Goal: Task Accomplishment & Management: Use online tool/utility

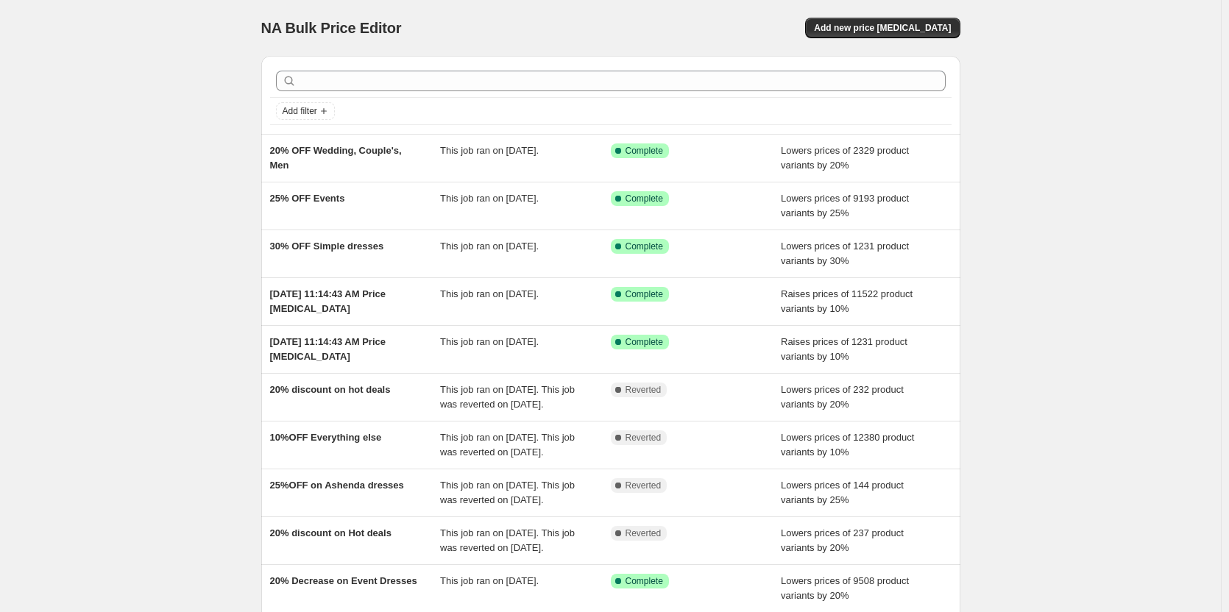
click at [1097, 93] on div "NA Bulk Price Editor. This page is ready NA Bulk Price Editor Add new price cha…" at bounding box center [610, 379] width 1221 height 758
click at [514, 27] on div "NA Bulk Price Editor" at bounding box center [429, 28] width 336 height 21
click at [1047, 116] on div "NA Bulk Price Editor. This page is ready NA Bulk Price Editor Add new price cha…" at bounding box center [610, 379] width 1221 height 758
click at [1014, 360] on div "NA Bulk Price Editor. This page is ready NA Bulk Price Editor Add new price cha…" at bounding box center [610, 379] width 1221 height 758
click at [160, 186] on div "NA Bulk Price Editor. This page is ready NA Bulk Price Editor Add new price cha…" at bounding box center [610, 379] width 1221 height 758
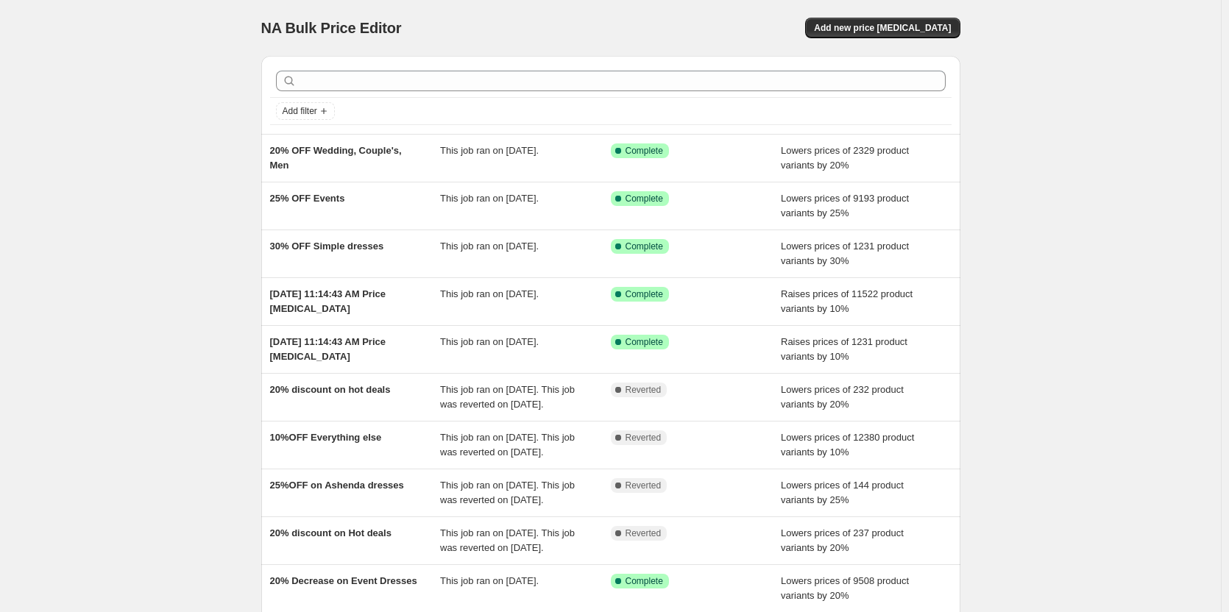
click at [604, 16] on div "NA Bulk Price Editor. This page is ready NA Bulk Price Editor Add new price cha…" at bounding box center [610, 28] width 699 height 56
click at [218, 143] on div "NA Bulk Price Editor. This page is ready NA Bulk Price Editor Add new price cha…" at bounding box center [610, 379] width 1221 height 758
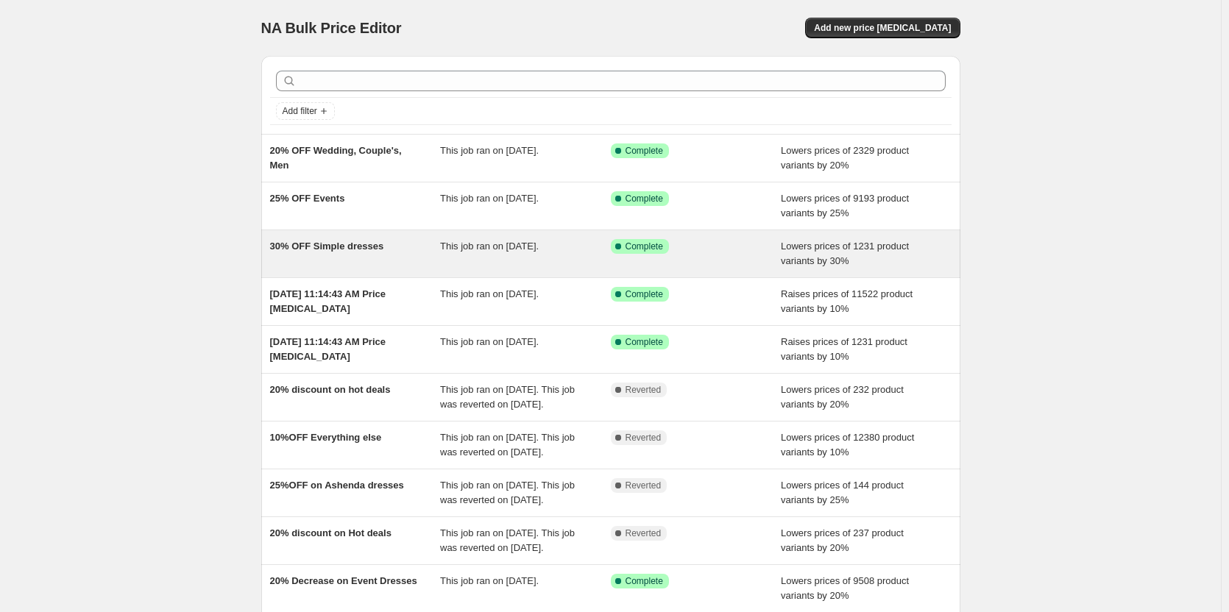
click at [381, 244] on span "30% OFF Simple dresses" at bounding box center [327, 246] width 114 height 11
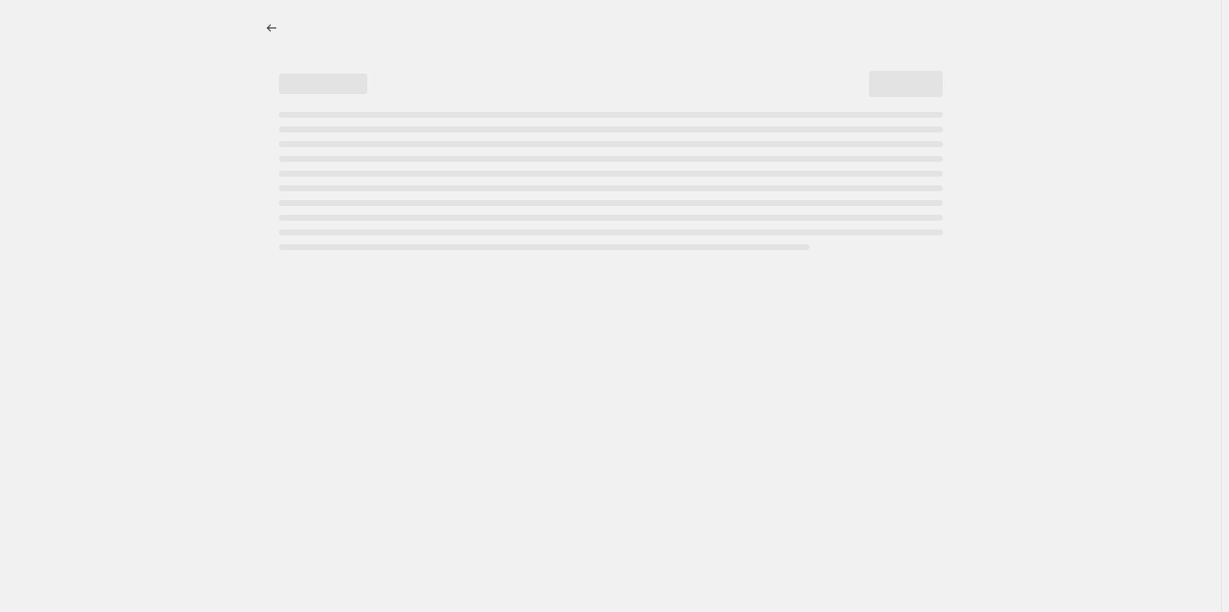
select select "percentage"
select select "collection"
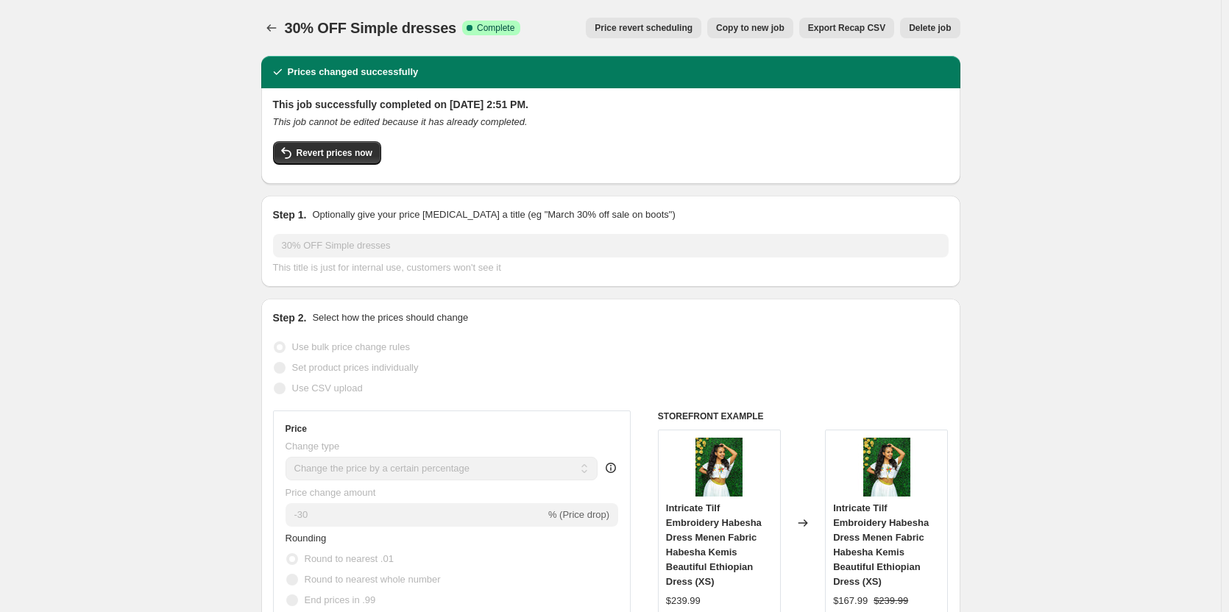
click at [643, 30] on span "Price revert scheduling" at bounding box center [644, 28] width 98 height 12
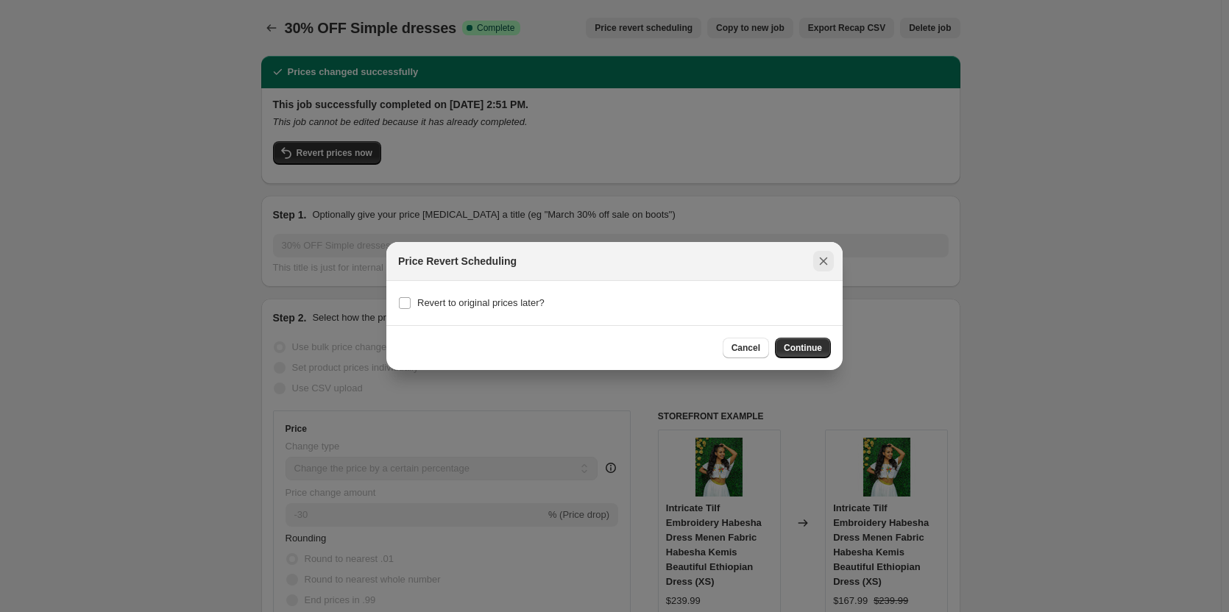
click at [826, 261] on icon "Close" at bounding box center [823, 261] width 15 height 15
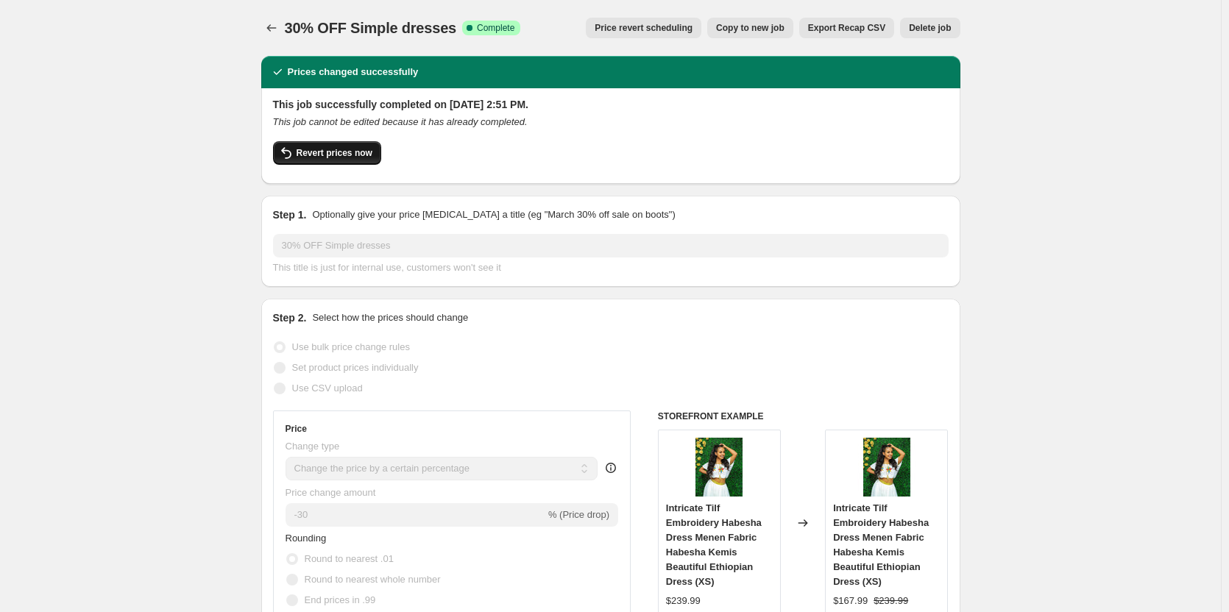
click at [331, 159] on button "Revert prices now" at bounding box center [327, 153] width 108 height 24
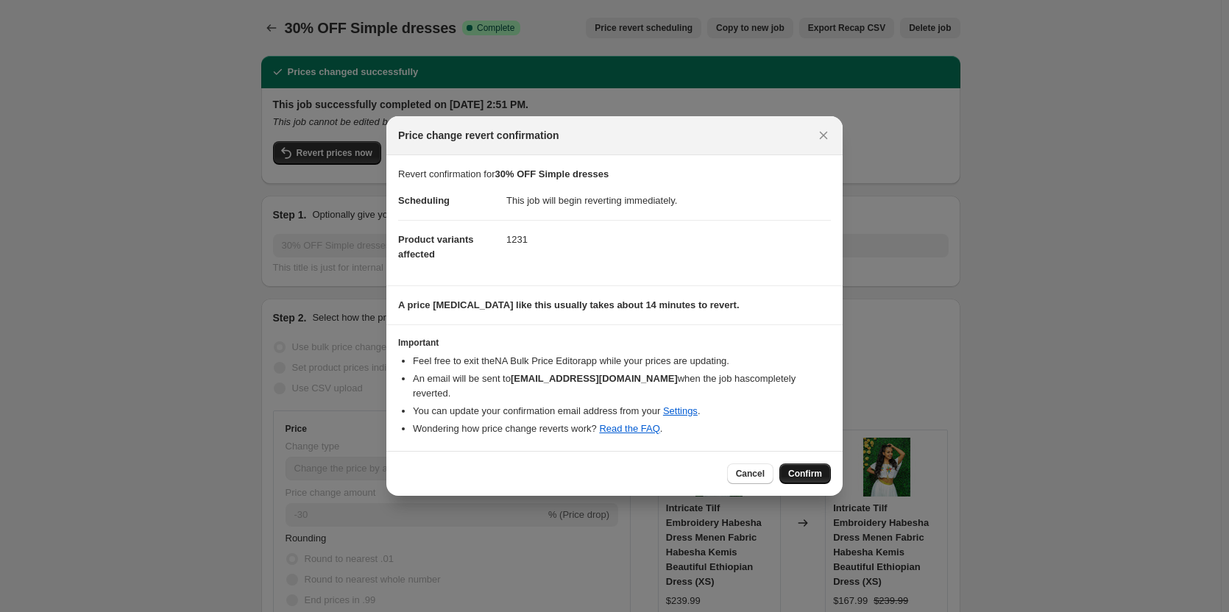
click at [804, 470] on span "Confirm" at bounding box center [805, 474] width 34 height 12
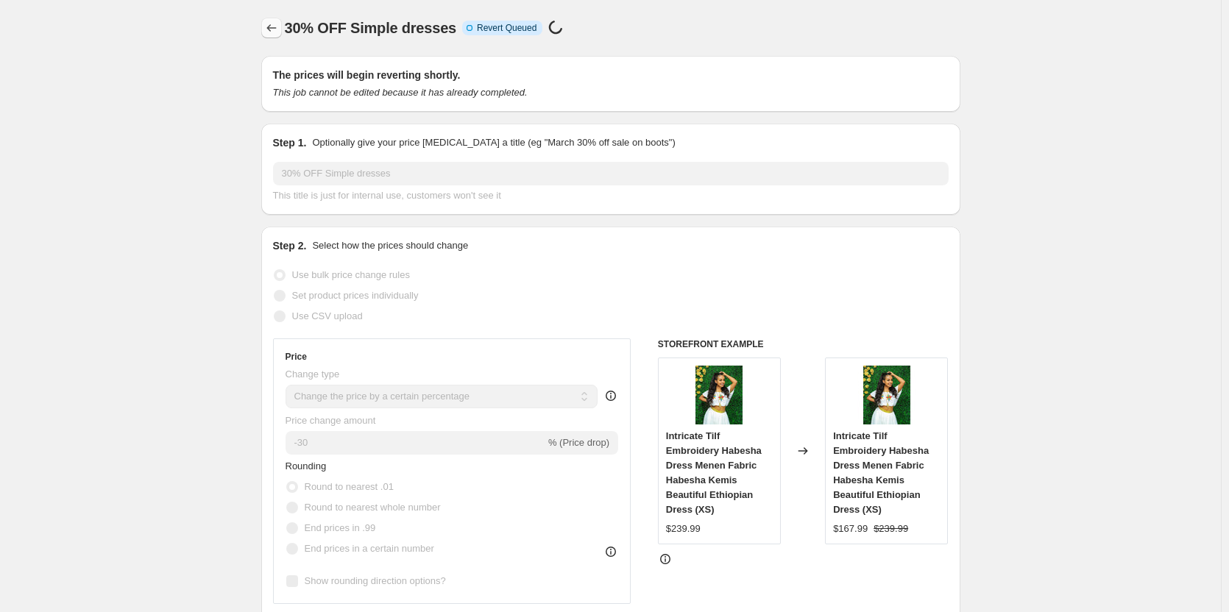
click at [272, 32] on icon "Price change jobs" at bounding box center [271, 28] width 15 height 15
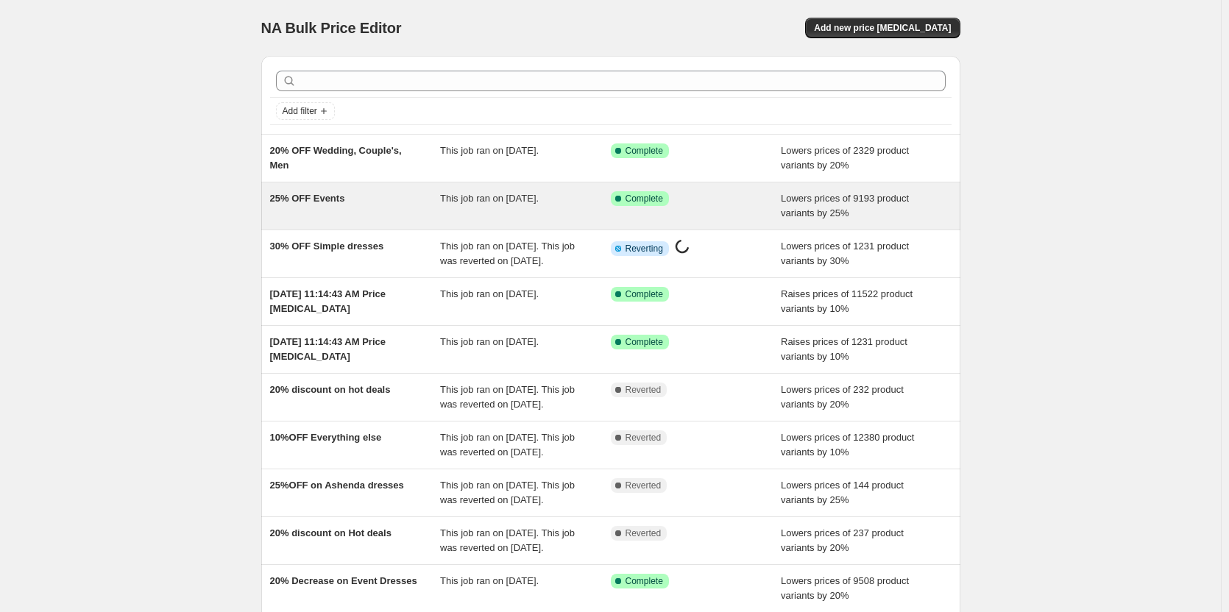
click at [383, 210] on div "25% OFF Events" at bounding box center [355, 205] width 171 height 29
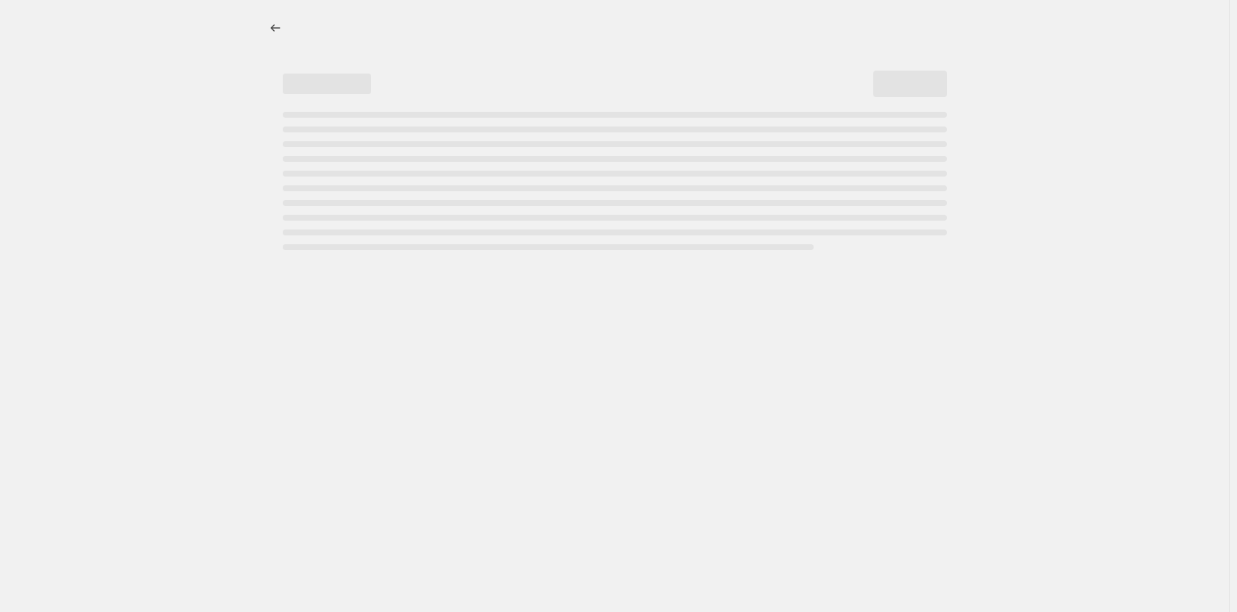
select select "percentage"
select select "collection"
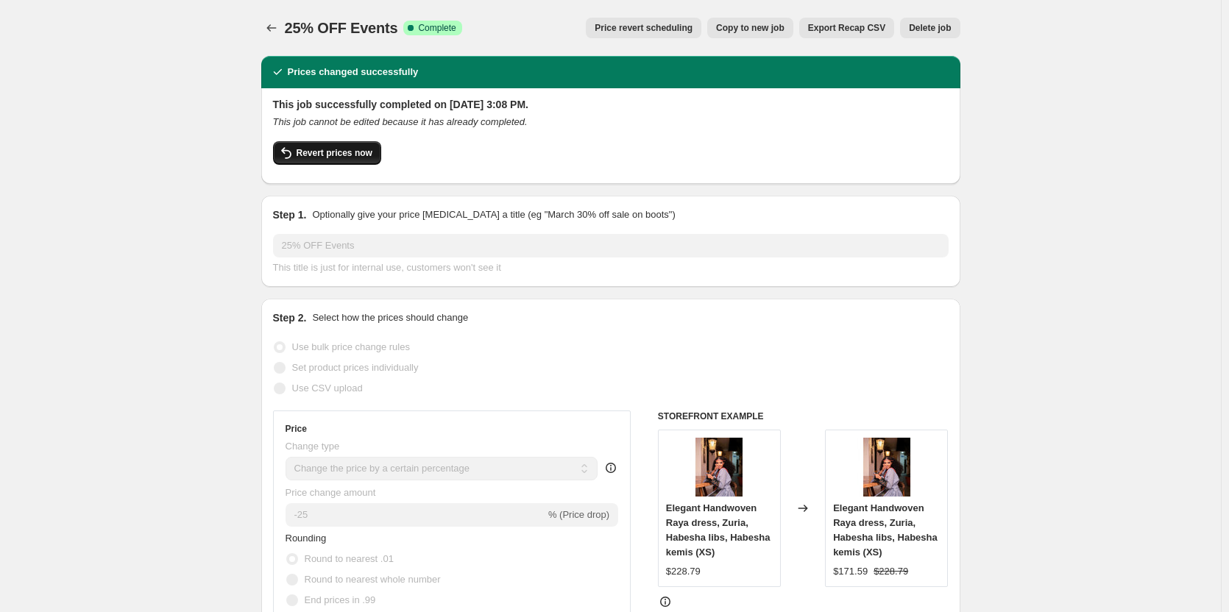
click at [346, 154] on span "Revert prices now" at bounding box center [335, 153] width 76 height 12
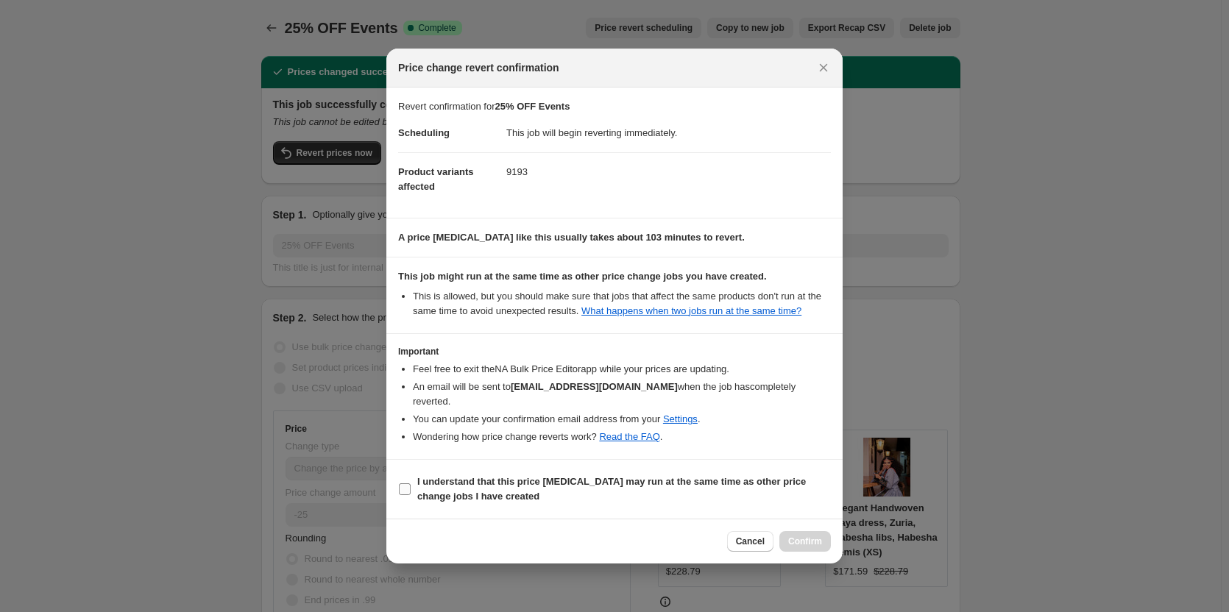
click at [403, 484] on input "I understand that this price change job may run at the same time as other price…" at bounding box center [405, 490] width 12 height 12
checkbox input "true"
click at [487, 185] on dt "Product variants affected" at bounding box center [452, 179] width 108 height 54
click at [796, 537] on span "Confirm" at bounding box center [805, 542] width 34 height 12
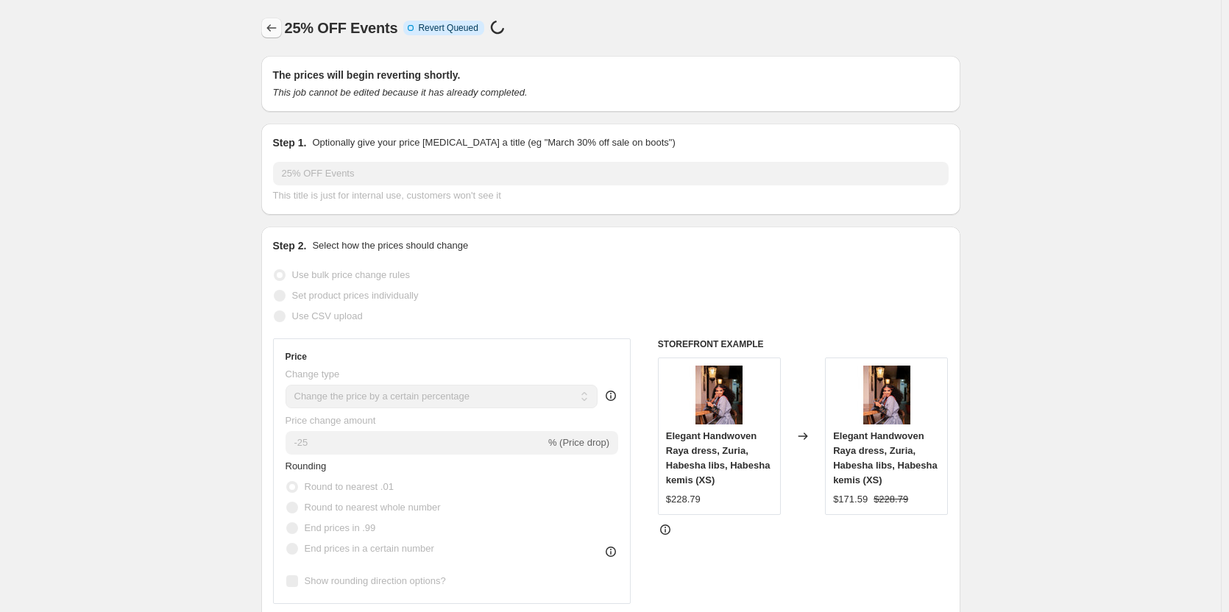
click at [269, 27] on icon "Price change jobs" at bounding box center [271, 28] width 15 height 15
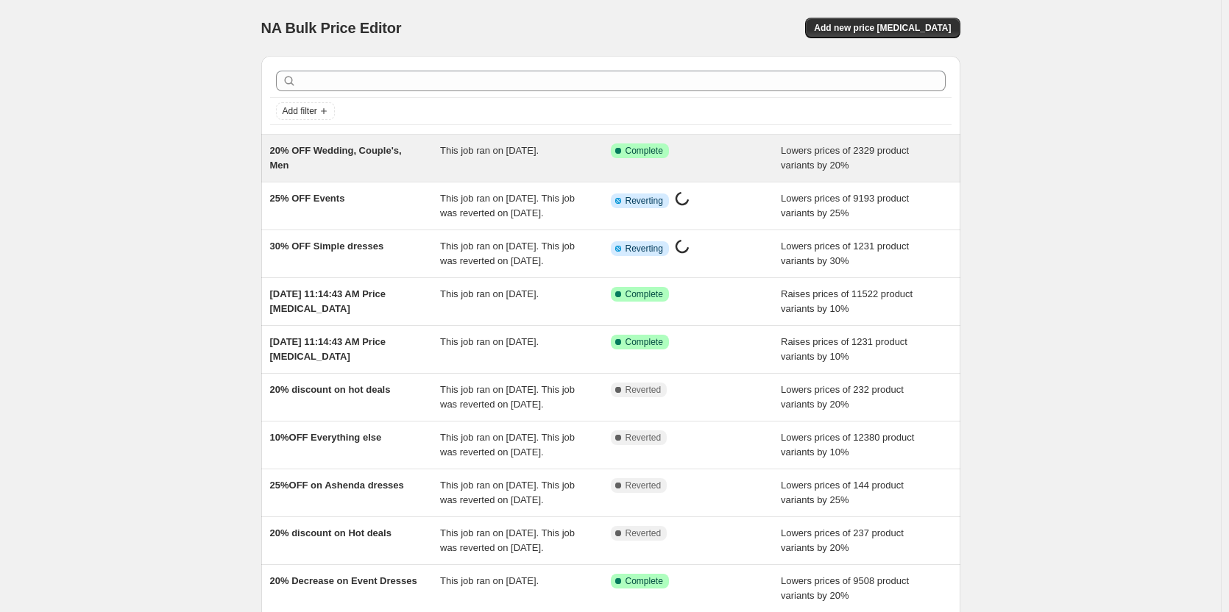
click at [344, 166] on div "20% OFF Wedding, Couple's, Men" at bounding box center [355, 158] width 171 height 29
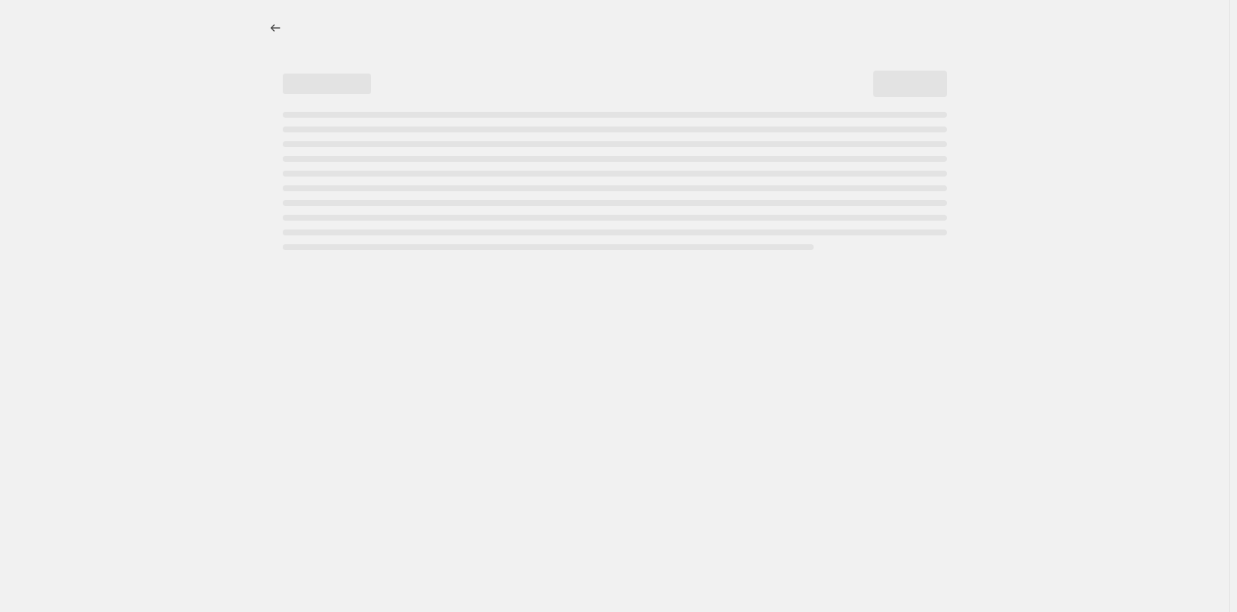
select select "percentage"
select select "collection"
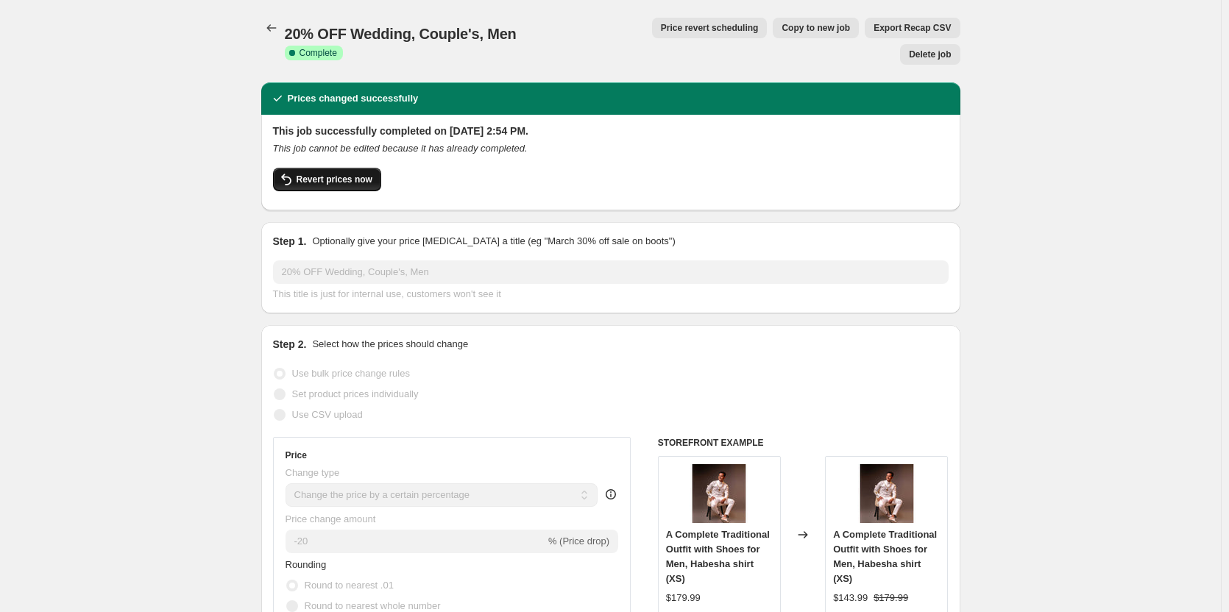
click at [328, 174] on span "Revert prices now" at bounding box center [335, 180] width 76 height 12
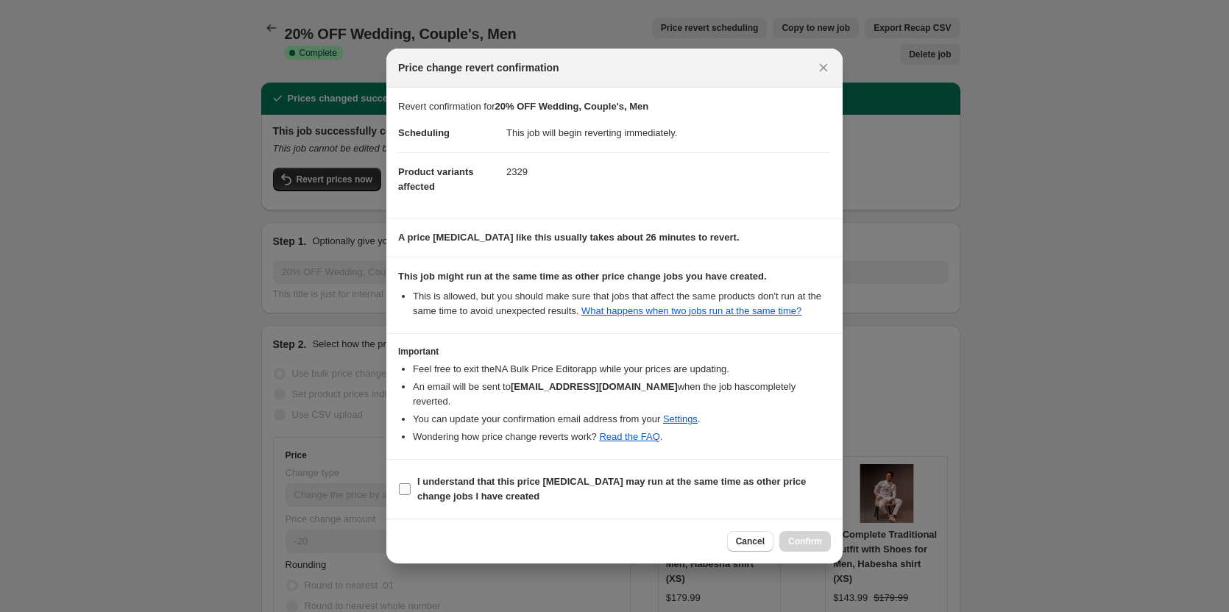
click at [407, 484] on input "I understand that this price change job may run at the same time as other price…" at bounding box center [405, 490] width 12 height 12
checkbox input "true"
click at [799, 536] on span "Confirm" at bounding box center [805, 542] width 34 height 12
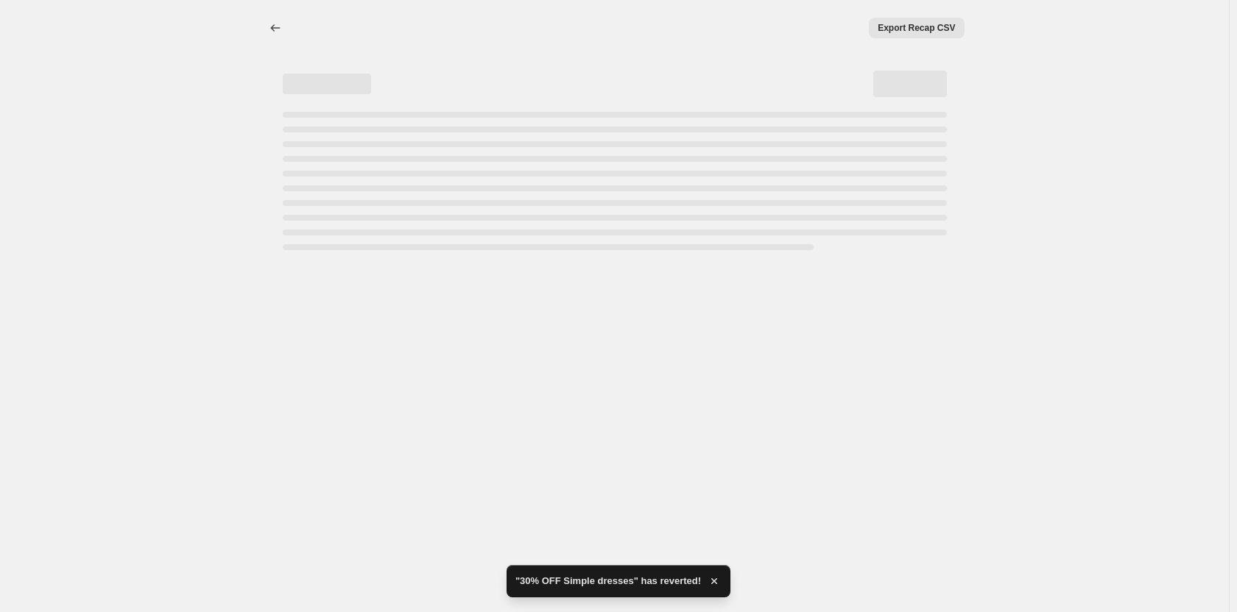
select select "percentage"
select select "collection"
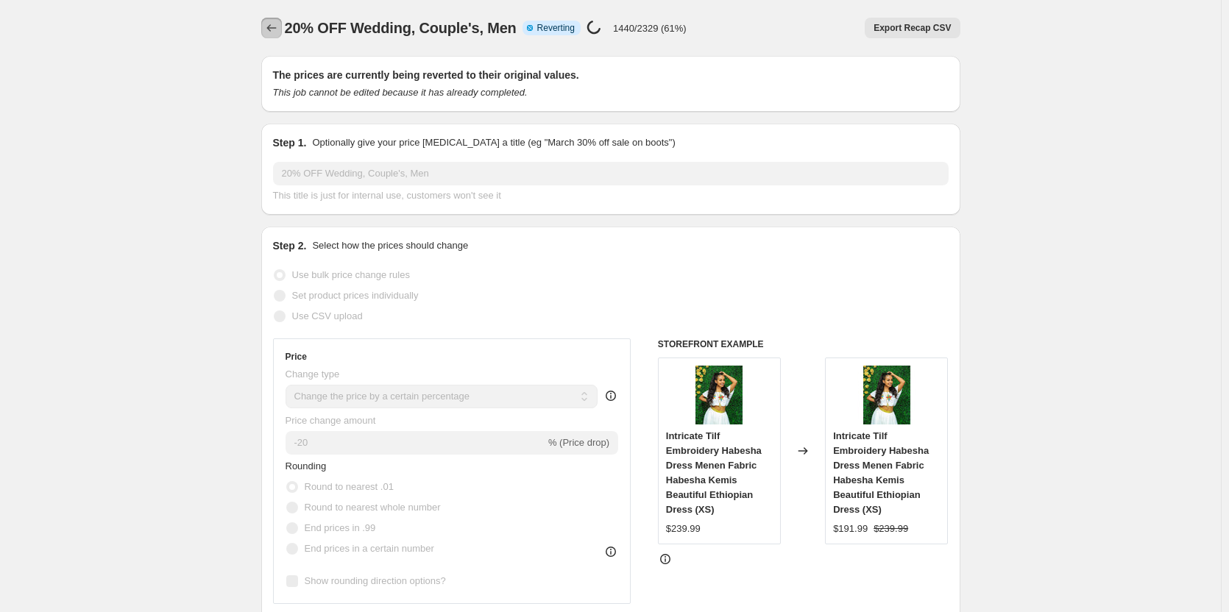
click at [275, 25] on icon "Price change jobs" at bounding box center [271, 28] width 15 height 15
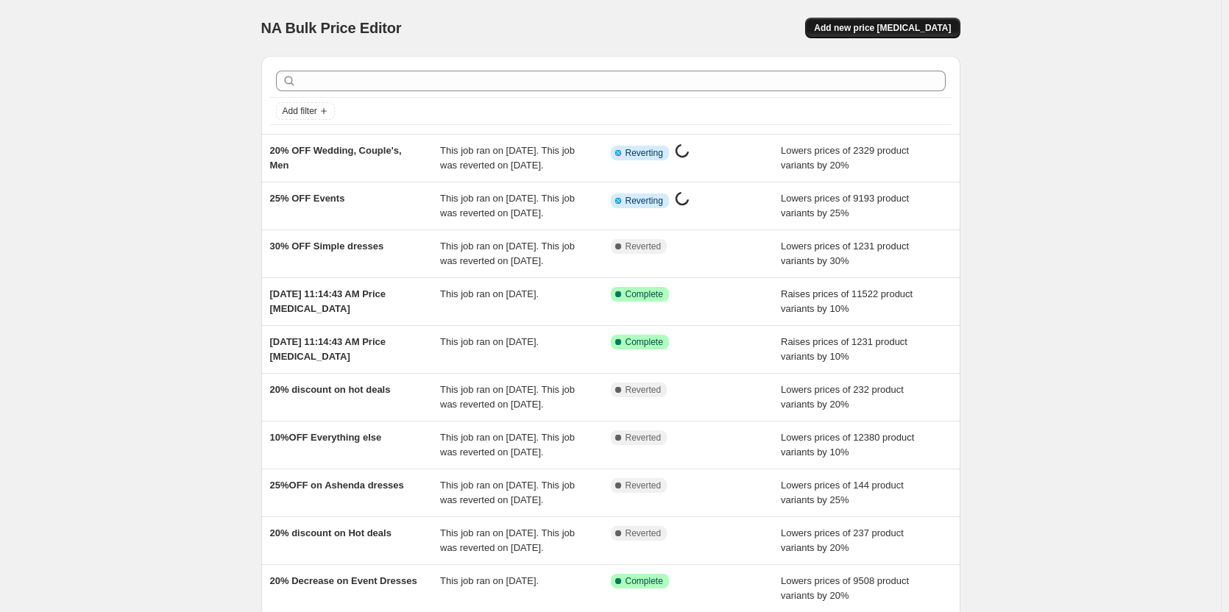
click at [868, 31] on span "Add new price [MEDICAL_DATA]" at bounding box center [882, 28] width 137 height 12
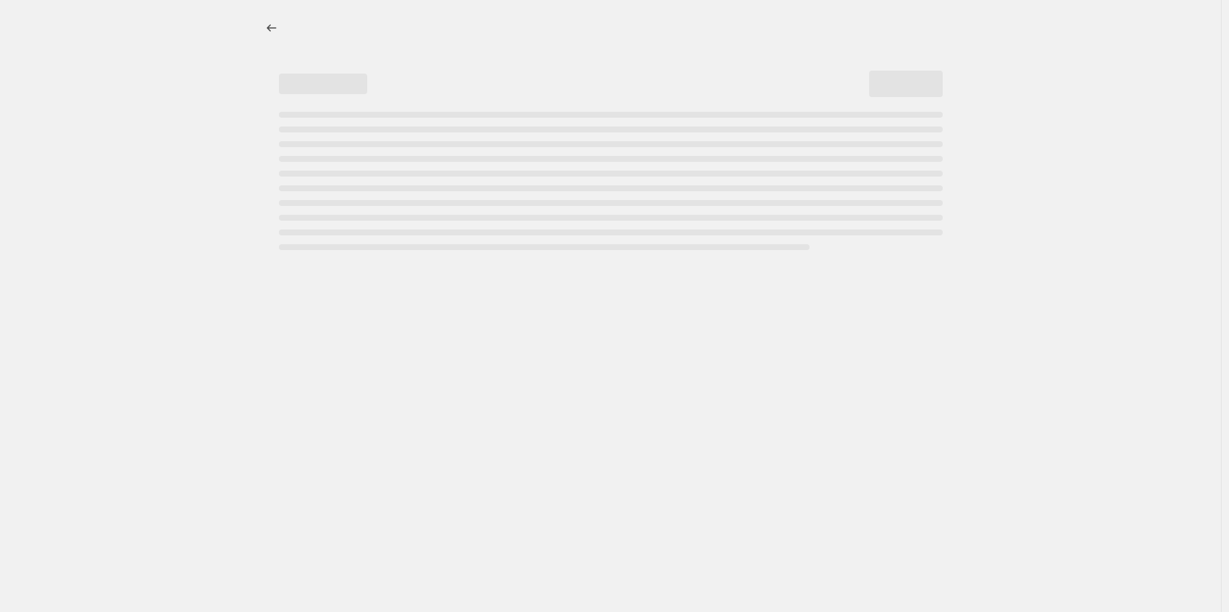
select select "percentage"
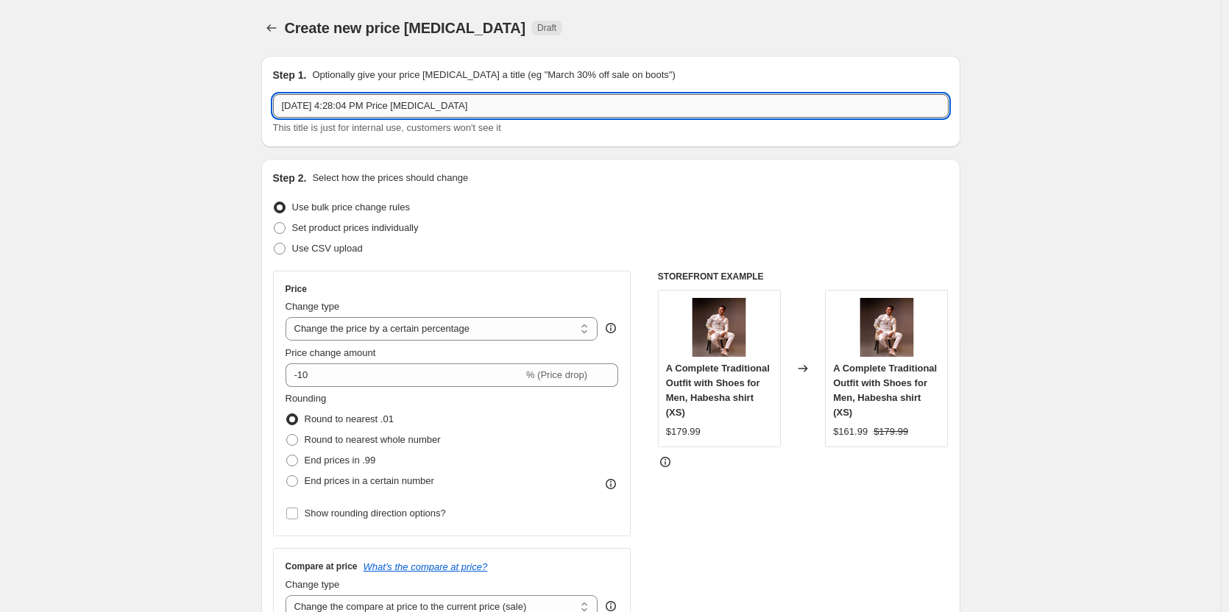
click at [333, 108] on input "Aug 22, 2025, 4:28:04 PM Price change job" at bounding box center [611, 106] width 676 height 24
type input "50% Simple dresses"
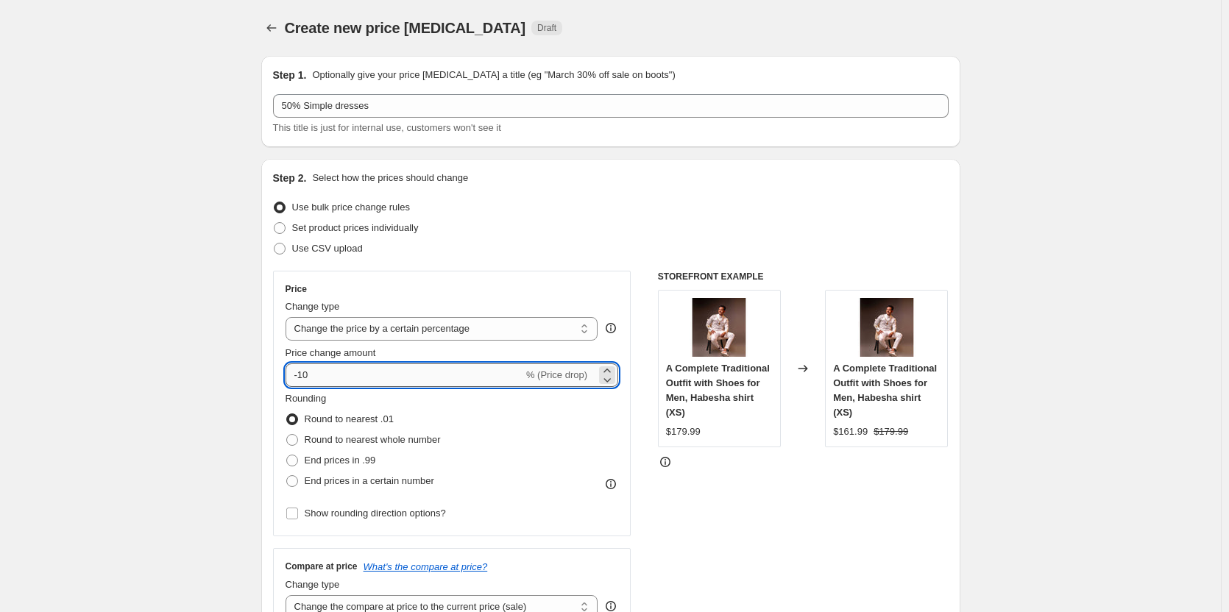
click at [328, 374] on input "-10" at bounding box center [405, 376] width 238 height 24
type input "-1"
type input "-50"
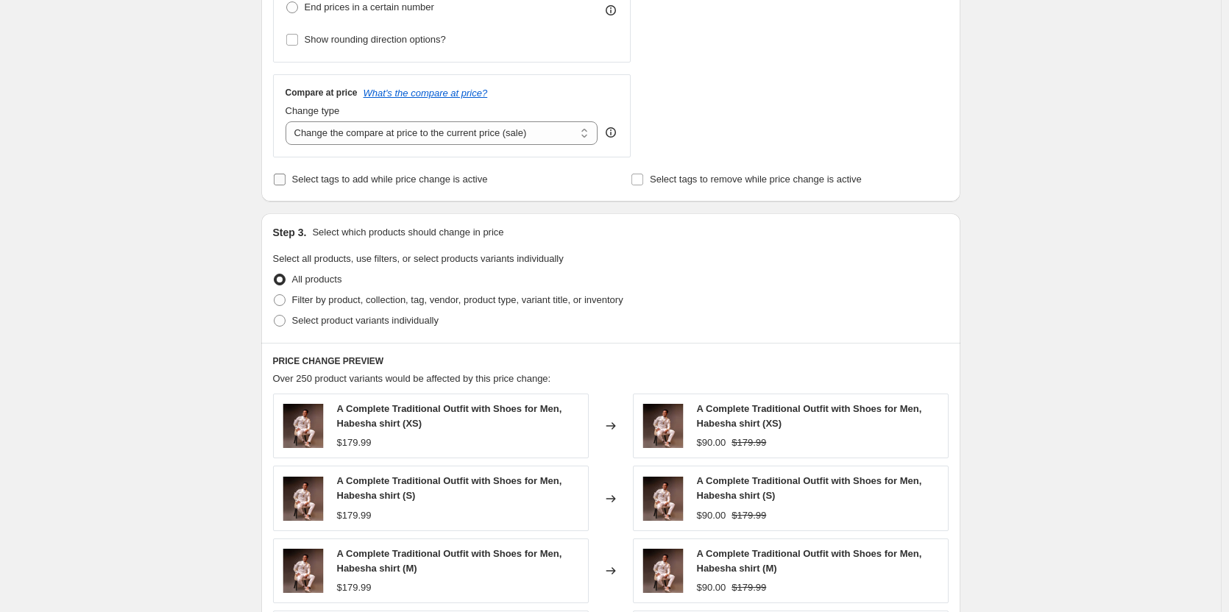
scroll to position [506, 0]
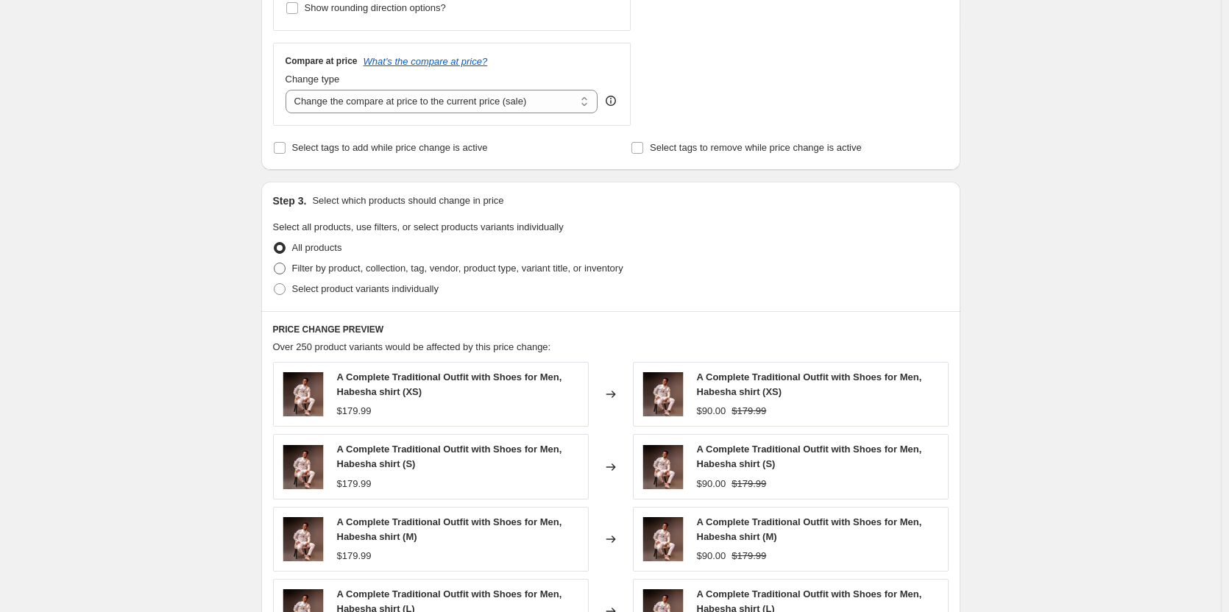
click at [346, 278] on label "Filter by product, collection, tag, vendor, product type, variant title, or inv…" at bounding box center [448, 268] width 350 height 21
click at [275, 263] on input "Filter by product, collection, tag, vendor, product type, variant title, or inv…" at bounding box center [274, 263] width 1 height 1
radio input "true"
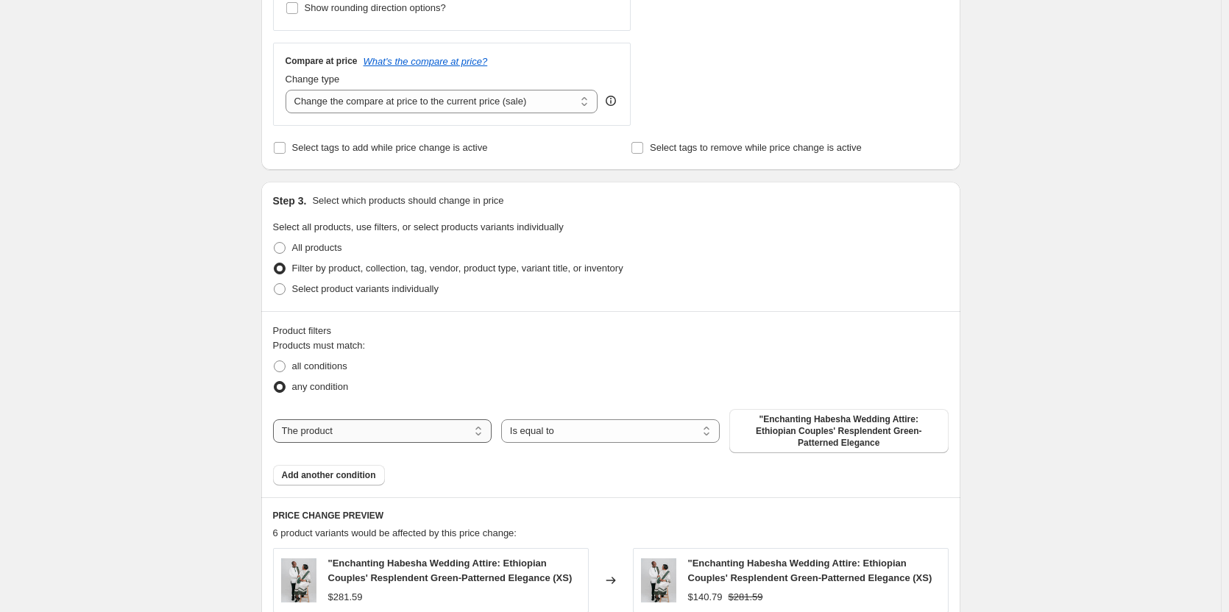
click at [340, 425] on select "The product The product's collection The product's tag The product's vendor The…" at bounding box center [382, 432] width 219 height 24
select select "collection"
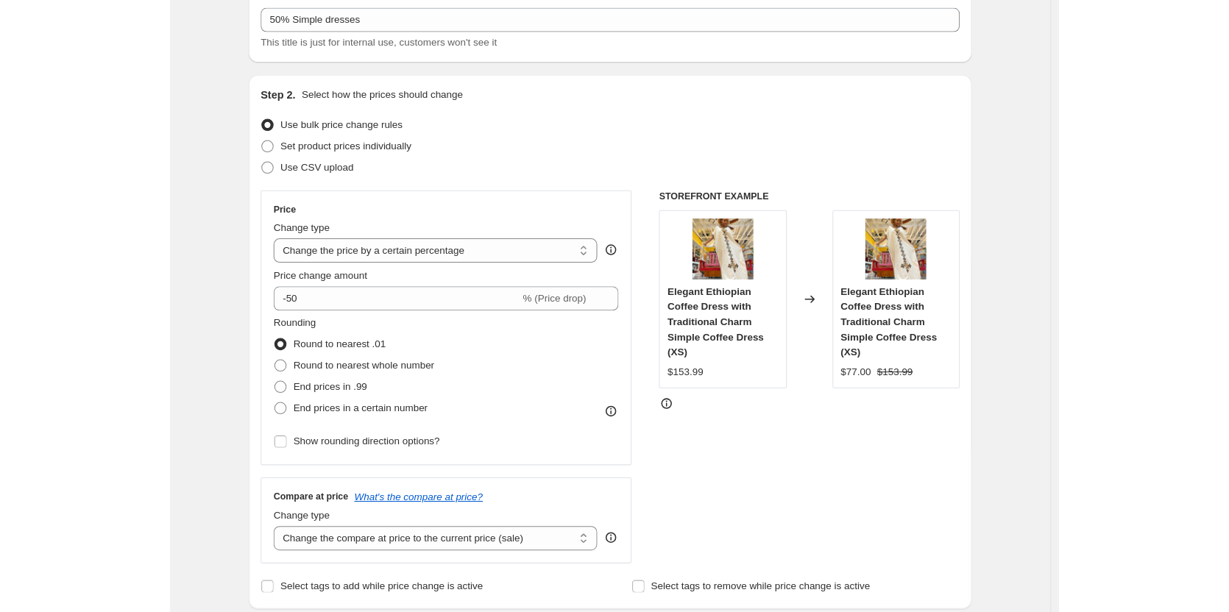
scroll to position [0, 0]
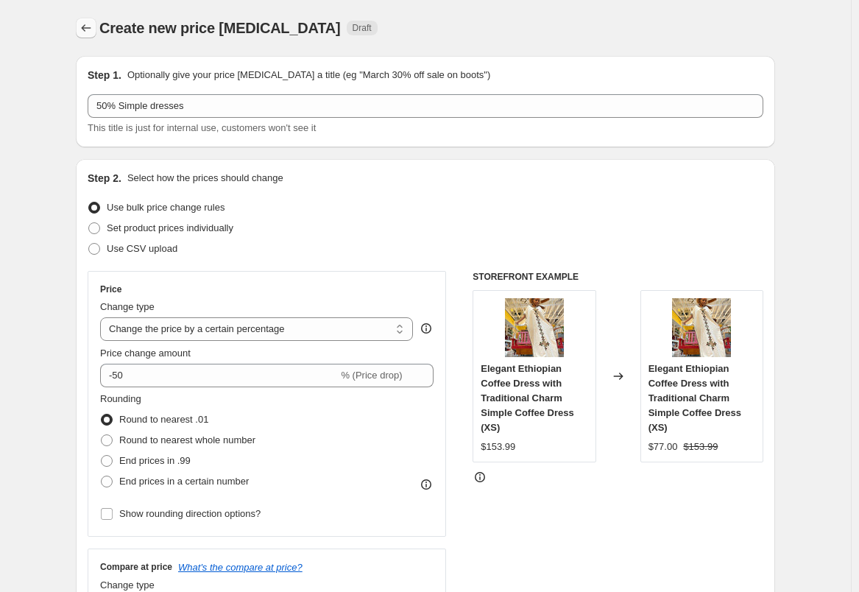
click at [93, 32] on icon "Price change jobs" at bounding box center [86, 28] width 15 height 15
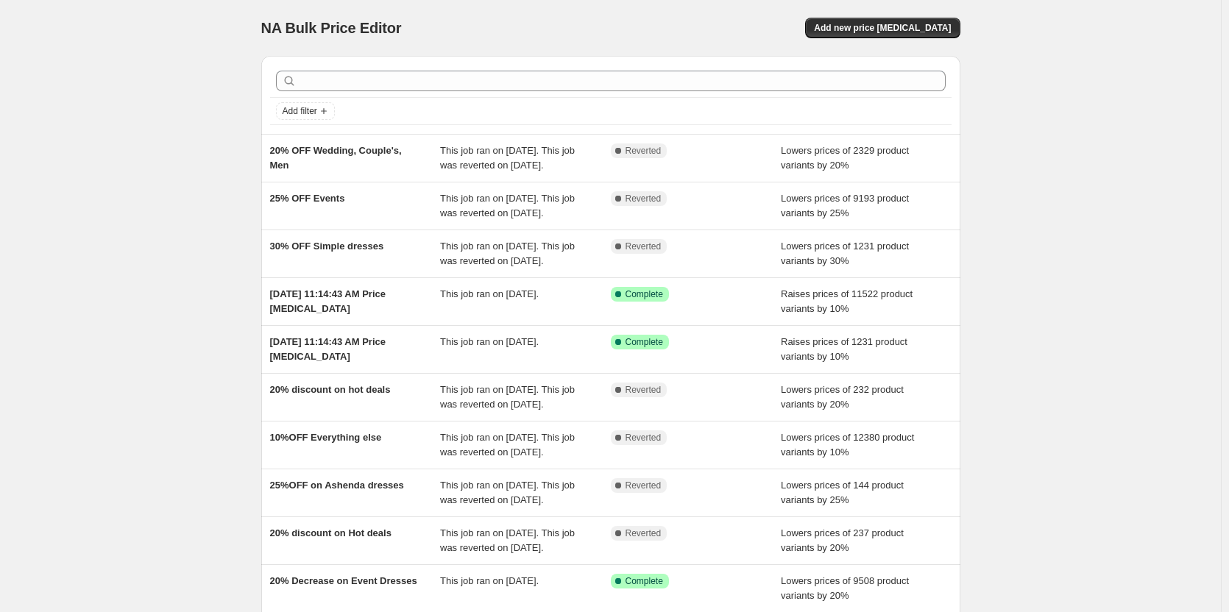
click at [203, 344] on div "NA Bulk Price Editor. This page is ready NA Bulk Price Editor Add new price cha…" at bounding box center [610, 379] width 1221 height 758
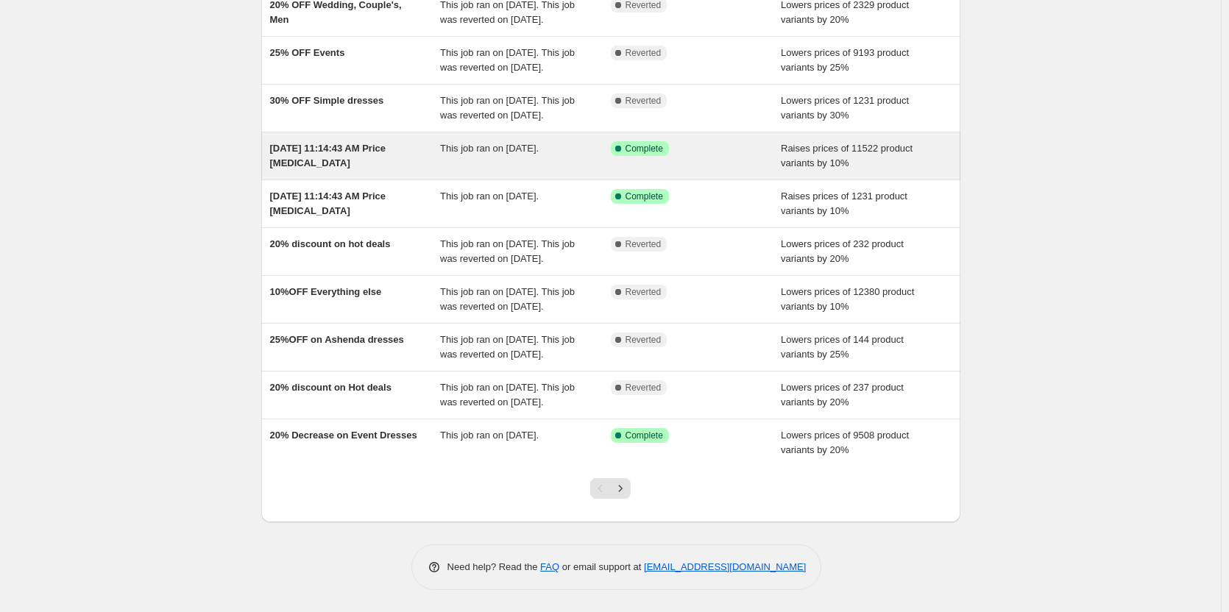
scroll to position [234, 0]
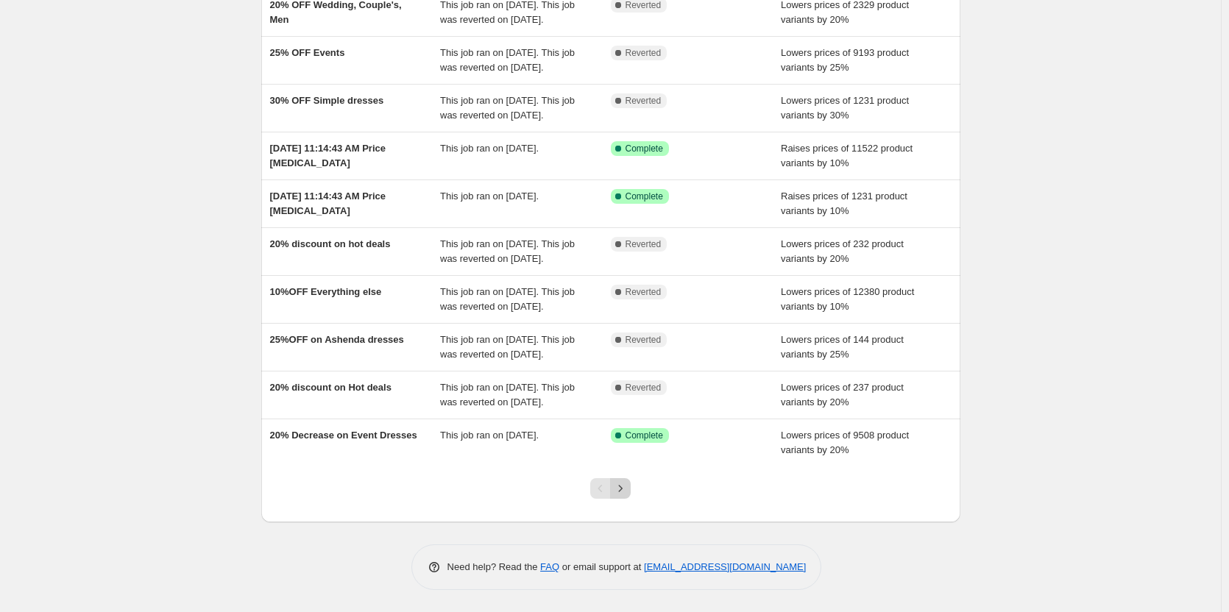
click at [631, 487] on button "Next" at bounding box center [620, 488] width 21 height 21
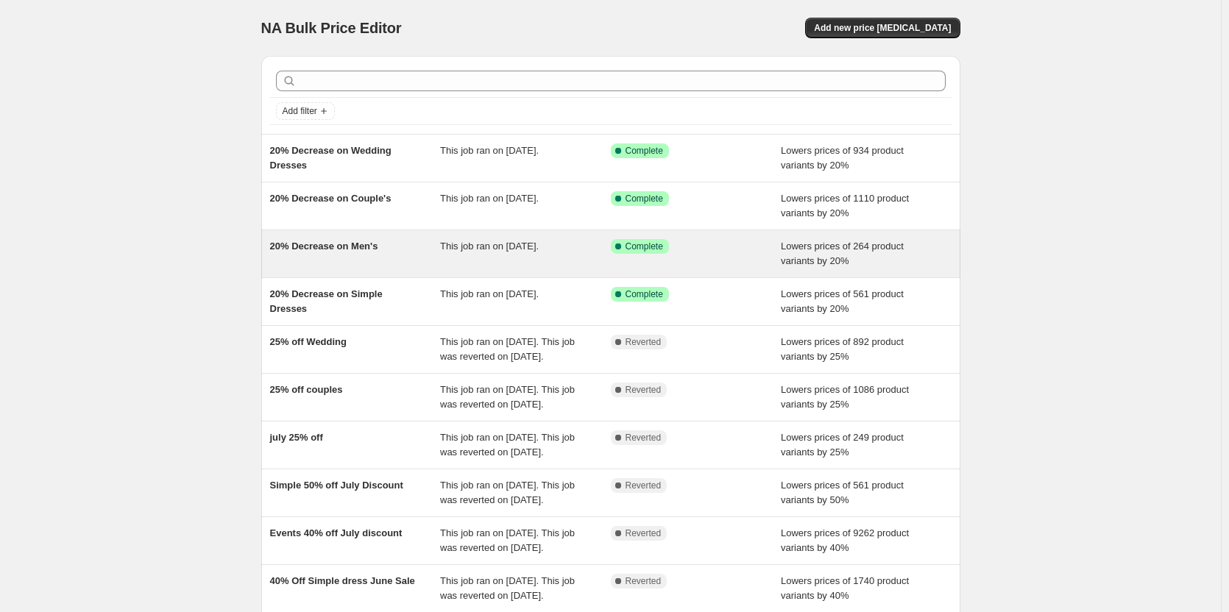
scroll to position [146, 0]
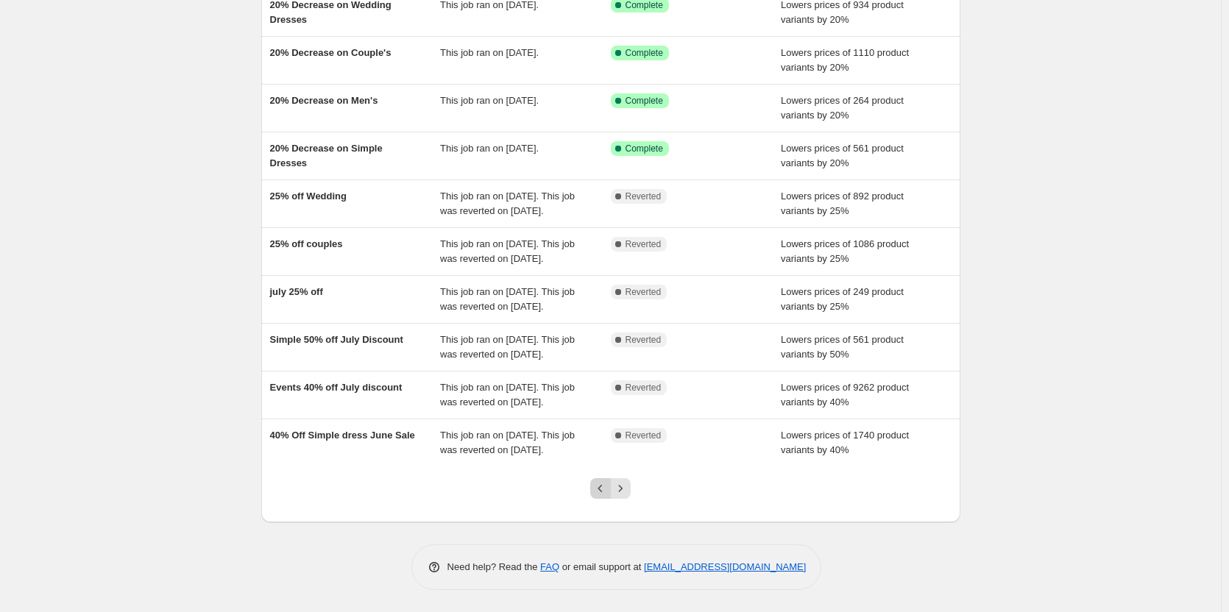
click at [606, 489] on icon "Previous" at bounding box center [600, 488] width 15 height 15
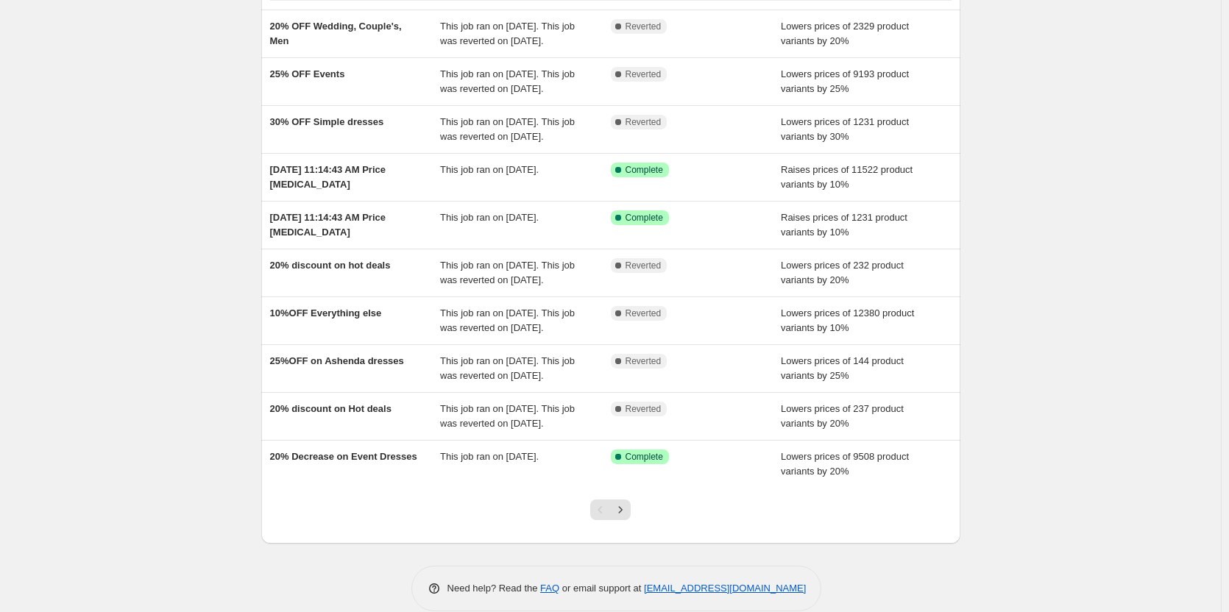
scroll to position [123, 0]
click at [1139, 467] on div "NA Bulk Price Editor. This page is ready NA Bulk Price Editor Add new price cha…" at bounding box center [610, 256] width 1221 height 758
click at [184, 106] on div "NA Bulk Price Editor. This page is ready NA Bulk Price Editor Add new price cha…" at bounding box center [610, 256] width 1221 height 758
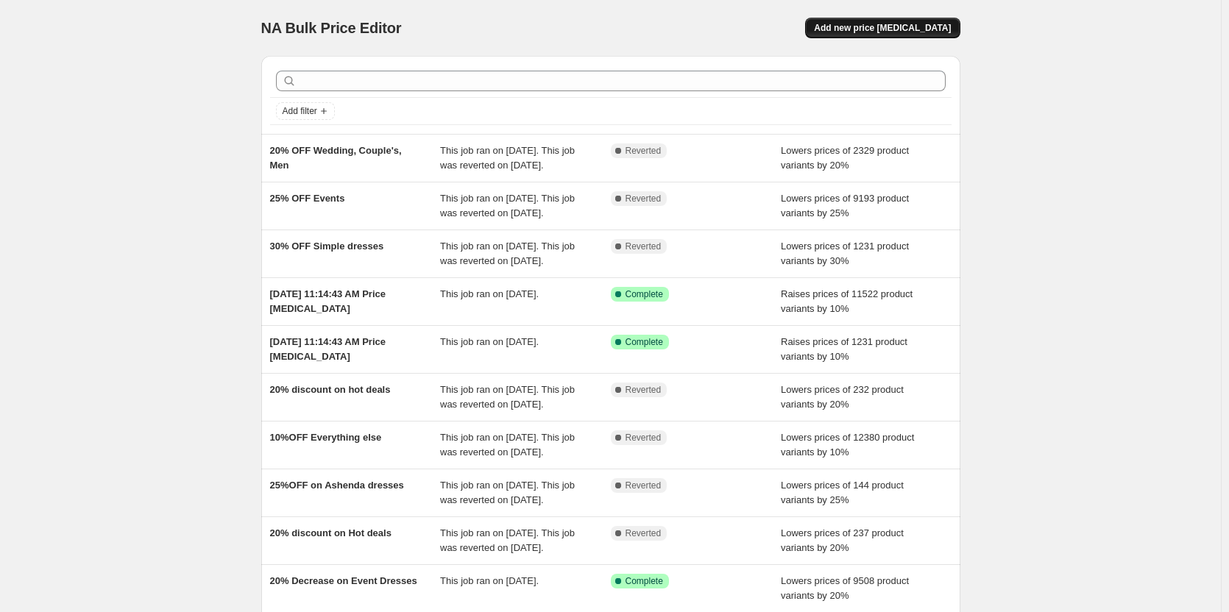
click at [926, 30] on span "Add new price change job" at bounding box center [882, 28] width 137 height 12
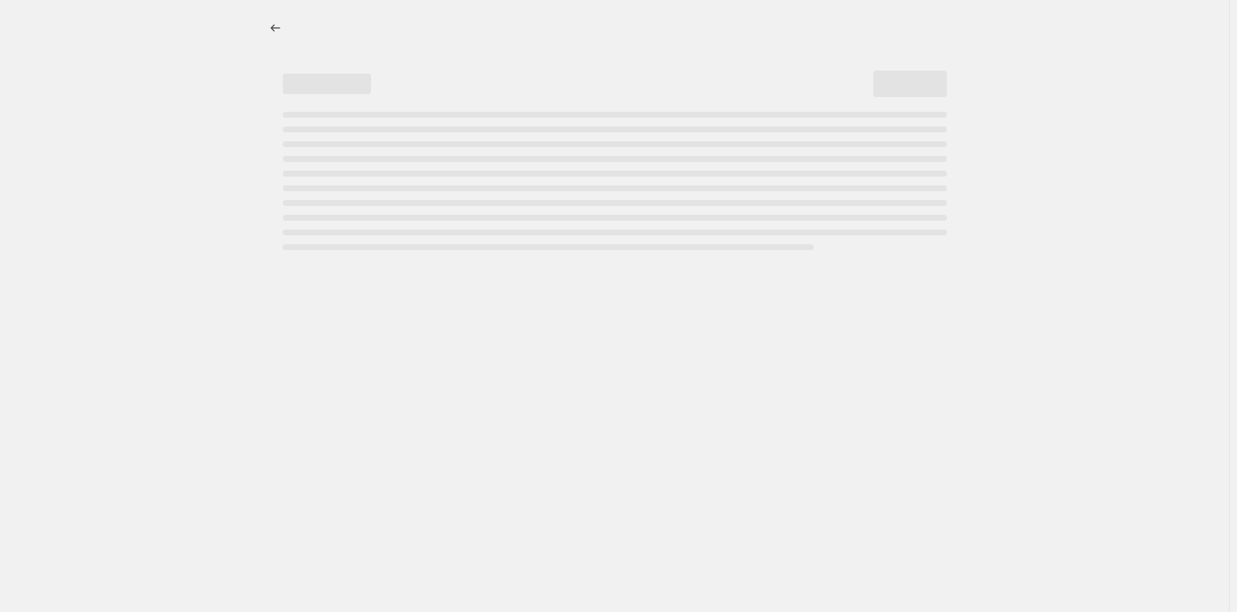
select select "percentage"
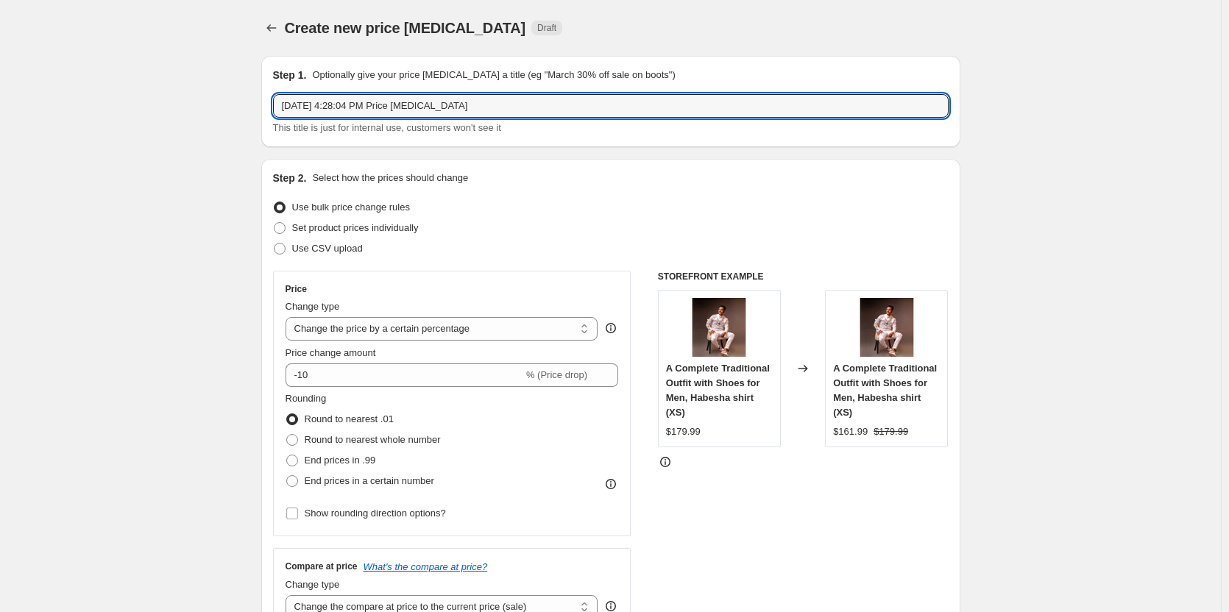
drag, startPoint x: 482, startPoint y: 105, endPoint x: 227, endPoint y: 100, distance: 254.7
type input "30% Men's"
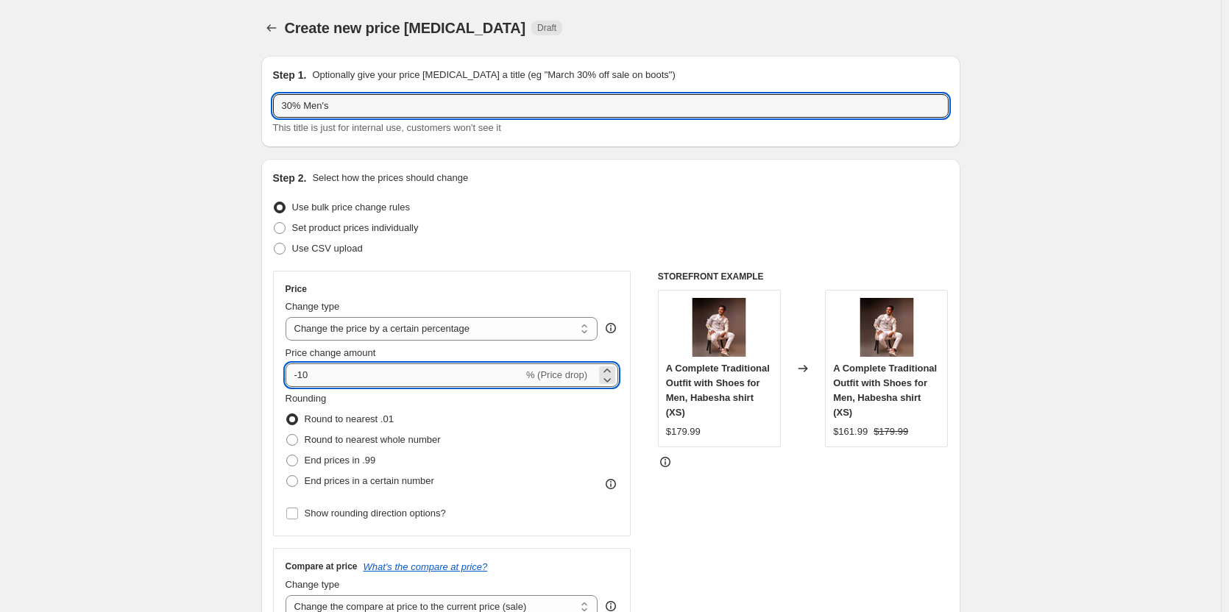
click at [325, 377] on input "-10" at bounding box center [405, 376] width 238 height 24
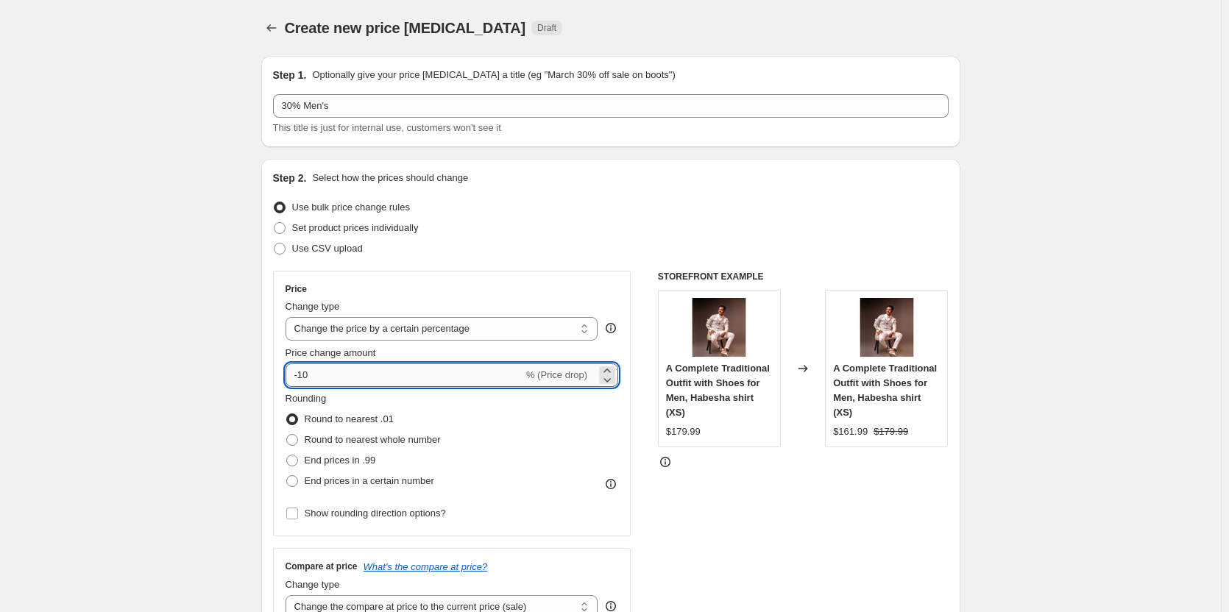
type input "-1"
type input "-30"
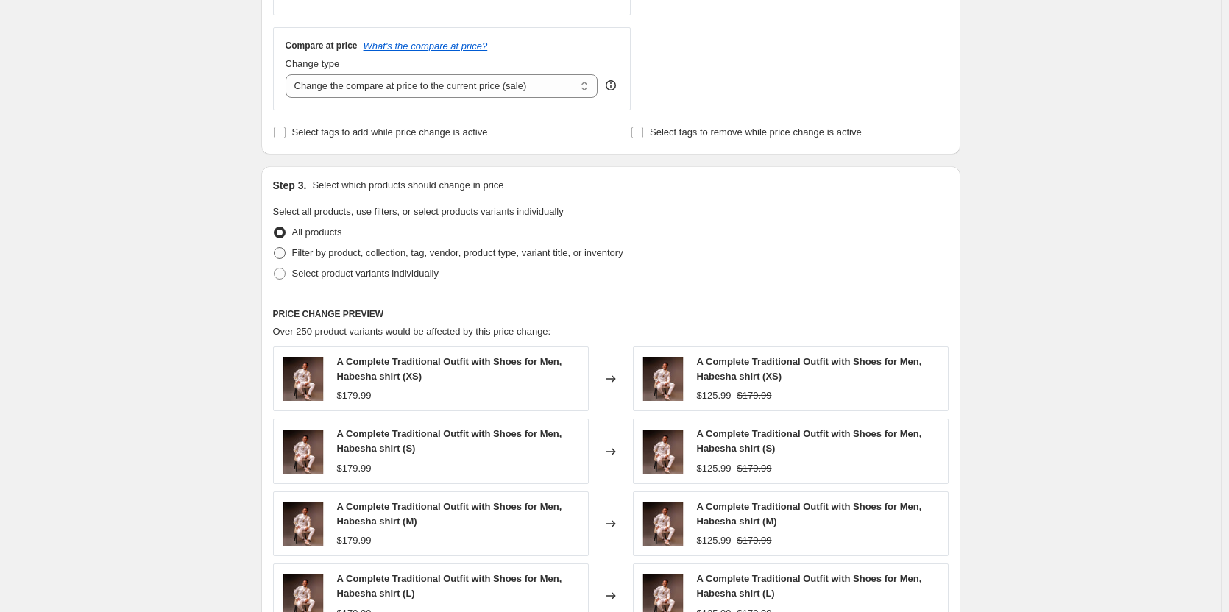
scroll to position [522, 0]
click at [384, 258] on span "Filter by product, collection, tag, vendor, product type, variant title, or inv…" at bounding box center [457, 252] width 331 height 11
click at [275, 247] on input "Filter by product, collection, tag, vendor, product type, variant title, or inv…" at bounding box center [274, 247] width 1 height 1
radio input "true"
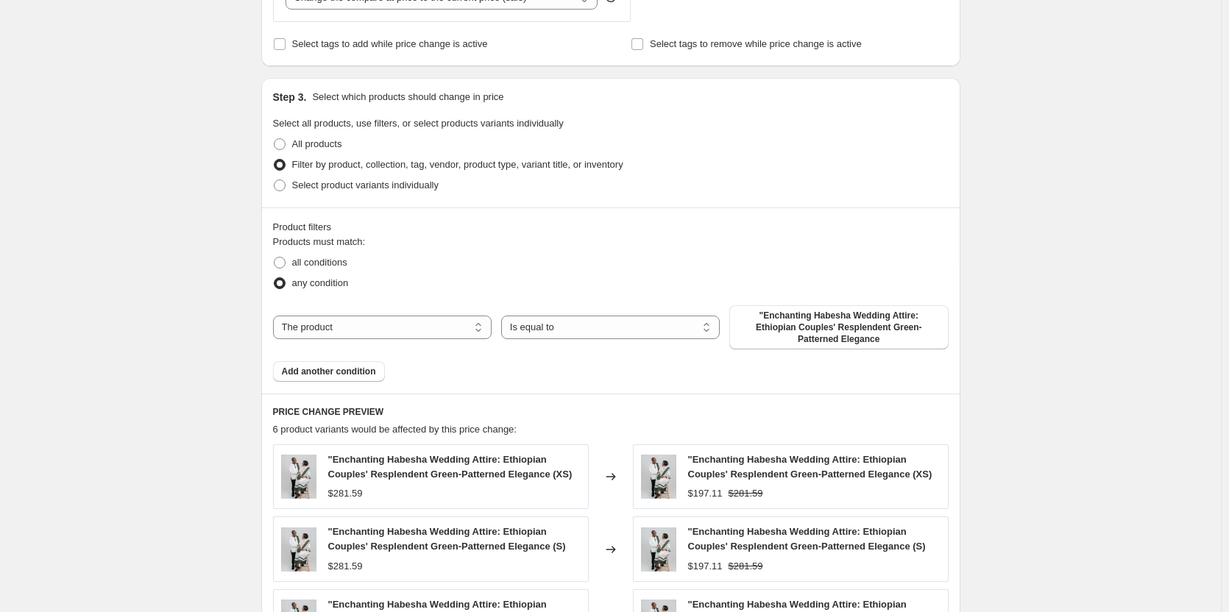
scroll to position [610, 0]
click at [347, 327] on select "The product The product's collection The product's tag The product's vendor The…" at bounding box center [382, 327] width 219 height 24
select select "collection"
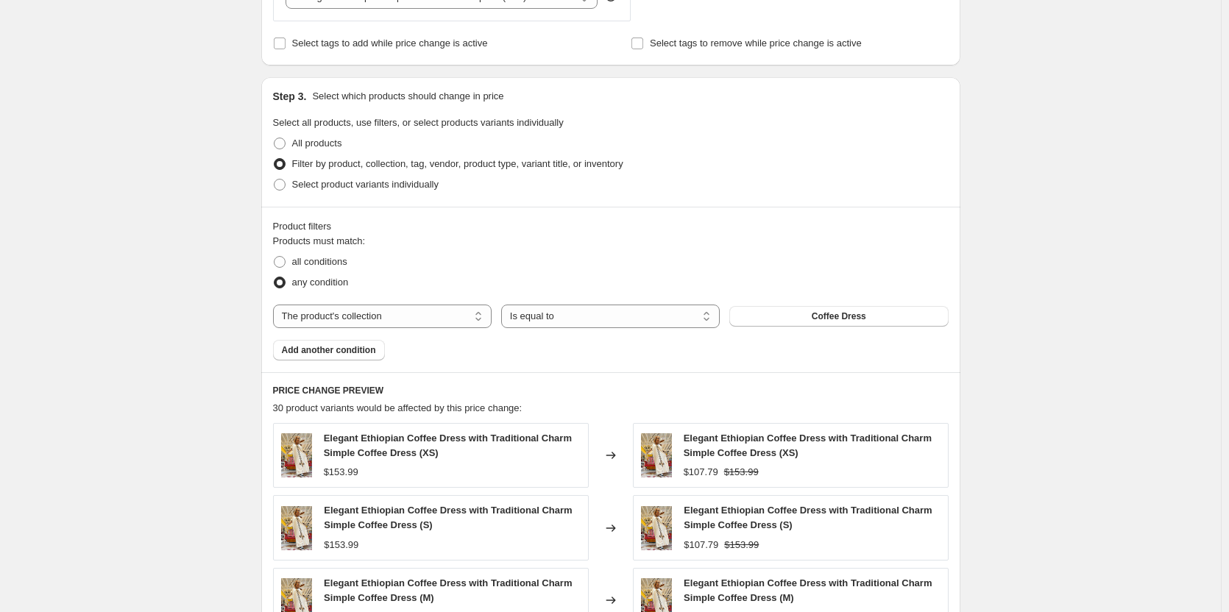
click at [796, 321] on button "Coffee Dress" at bounding box center [838, 316] width 219 height 21
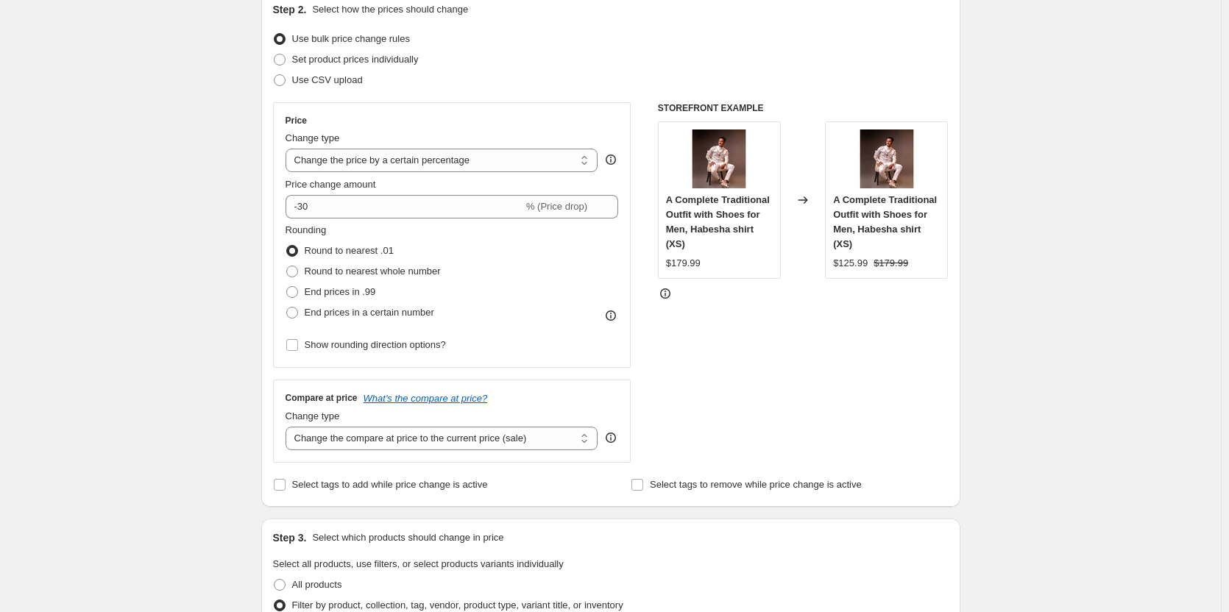
scroll to position [0, 0]
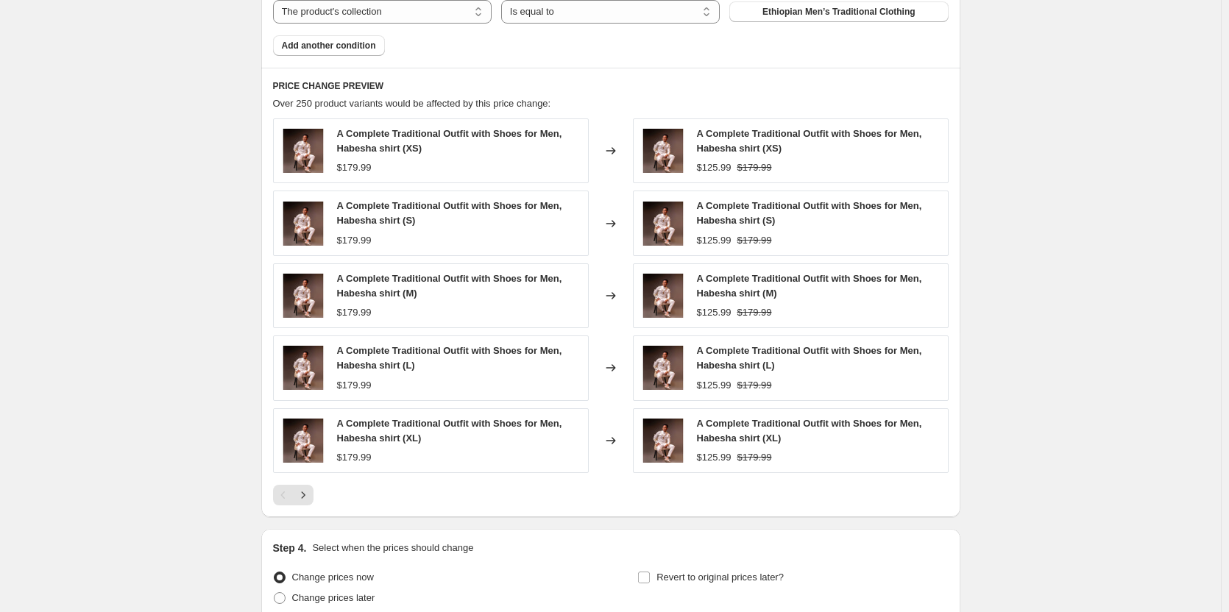
scroll to position [1049, 0]
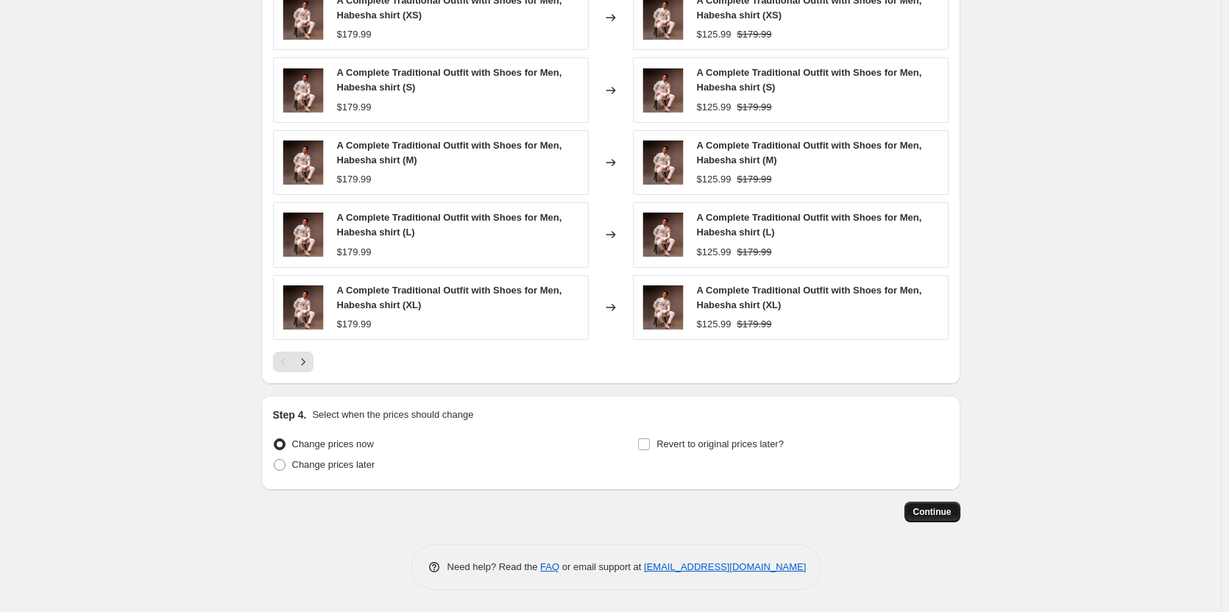
click at [946, 512] on span "Continue" at bounding box center [932, 512] width 38 height 12
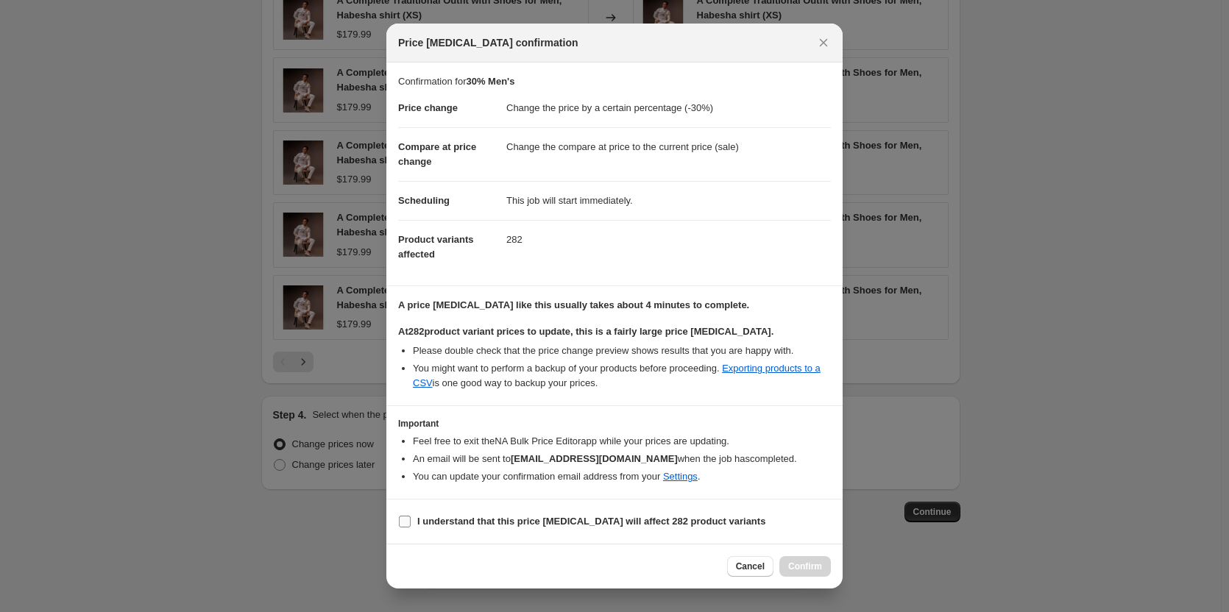
click at [409, 525] on input "I understand that this price change job will affect 282 product variants" at bounding box center [405, 522] width 12 height 12
checkbox input "true"
click at [813, 557] on button "Confirm" at bounding box center [805, 566] width 52 height 21
type input "30% Men's"
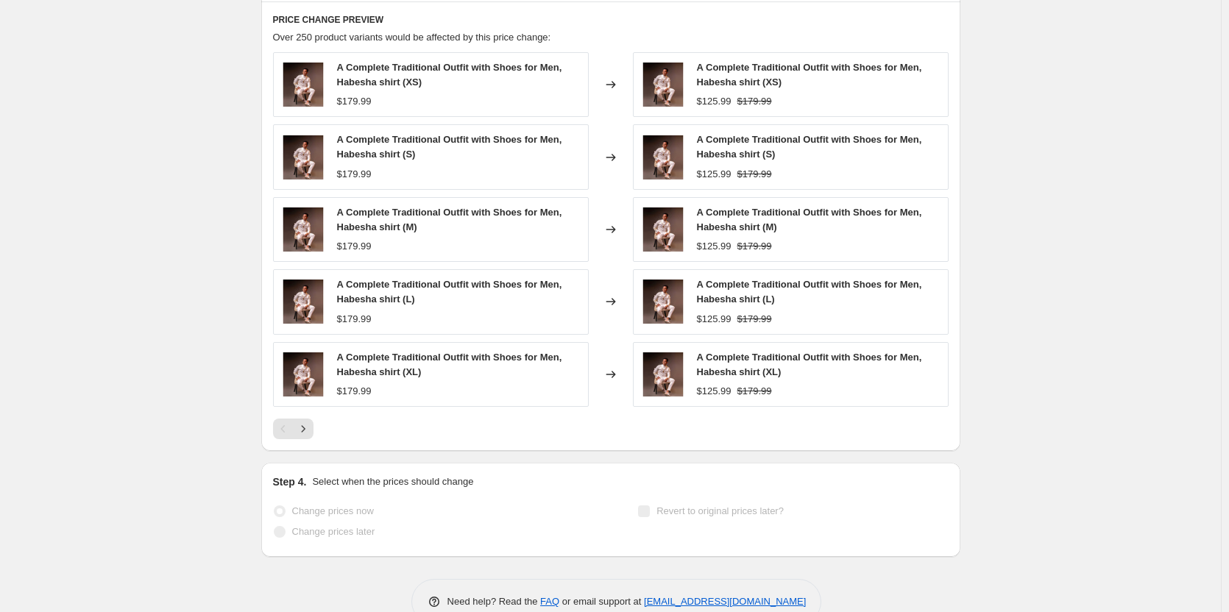
scroll to position [1087, 0]
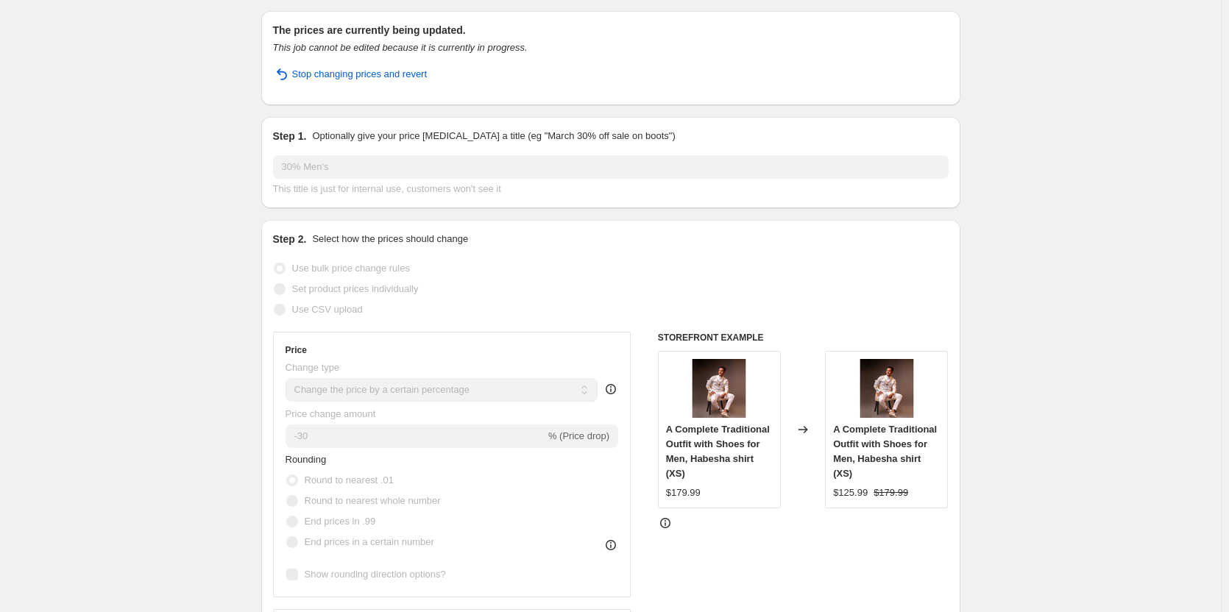
scroll to position [0, 0]
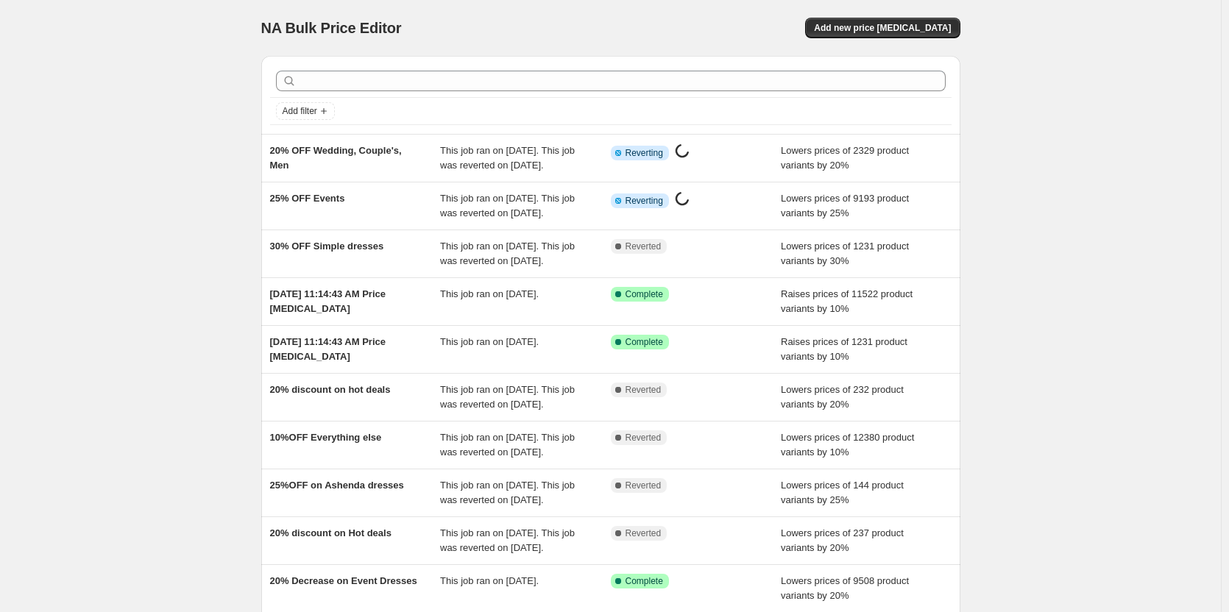
click at [181, 278] on div "NA Bulk Price Editor. This page is ready NA Bulk Price Editor Add new price [ME…" at bounding box center [610, 379] width 1221 height 758
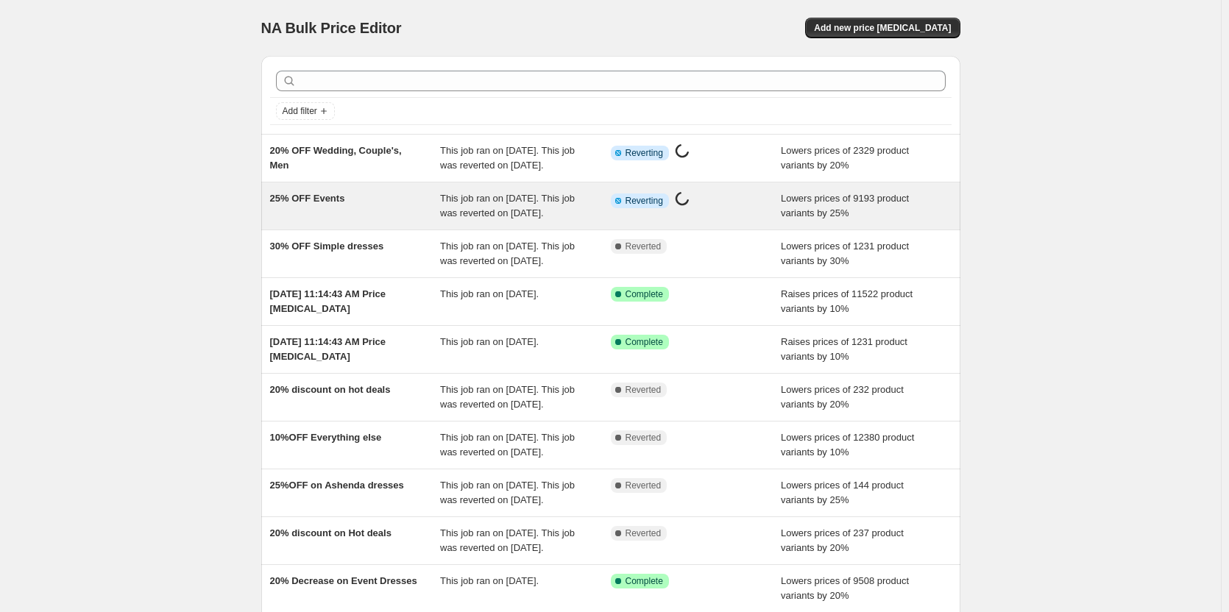
click at [358, 206] on div "25% OFF Events" at bounding box center [355, 205] width 171 height 29
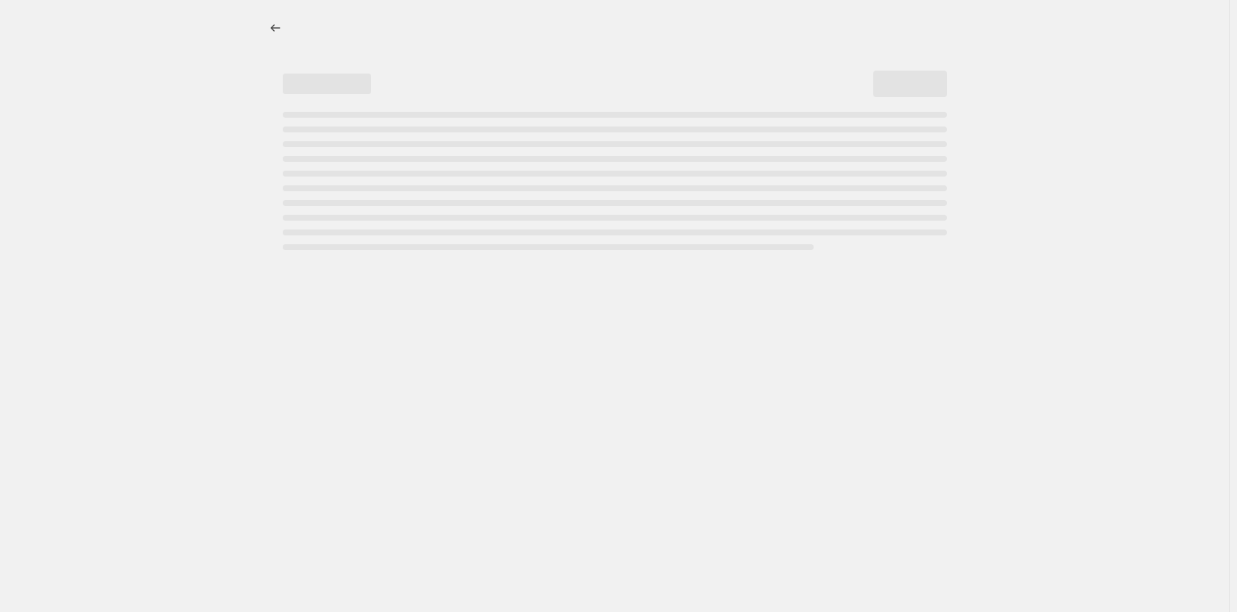
select select "percentage"
select select "collection"
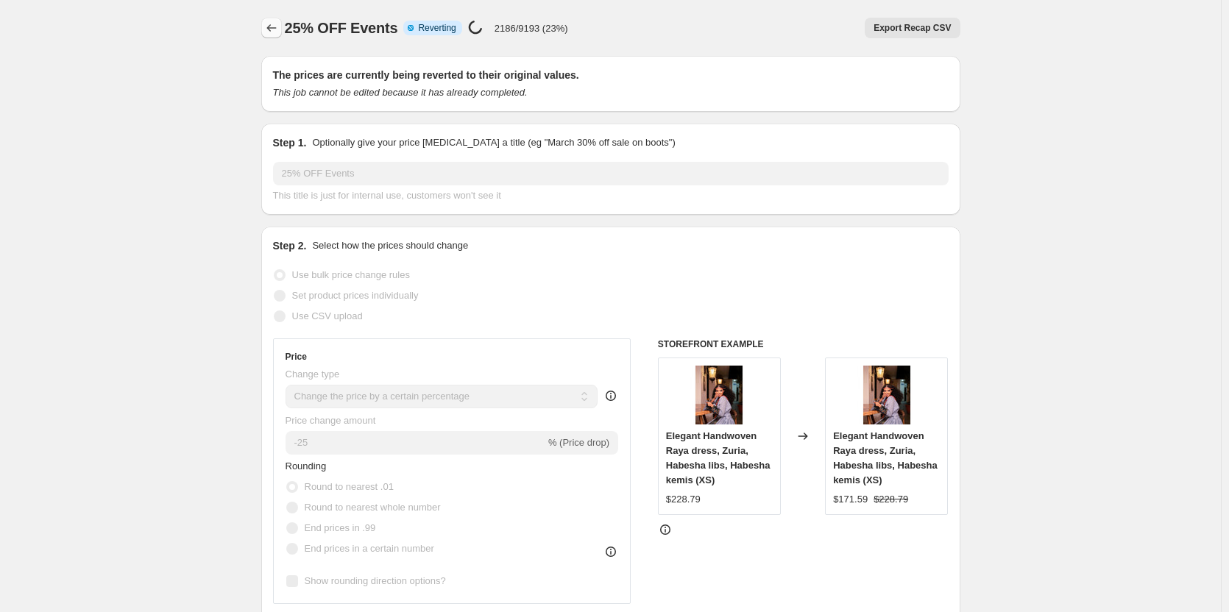
click at [279, 29] on icon "Price change jobs" at bounding box center [271, 28] width 15 height 15
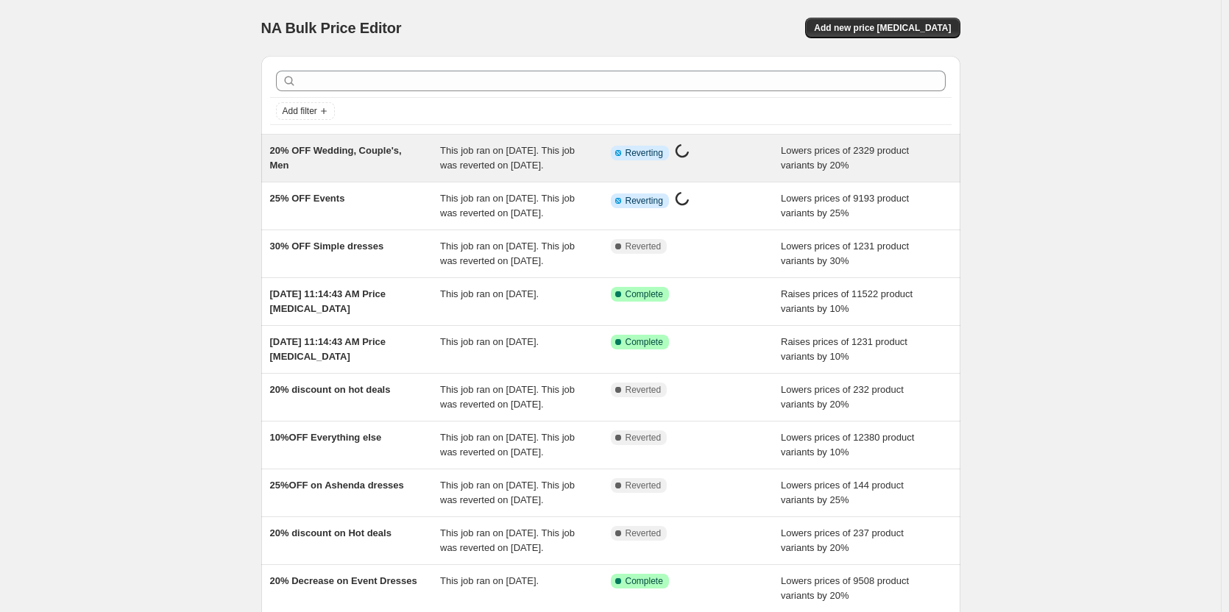
click at [370, 152] on span "20% OFF Wedding, Couple's, Men" at bounding box center [336, 158] width 132 height 26
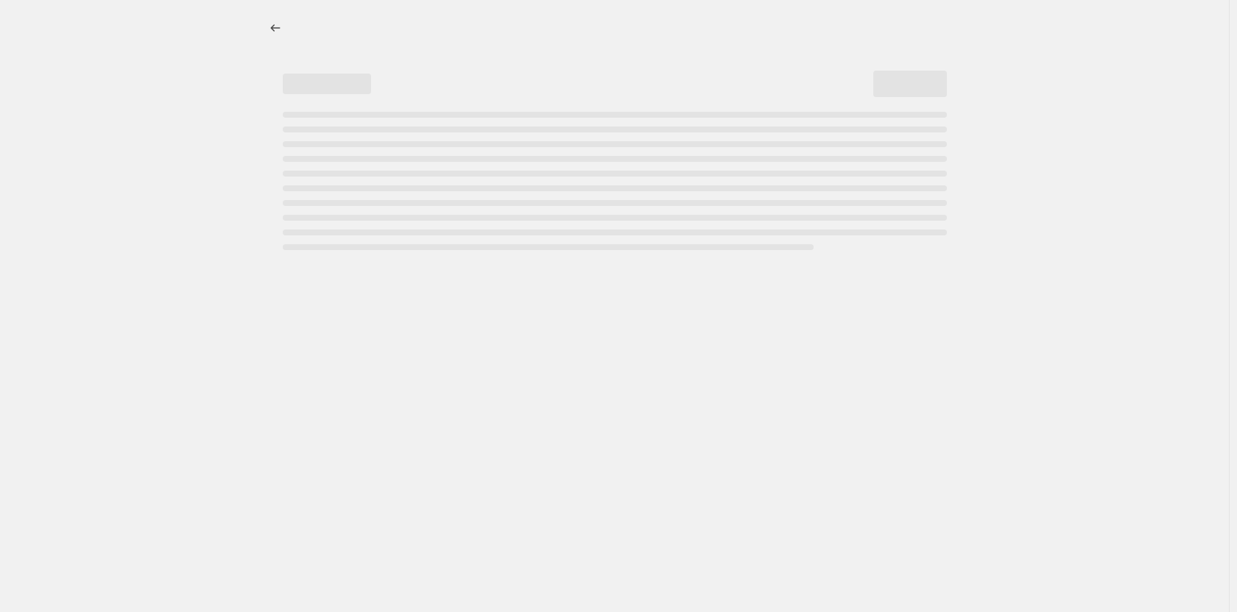
select select "percentage"
select select "collection"
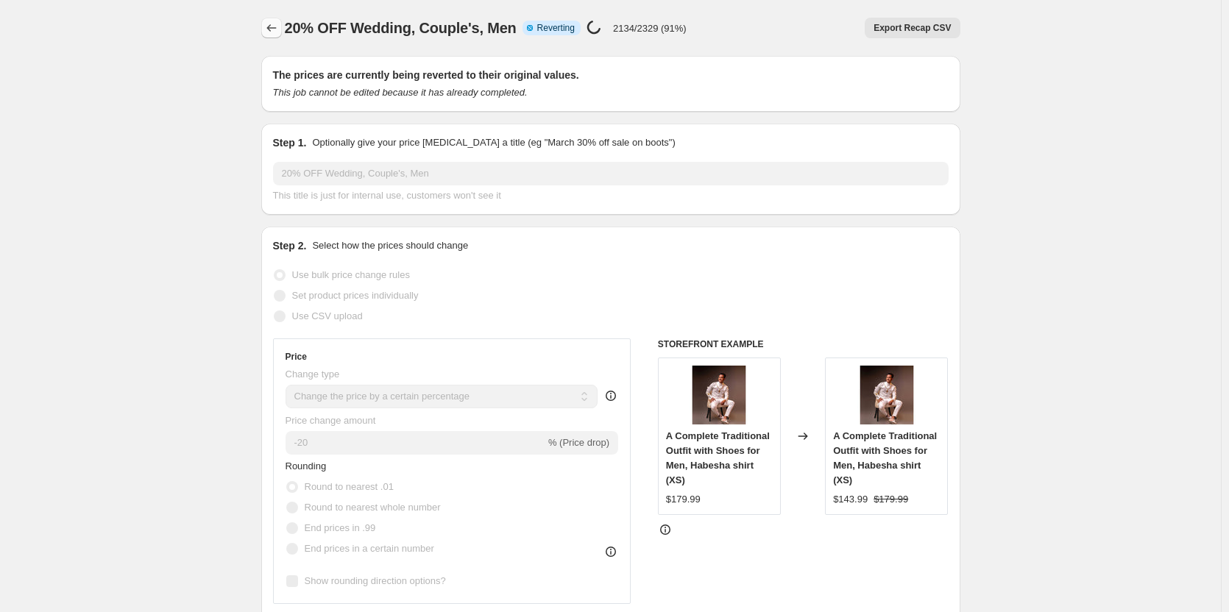
click at [277, 29] on icon "Price change jobs" at bounding box center [271, 28] width 15 height 15
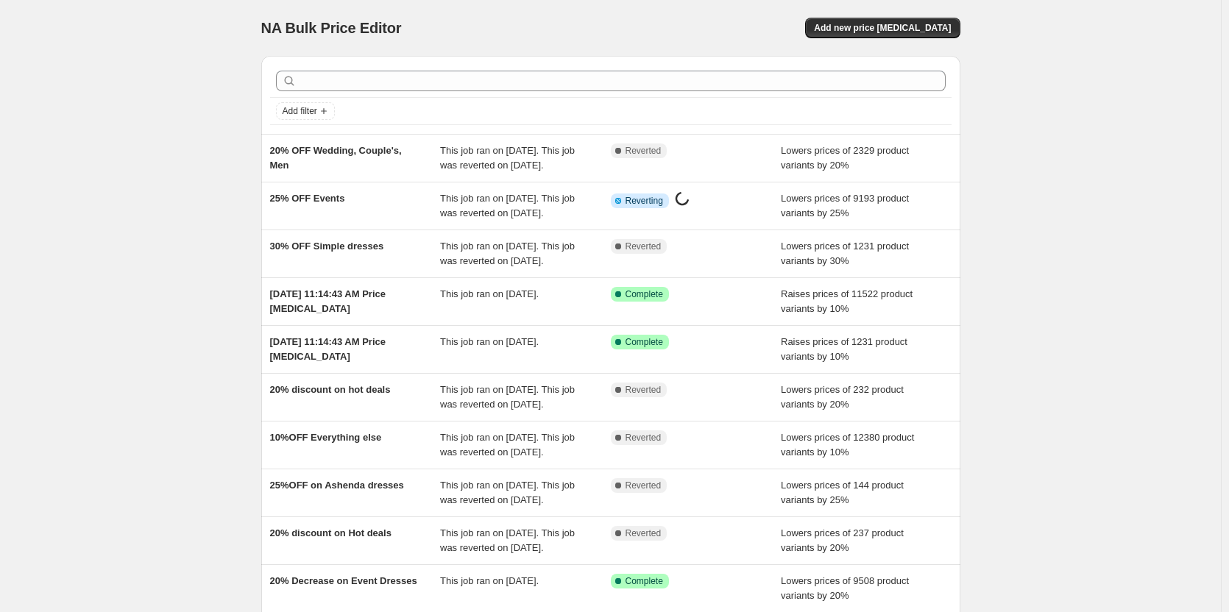
click at [998, 523] on div "NA Bulk Price Editor. This page is ready NA Bulk Price Editor Add new price cha…" at bounding box center [610, 379] width 1221 height 758
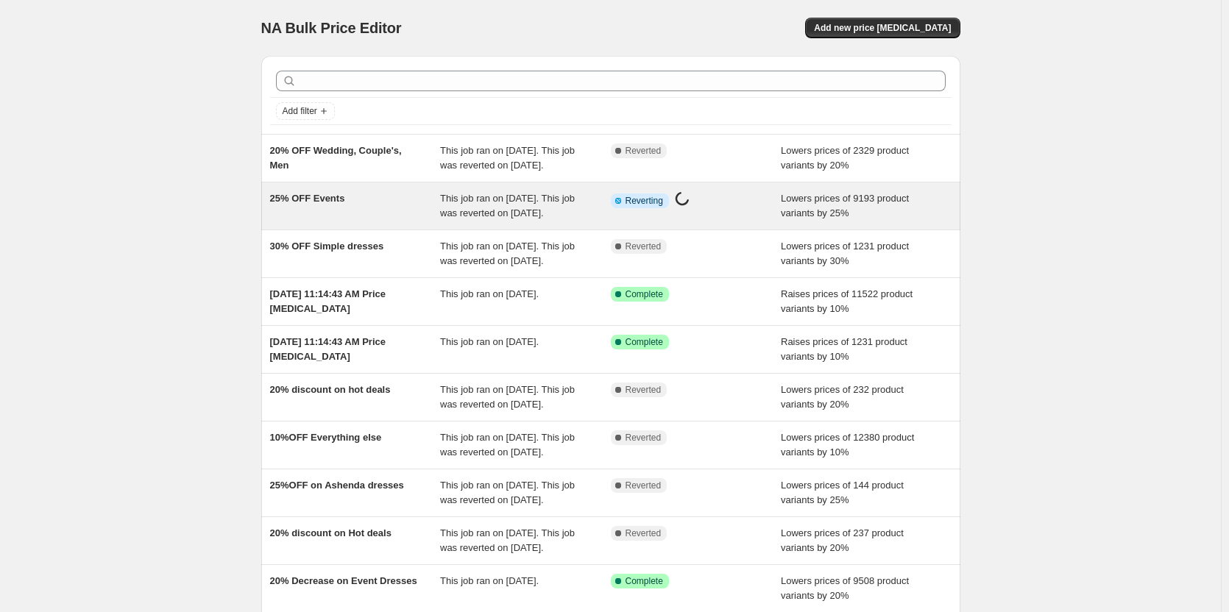
click at [465, 218] on span "This job ran on August 7, 2025. This job was reverted on August 22, 2025." at bounding box center [507, 206] width 135 height 26
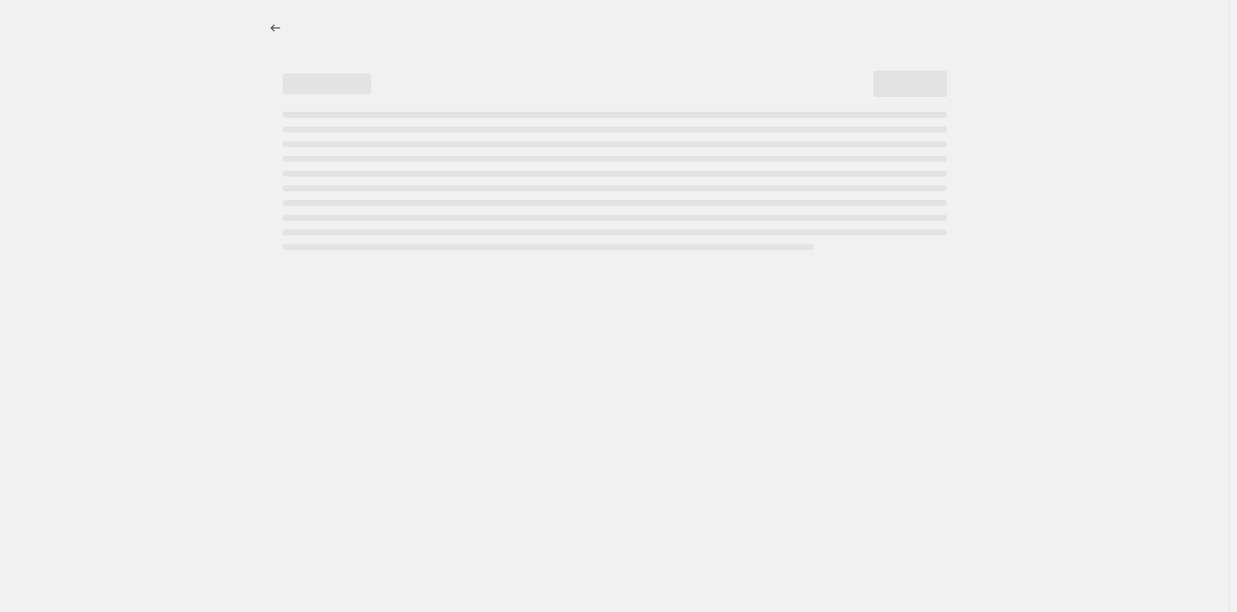
select select "percentage"
select select "collection"
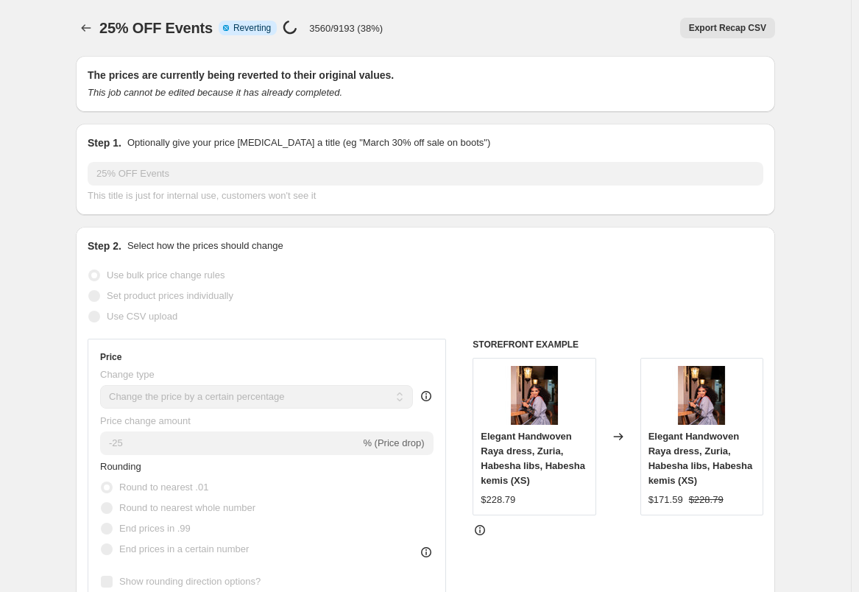
click at [632, 15] on div "25% OFF Events. This page is ready 25% OFF Events Info Partially complete Rever…" at bounding box center [425, 28] width 699 height 56
click at [450, 20] on div "Export Recap CSV" at bounding box center [585, 28] width 381 height 21
click at [408, 43] on div "25% OFF Events. This page is ready 25% OFF Events Info Partially complete Rever…" at bounding box center [425, 28] width 699 height 56
click at [470, 21] on div "Export Recap CSV" at bounding box center [585, 28] width 381 height 21
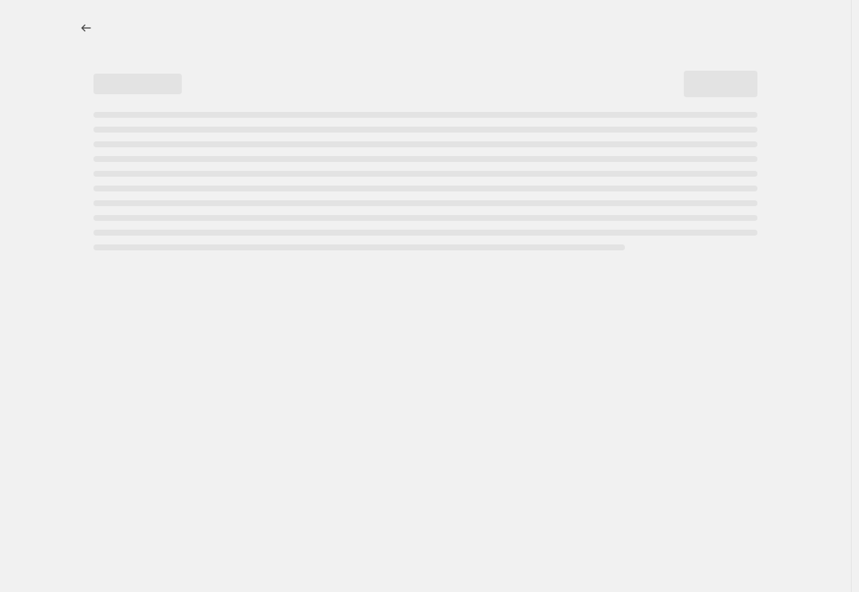
select select "percentage"
select select "collection"
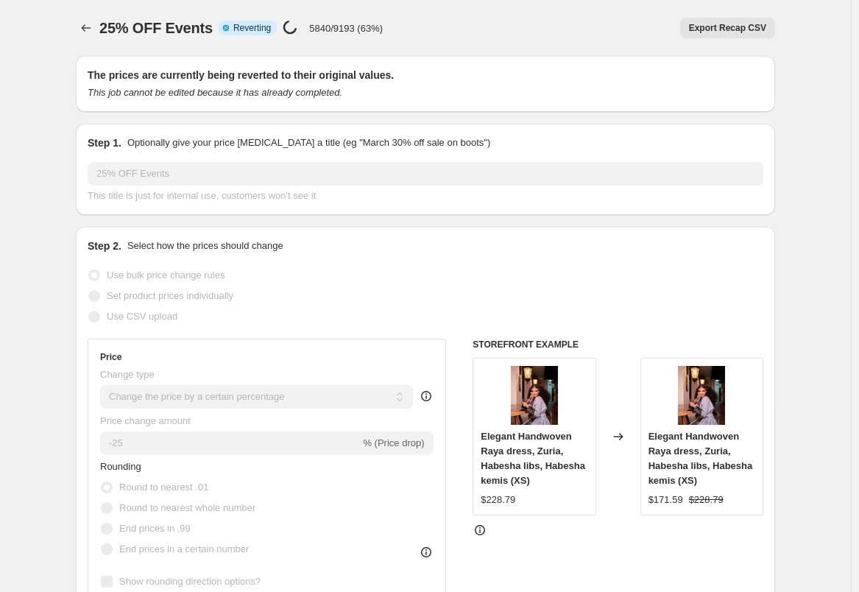
click at [601, 10] on div "25% OFF Events. This page is ready 25% OFF Events Info Partially complete Rever…" at bounding box center [425, 28] width 699 height 56
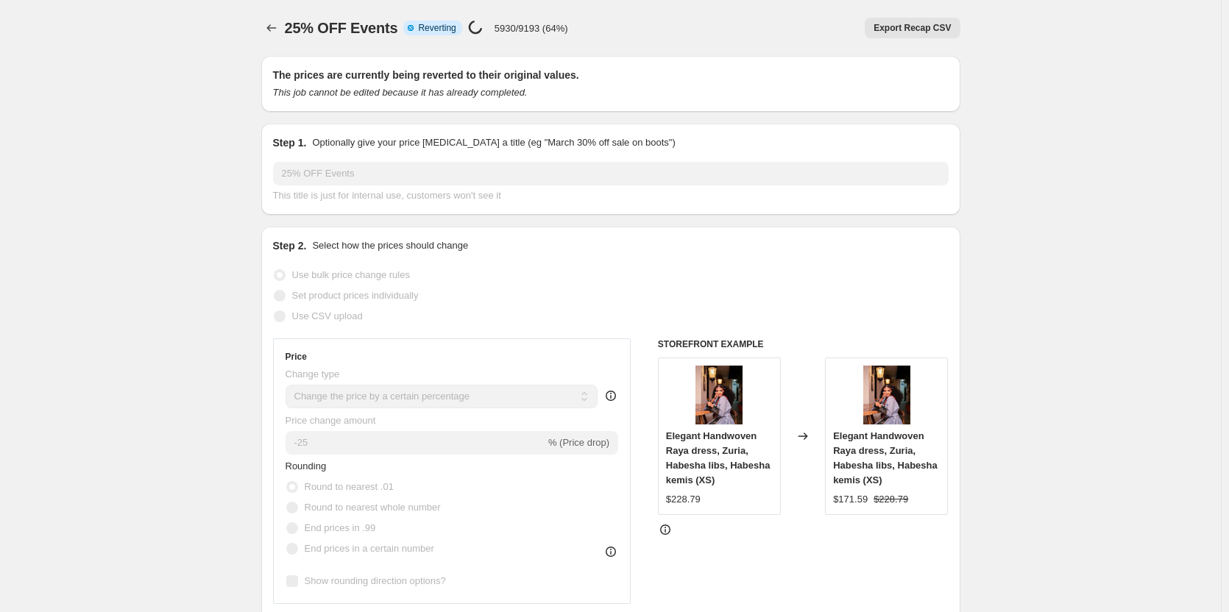
click at [741, 26] on div "Export Recap CSV" at bounding box center [770, 28] width 381 height 21
click at [807, 24] on div "Export Recap CSV" at bounding box center [770, 28] width 381 height 21
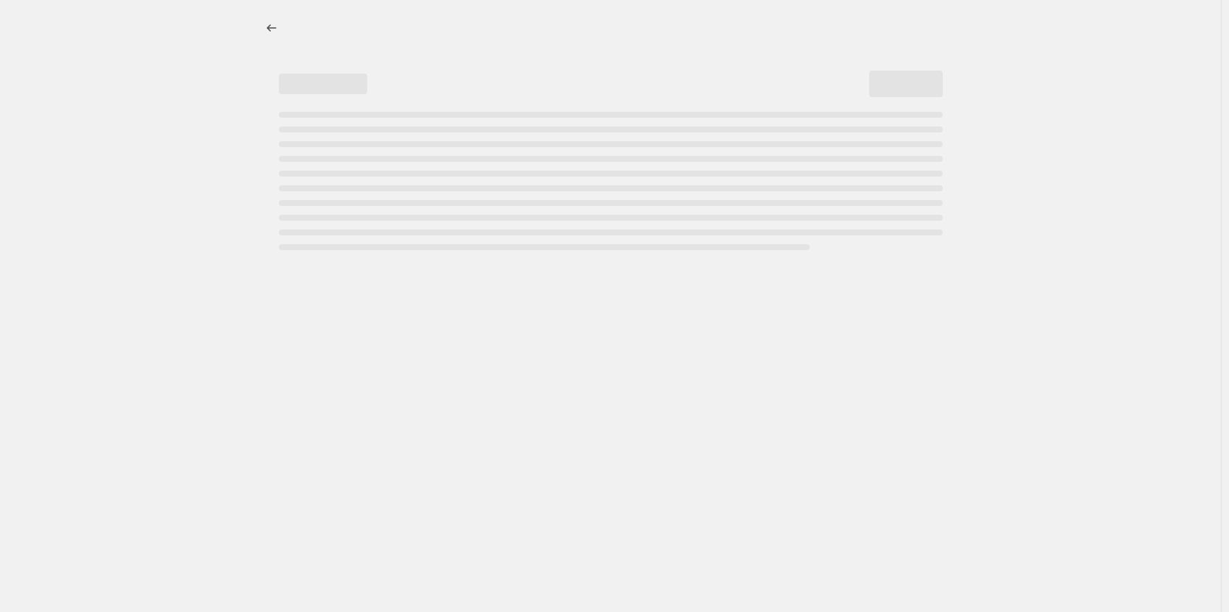
select select "percentage"
select select "collection"
select select "percentage"
select select "collection"
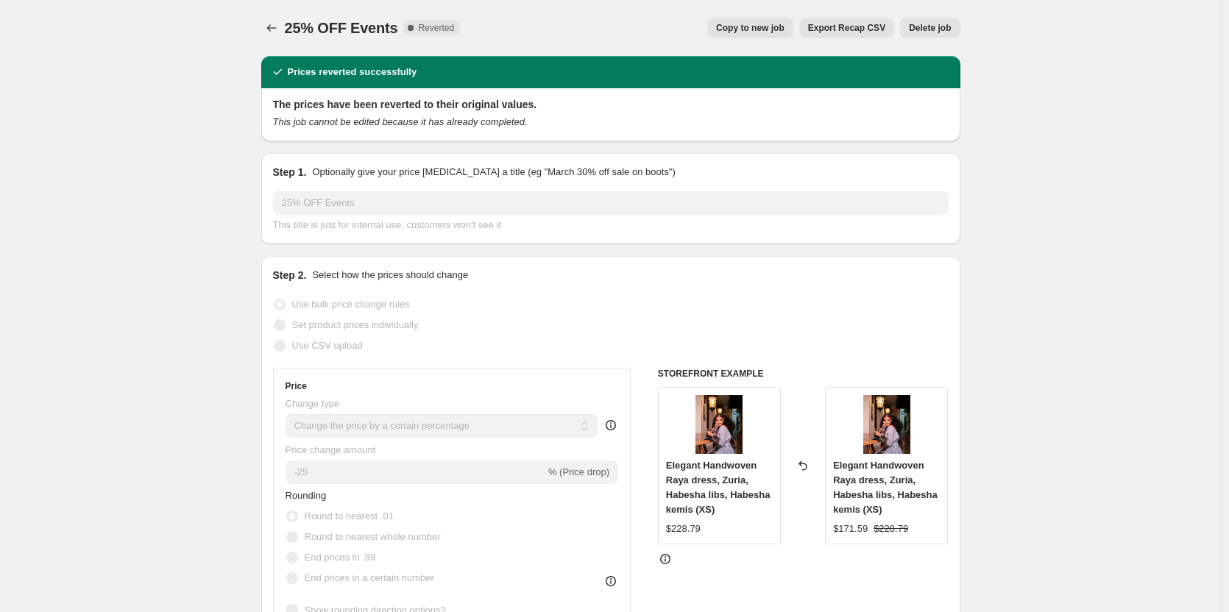
click at [268, 29] on icon "Price change jobs" at bounding box center [271, 28] width 15 height 15
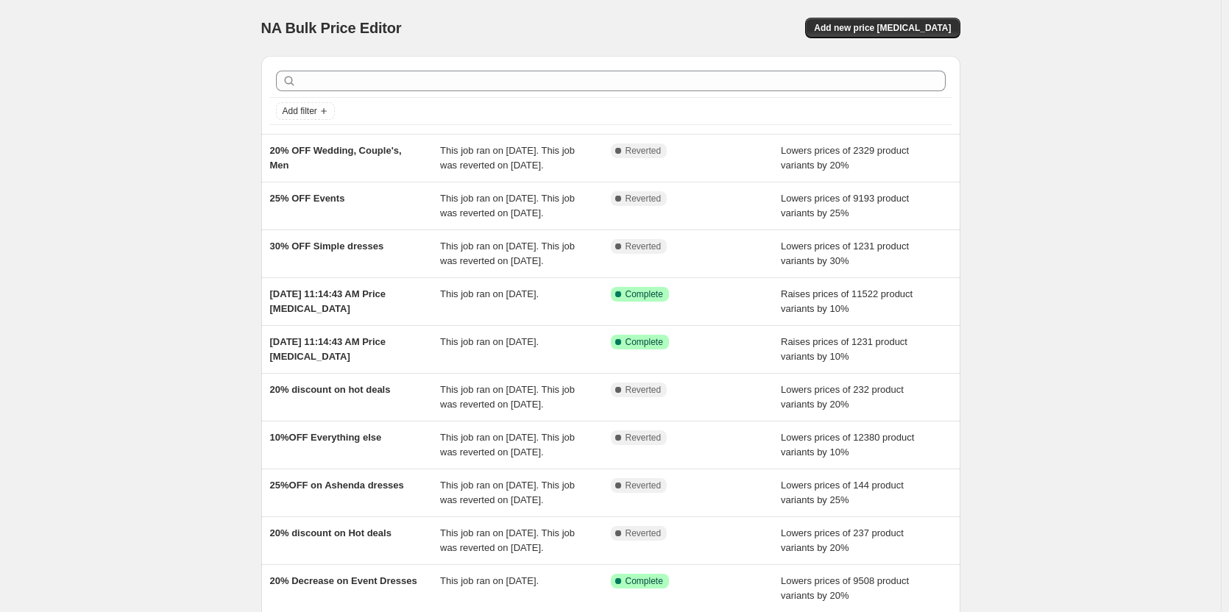
click at [1033, 164] on div "NA Bulk Price Editor. This page is ready NA Bulk Price Editor Add new price cha…" at bounding box center [610, 379] width 1221 height 758
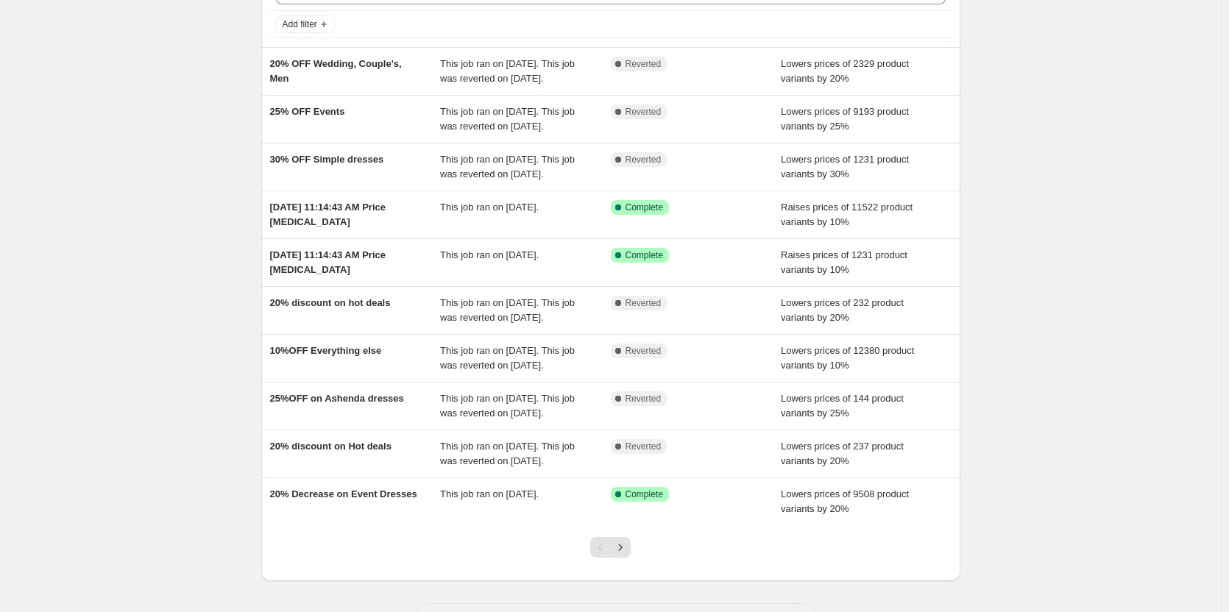
scroll to position [88, 0]
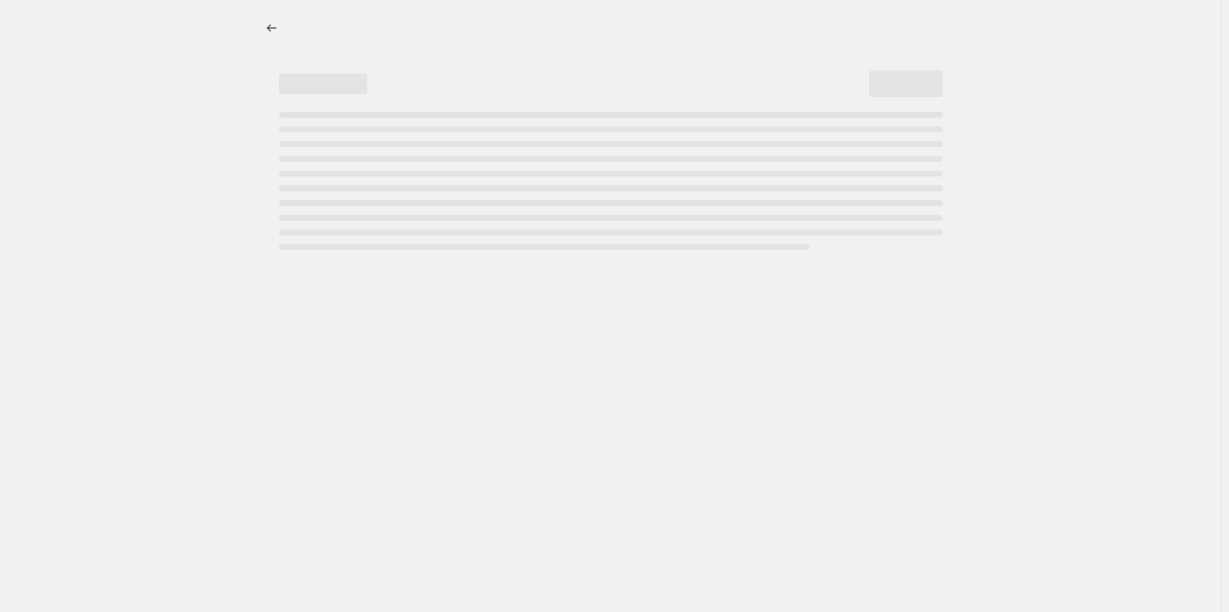
select select "percentage"
select select "collection"
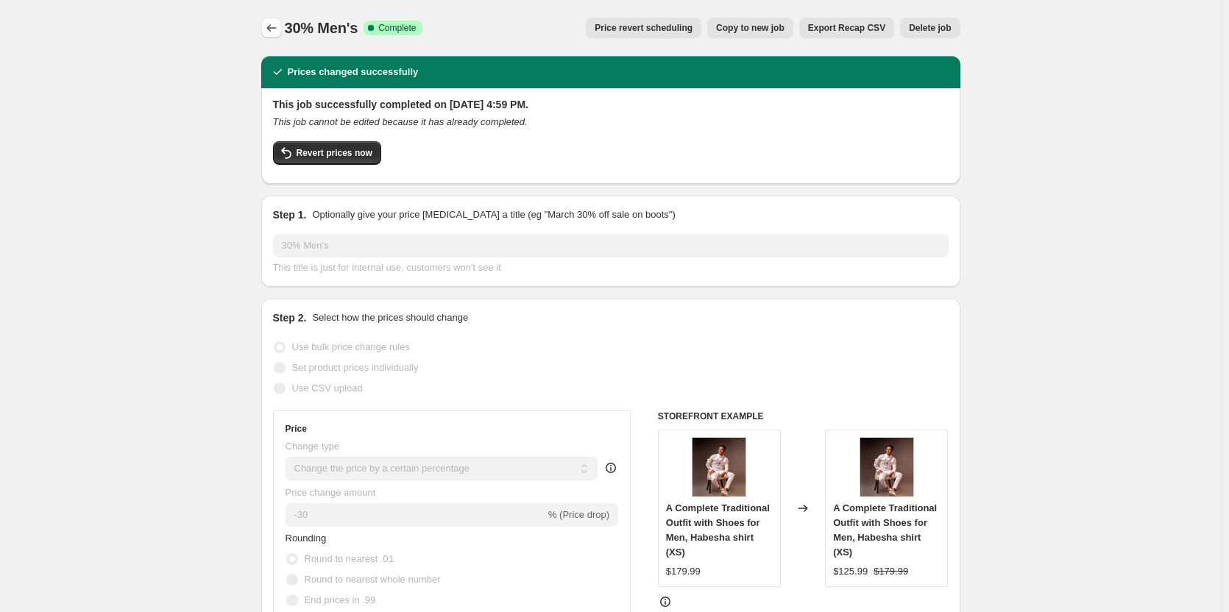
click at [272, 25] on icon "Price change jobs" at bounding box center [271, 28] width 15 height 15
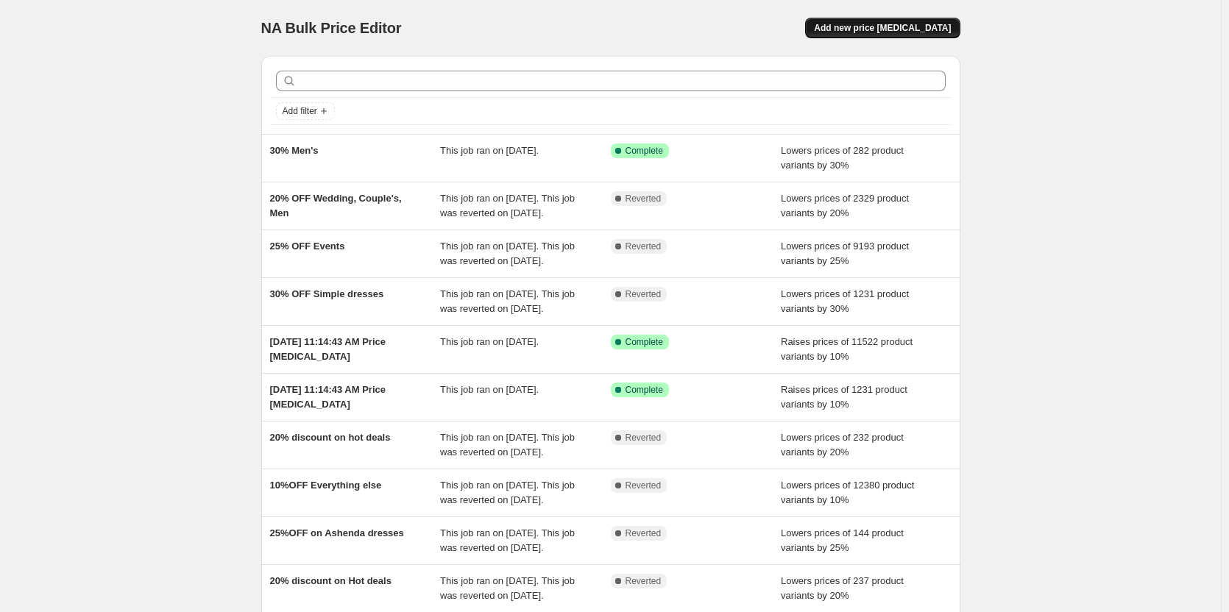
click at [894, 32] on span "Add new price [MEDICAL_DATA]" at bounding box center [882, 28] width 137 height 12
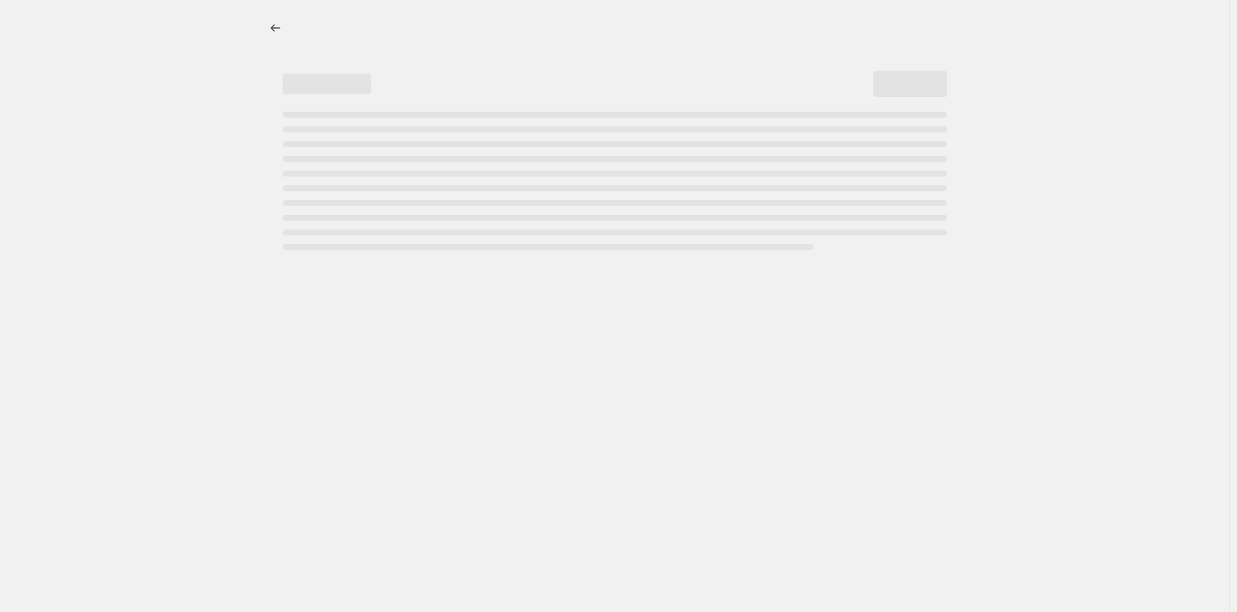
select select "percentage"
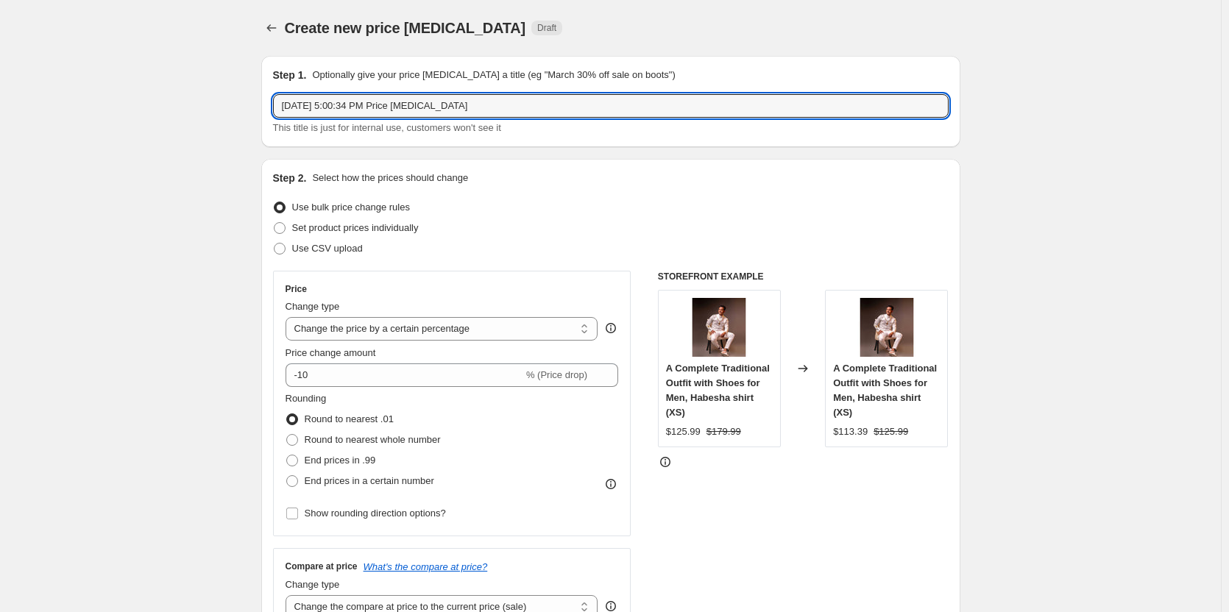
drag, startPoint x: 484, startPoint y: 104, endPoint x: 97, endPoint y: 103, distance: 386.4
type input "#"
type input "30% Wedding & Couple's"
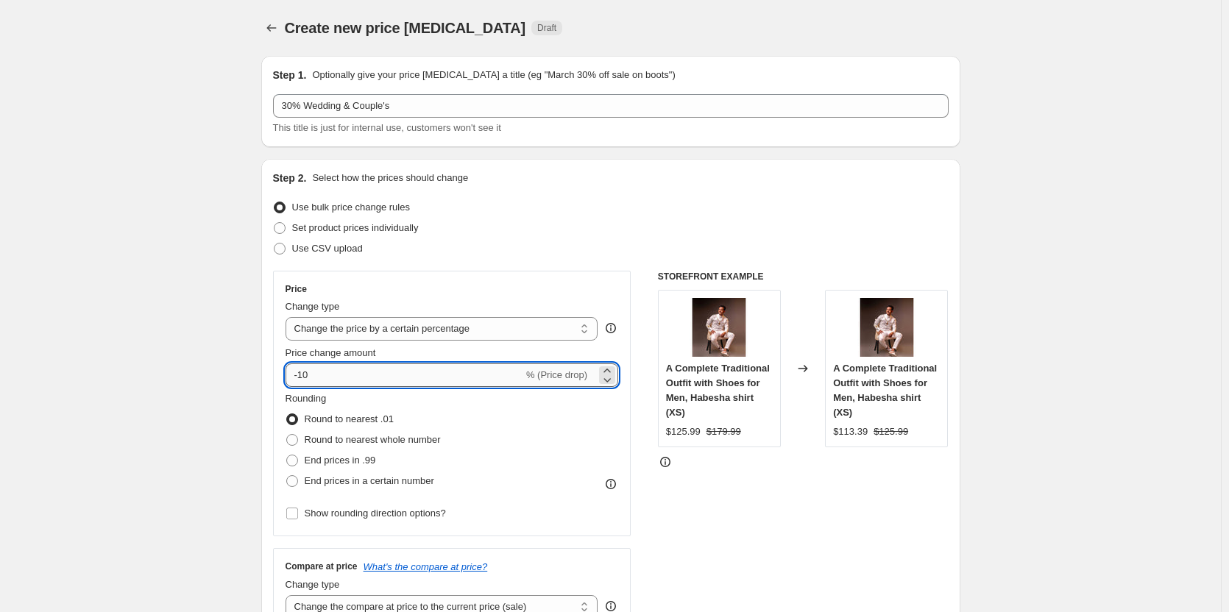
click at [320, 371] on input "-10" at bounding box center [405, 376] width 238 height 24
type input "-1"
type input "-30"
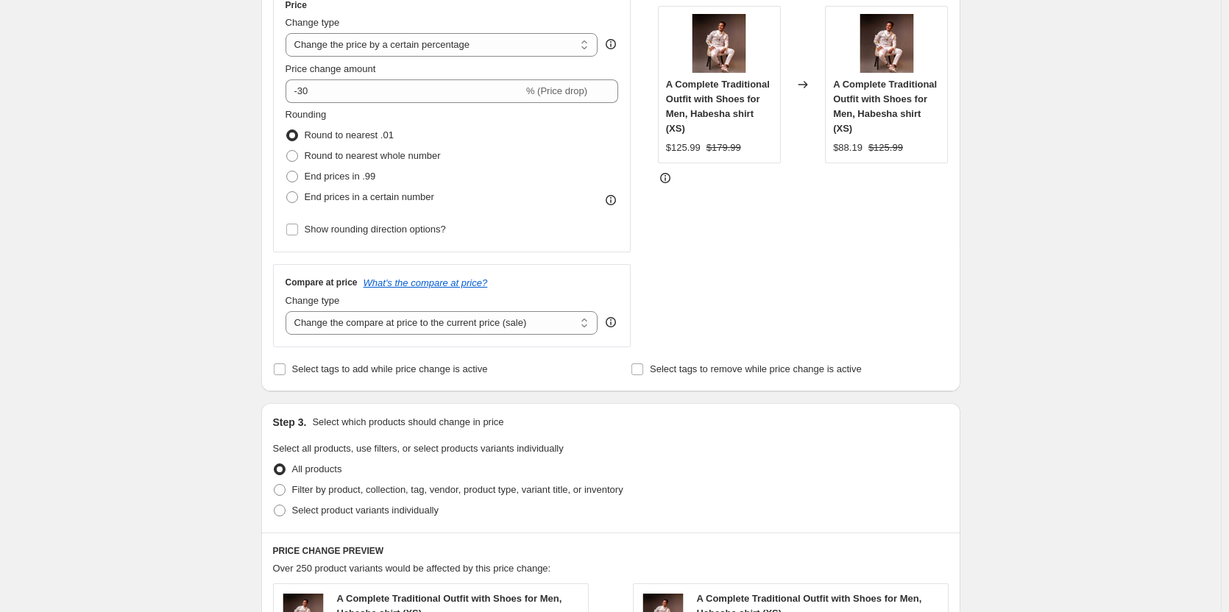
scroll to position [285, 0]
click at [282, 493] on span at bounding box center [280, 490] width 12 height 12
click at [275, 484] on input "Filter by product, collection, tag, vendor, product type, variant title, or inv…" at bounding box center [274, 484] width 1 height 1
radio input "true"
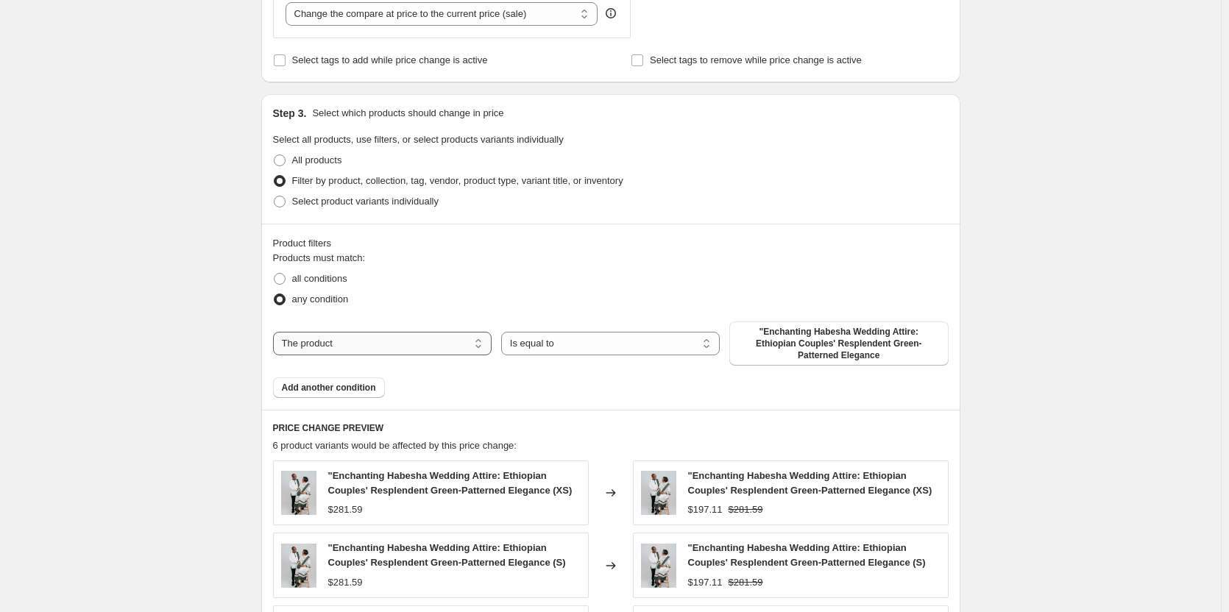
scroll to position [594, 0]
click at [379, 342] on select "The product The product's collection The product's tag The product's vendor The…" at bounding box center [382, 343] width 219 height 24
select select "collection"
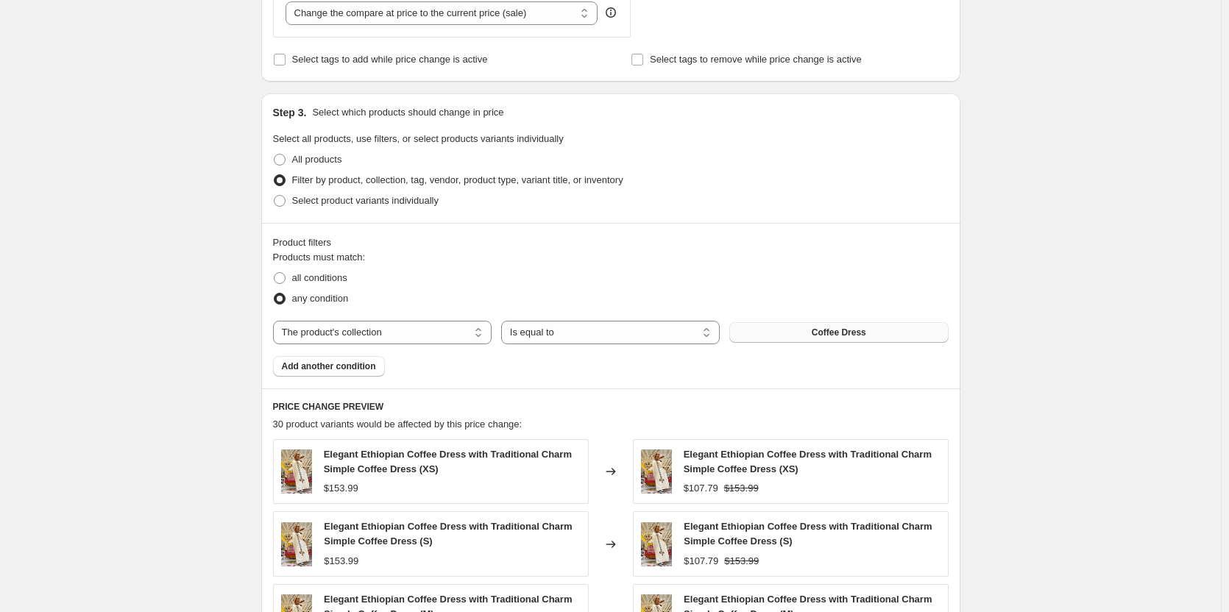
click at [777, 337] on button "Coffee Dress" at bounding box center [838, 332] width 219 height 21
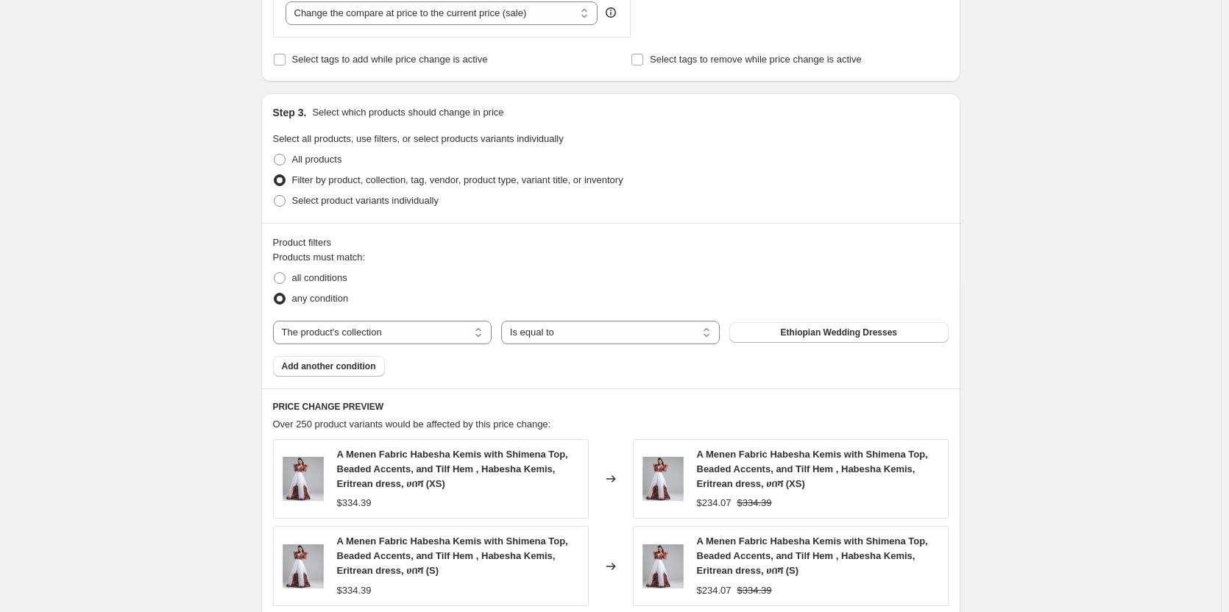
click at [334, 367] on span "Add another condition" at bounding box center [329, 367] width 94 height 12
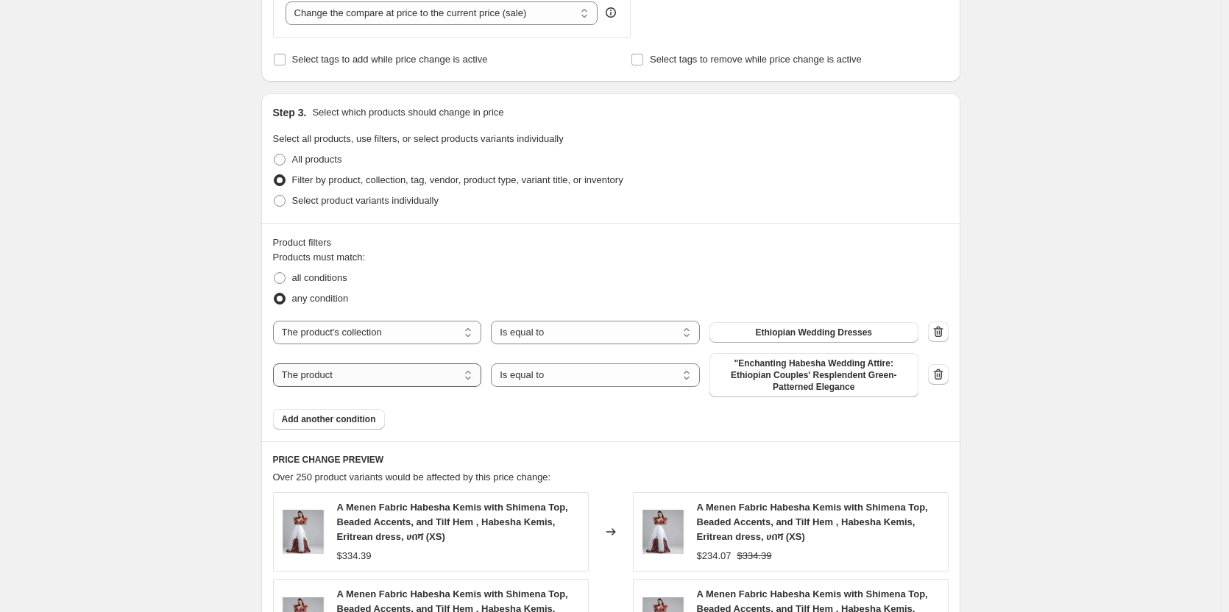
click at [358, 375] on select "The product The product's collection The product's tag The product's vendor The…" at bounding box center [377, 376] width 209 height 24
select select "collection"
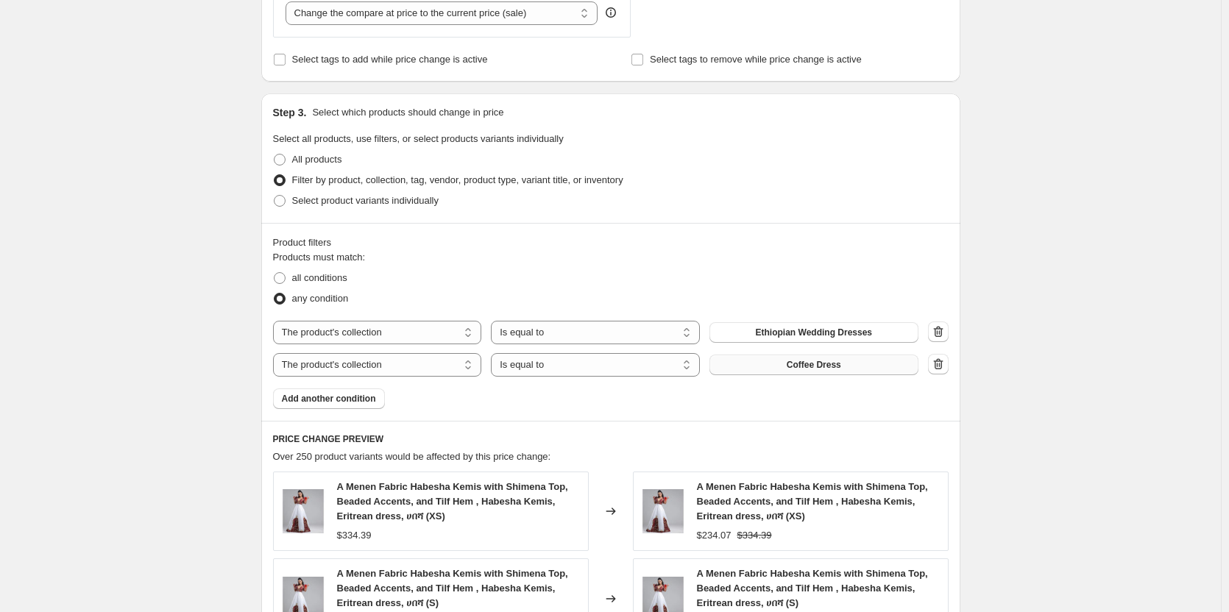
click at [814, 367] on span "Coffee Dress" at bounding box center [814, 365] width 54 height 12
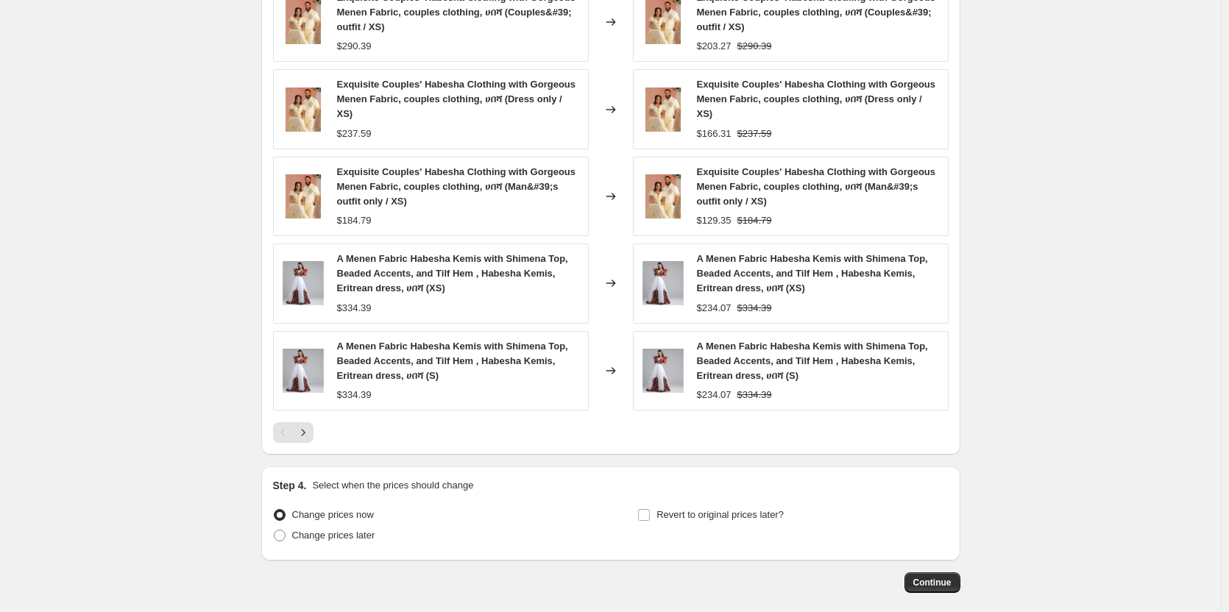
scroll to position [1087, 0]
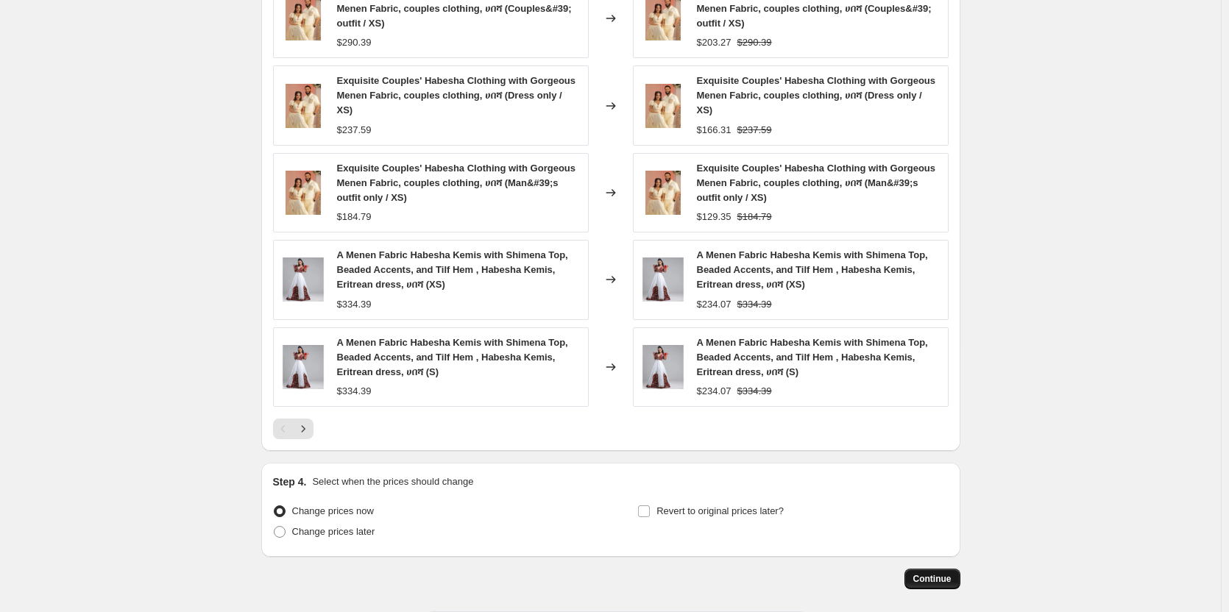
click at [941, 573] on span "Continue" at bounding box center [932, 579] width 38 height 12
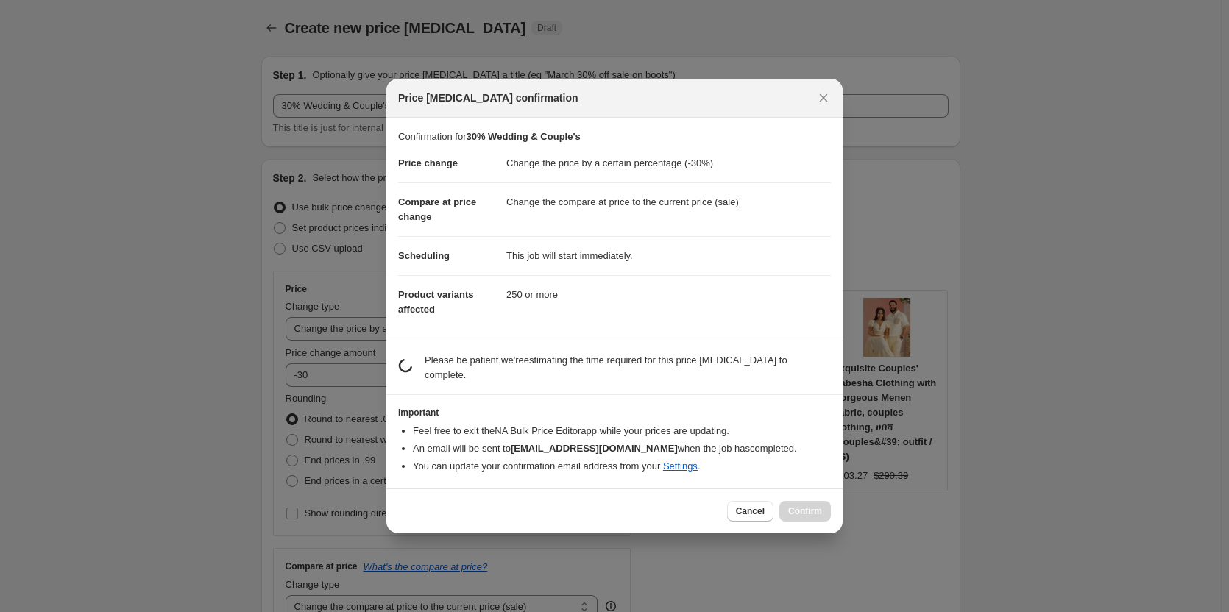
scroll to position [0, 0]
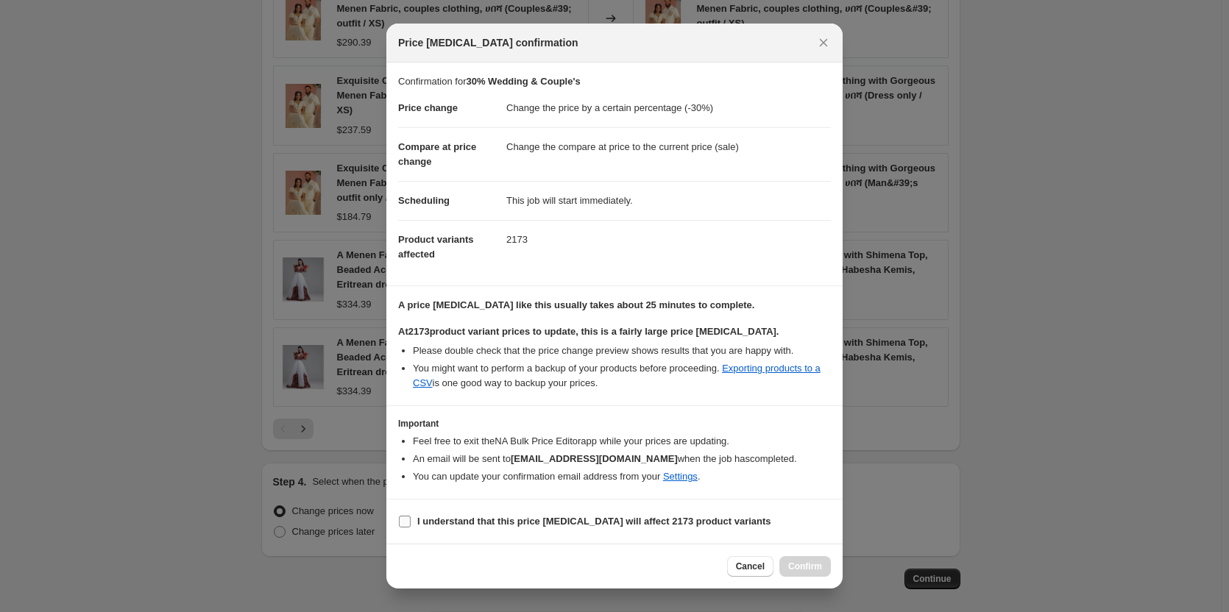
click at [407, 519] on input "I understand that this price change job will affect 2173 product variants" at bounding box center [405, 522] width 12 height 12
checkbox input "true"
click at [818, 562] on span "Confirm" at bounding box center [805, 567] width 34 height 12
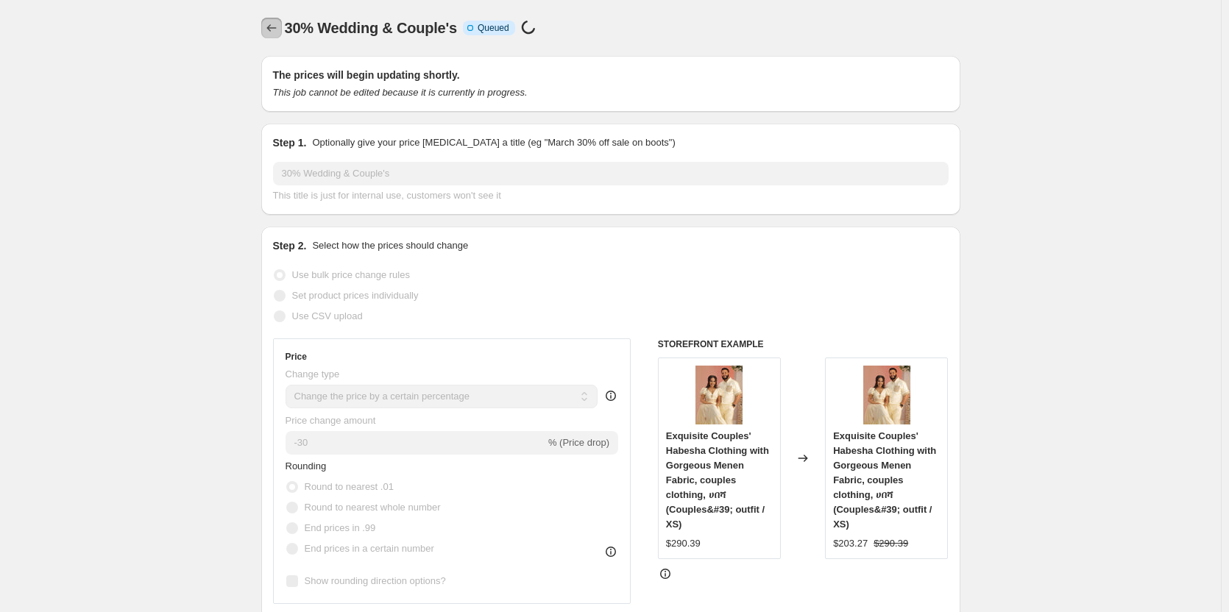
click at [265, 26] on button "Price change jobs" at bounding box center [271, 28] width 21 height 21
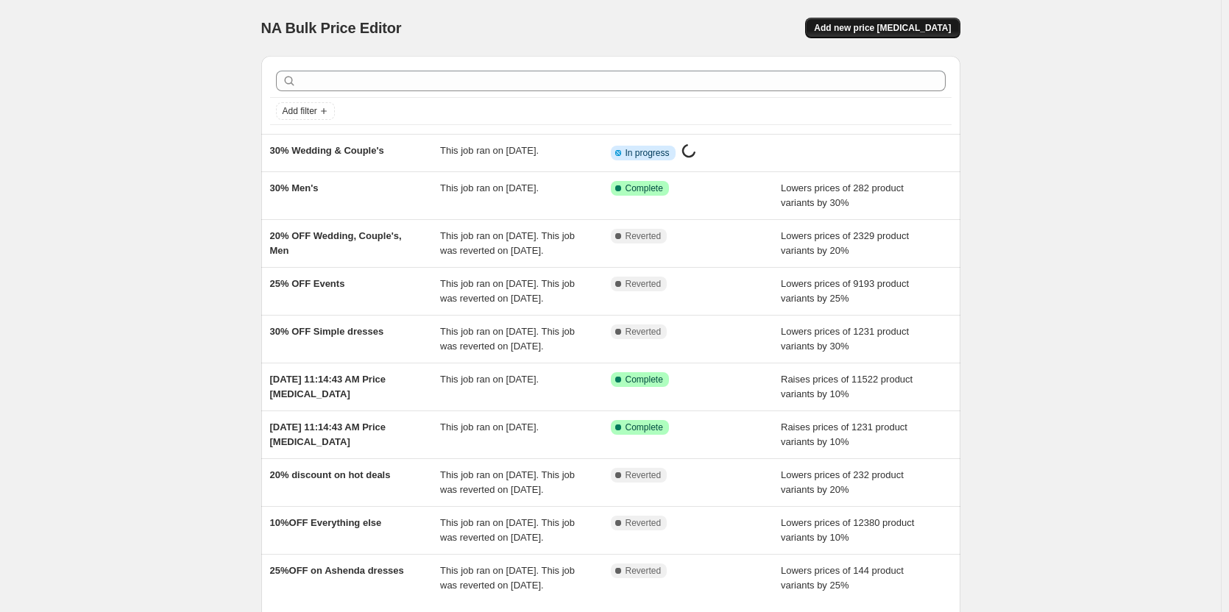
click at [895, 26] on span "Add new price [MEDICAL_DATA]" at bounding box center [882, 28] width 137 height 12
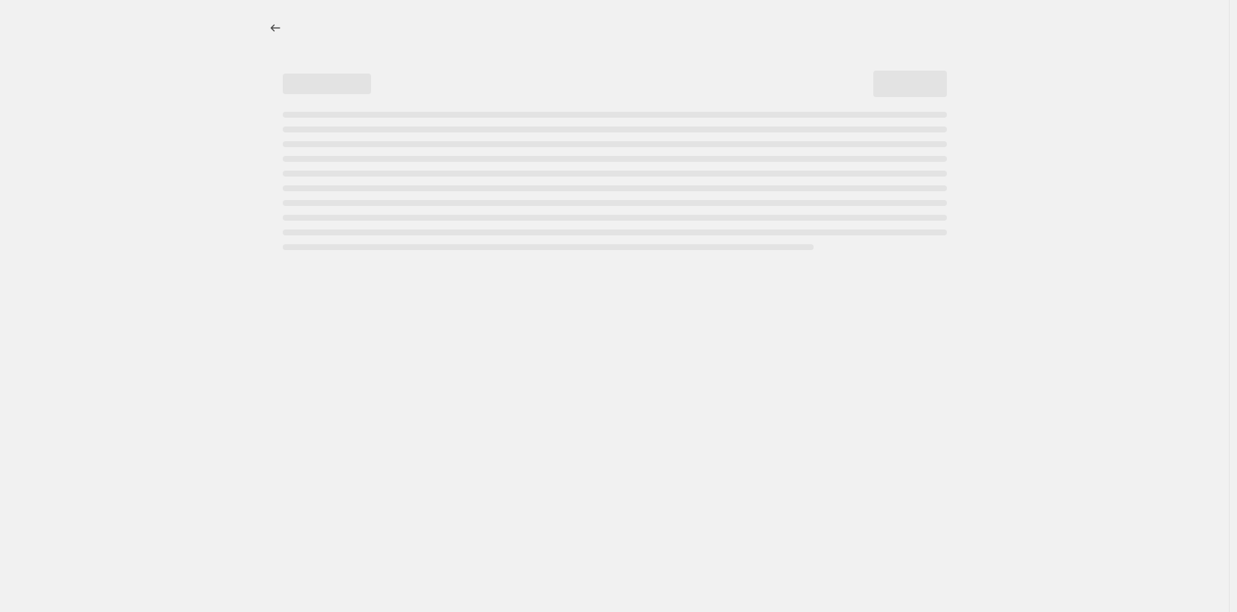
select select "percentage"
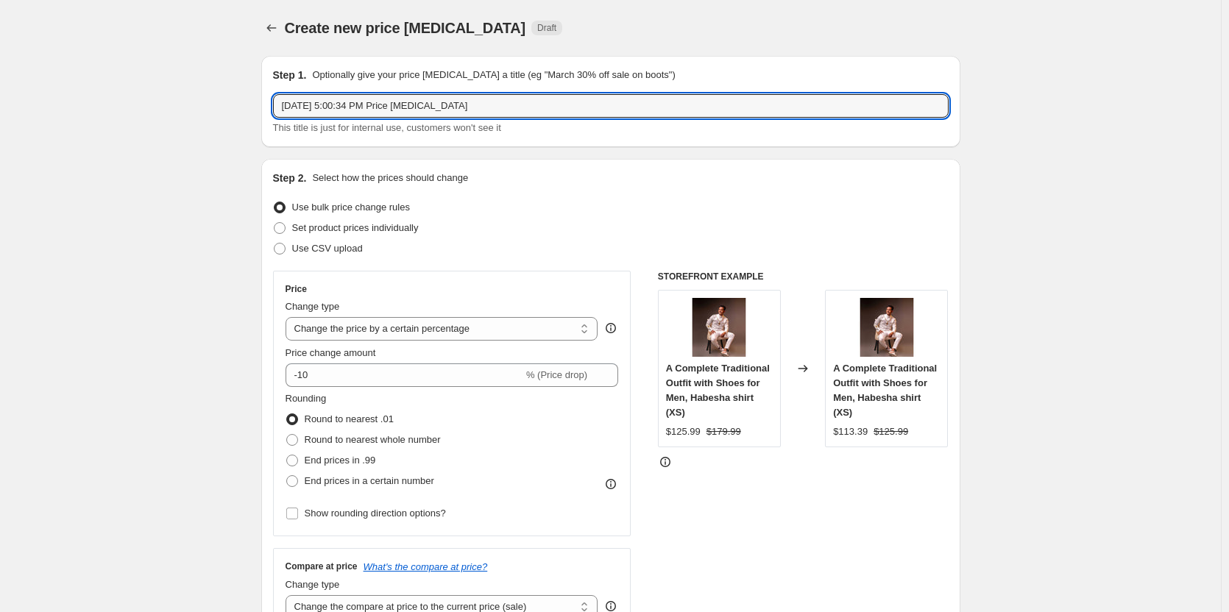
drag, startPoint x: 487, startPoint y: 109, endPoint x: 180, endPoint y: 122, distance: 306.5
click at [291, 107] on input "20% Event" at bounding box center [611, 106] width 676 height 24
type input "40% Event"
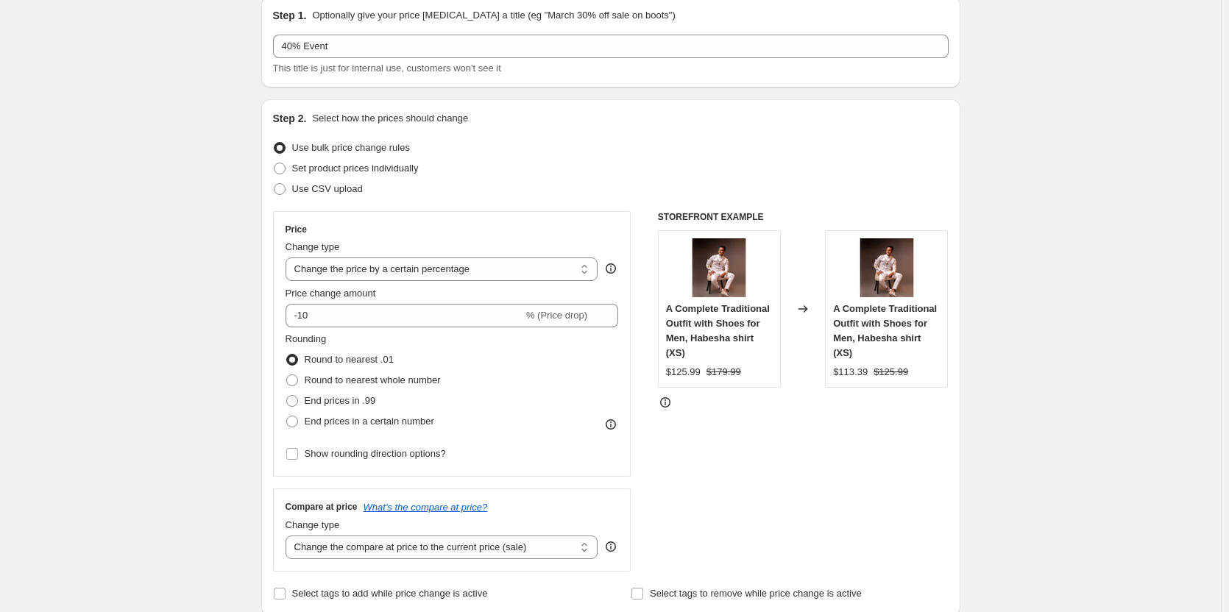
scroll to position [63, 0]
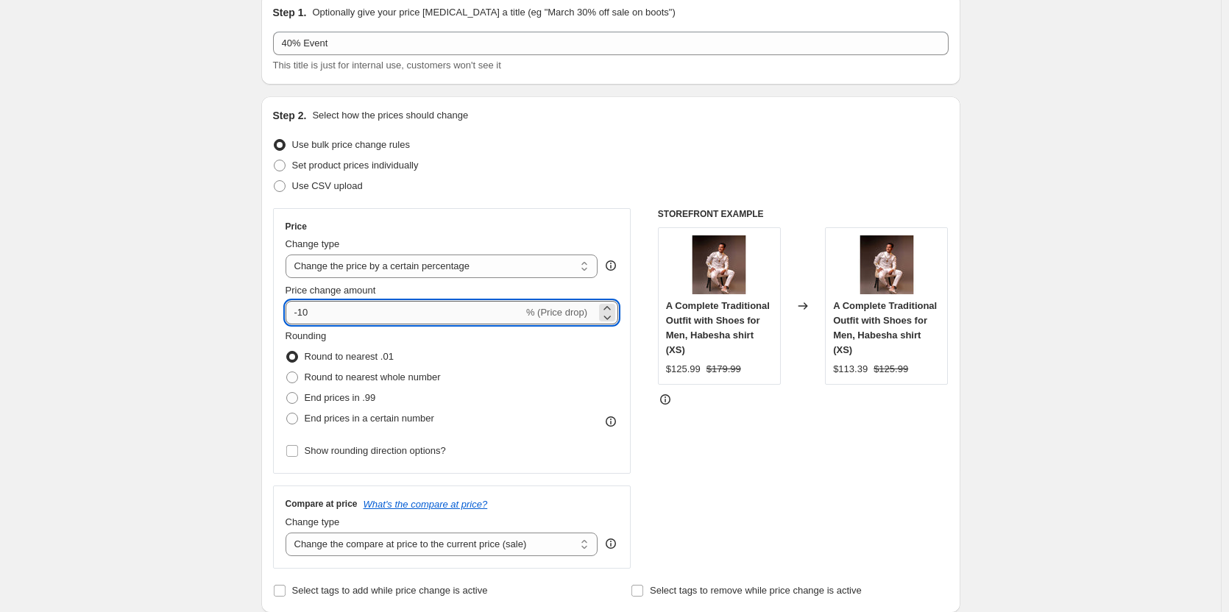
click at [332, 311] on input "-10" at bounding box center [405, 313] width 238 height 24
type input "-1"
type input "-40"
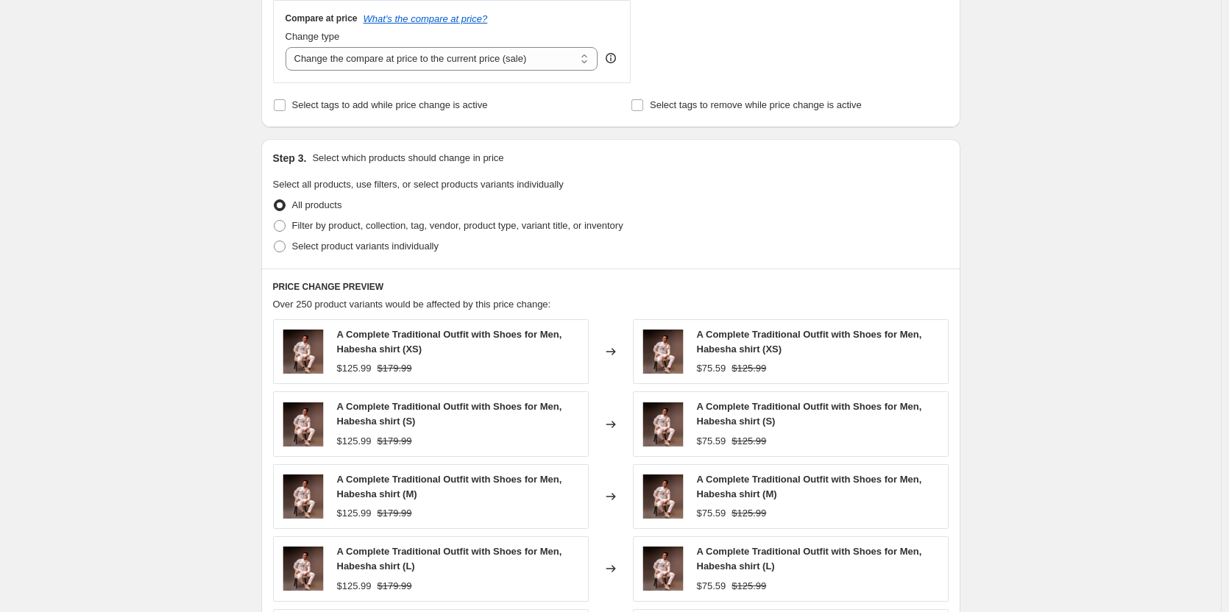
scroll to position [553, 0]
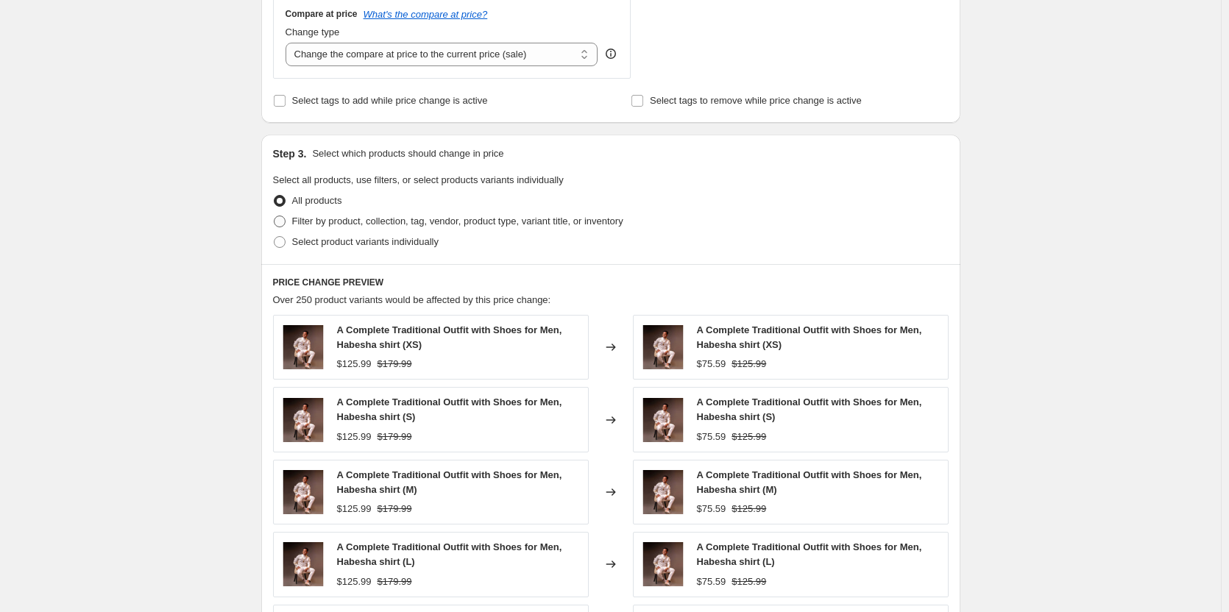
click at [308, 222] on span "Filter by product, collection, tag, vendor, product type, variant title, or inv…" at bounding box center [457, 221] width 331 height 11
click at [275, 216] on input "Filter by product, collection, tag, vendor, product type, variant title, or inv…" at bounding box center [274, 216] width 1 height 1
radio input "true"
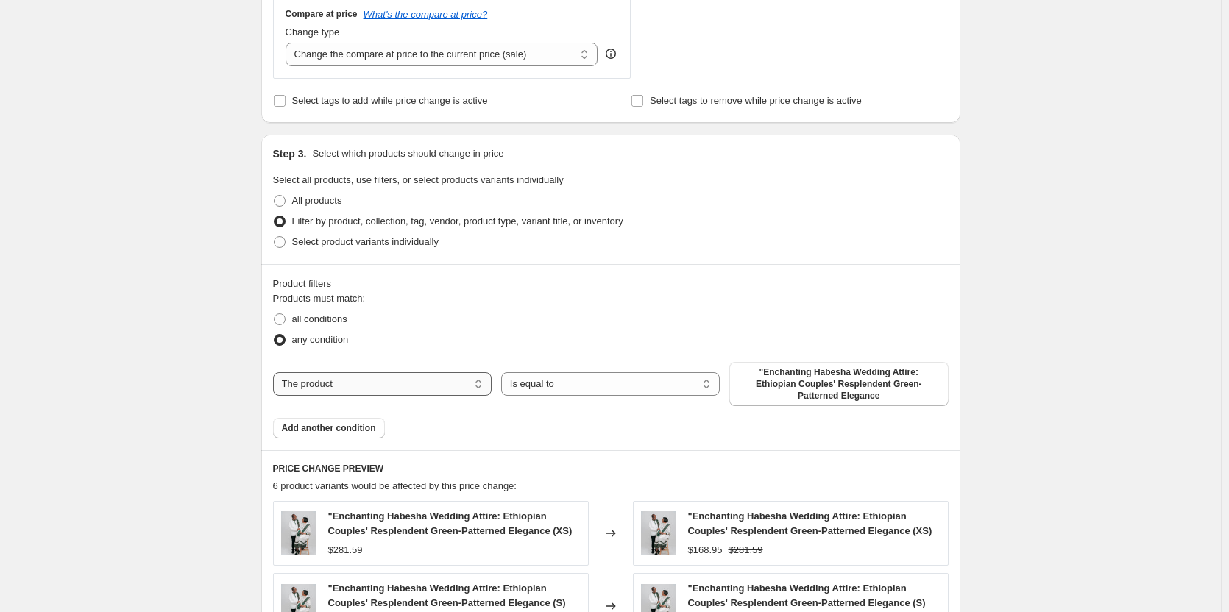
click at [355, 383] on select "The product The product's collection The product's tag The product's vendor The…" at bounding box center [382, 384] width 219 height 24
select select "collection"
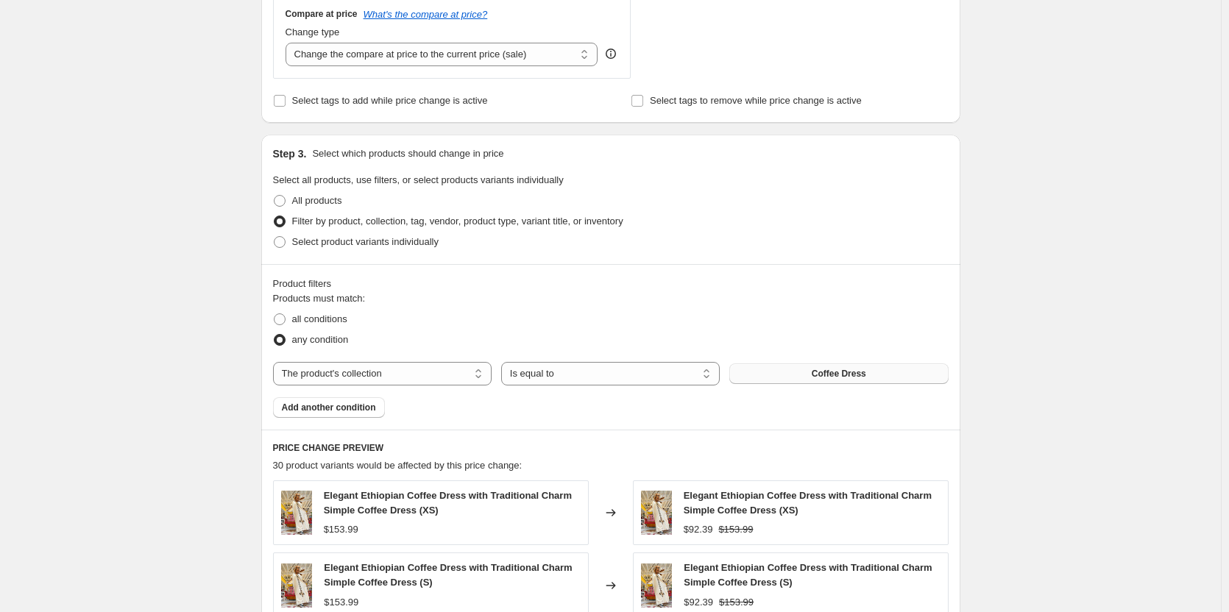
click at [813, 378] on button "Coffee Dress" at bounding box center [838, 374] width 219 height 21
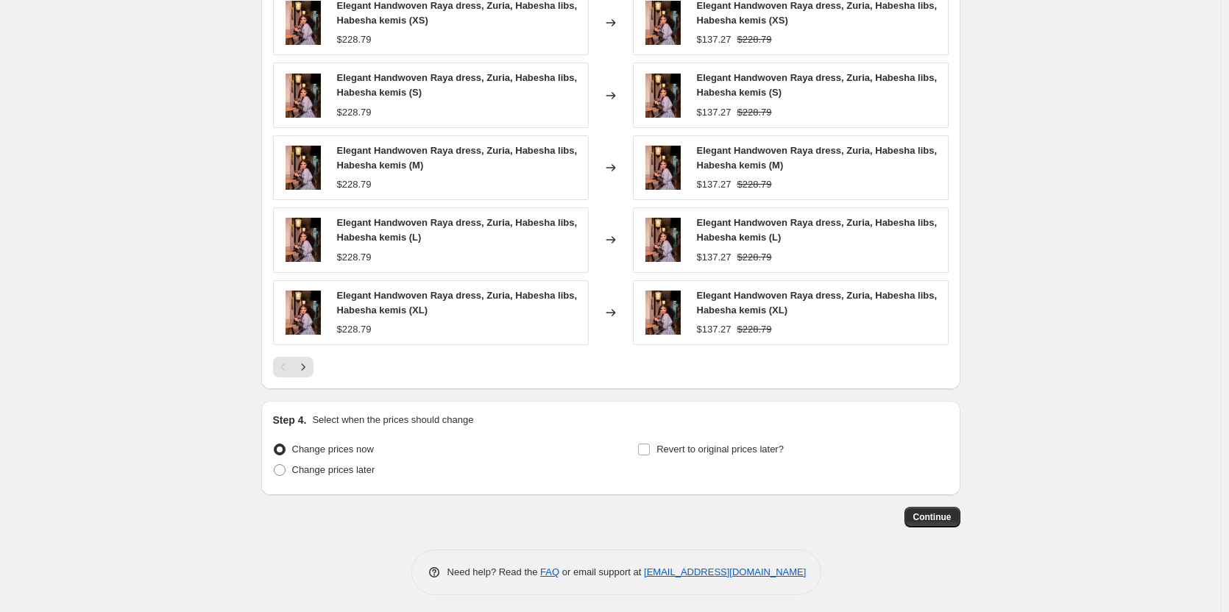
scroll to position [1049, 0]
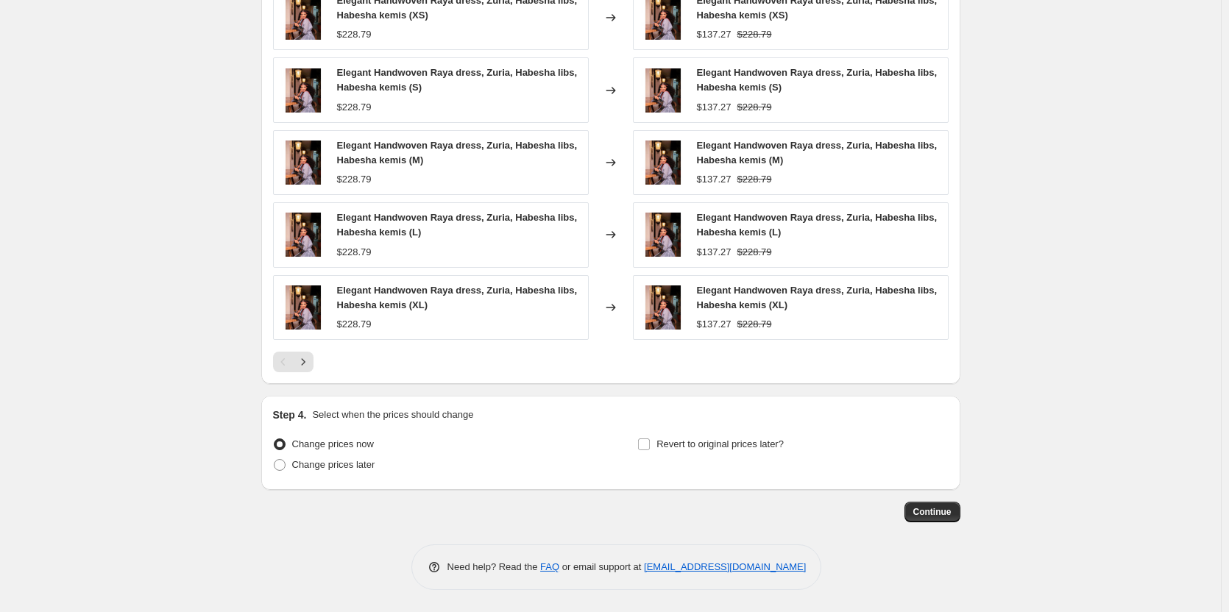
click at [933, 513] on span "Continue" at bounding box center [932, 512] width 38 height 12
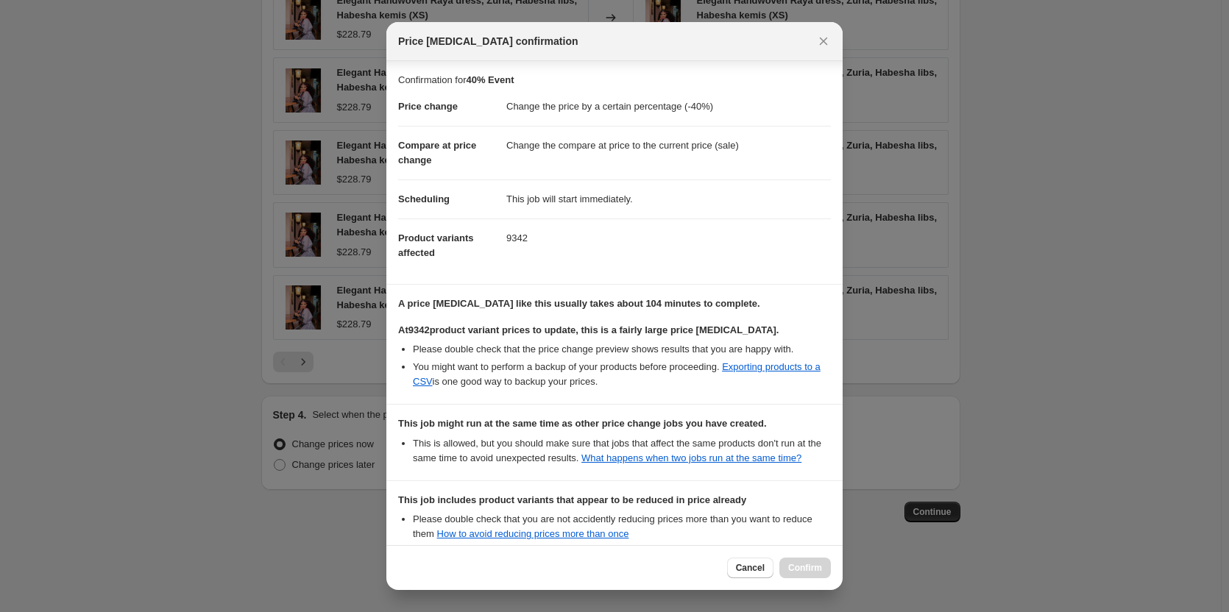
scroll to position [180, 0]
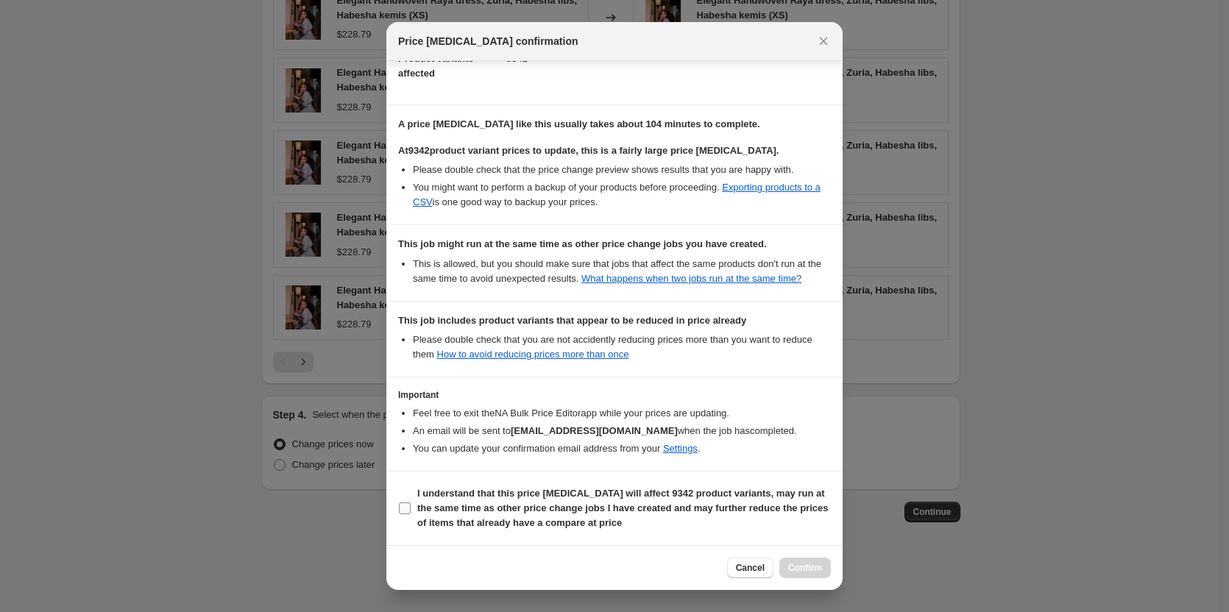
click at [400, 512] on input "I understand that this price change job will affect 9342 product variants, may …" at bounding box center [405, 509] width 12 height 12
checkbox input "true"
click at [807, 569] on span "Confirm" at bounding box center [805, 568] width 34 height 12
type input "40% Event"
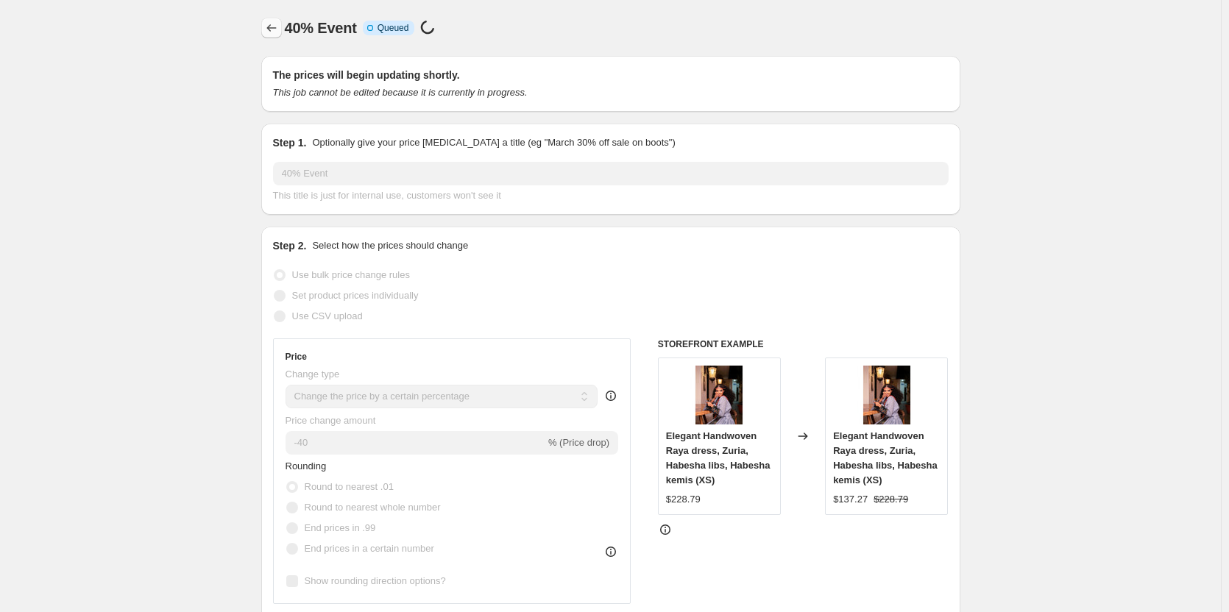
click at [271, 18] on button "Price change jobs" at bounding box center [271, 28] width 21 height 21
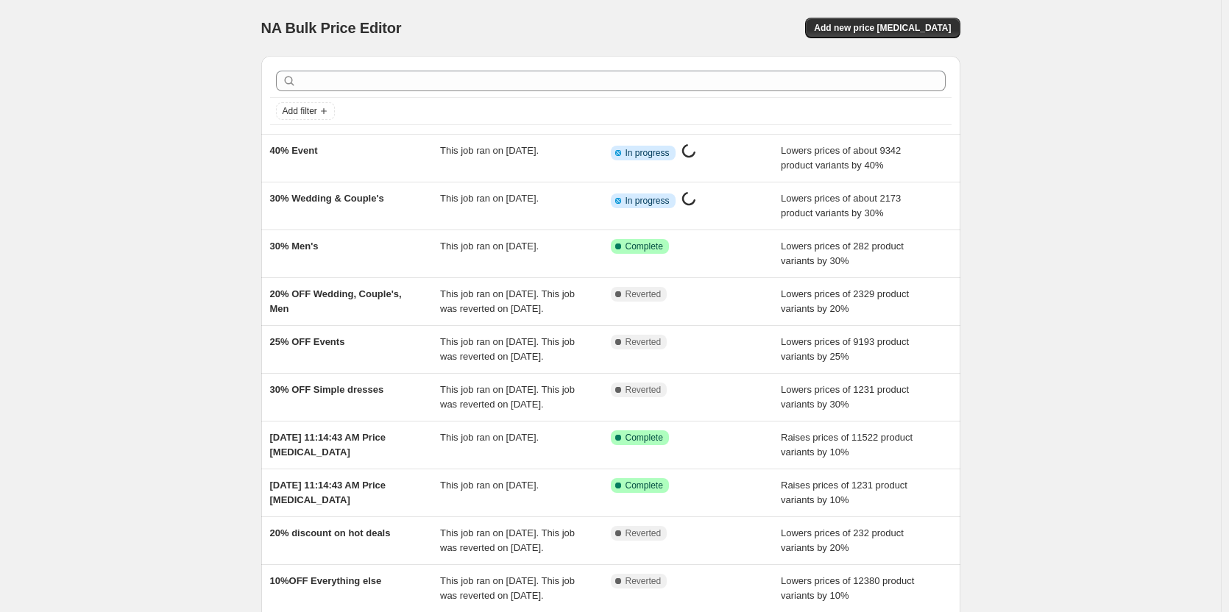
click at [868, 17] on div "NA Bulk Price Editor. This page is ready NA Bulk Price Editor Add new price cha…" at bounding box center [610, 28] width 699 height 56
click at [863, 18] on button "Add new price change job" at bounding box center [882, 28] width 155 height 21
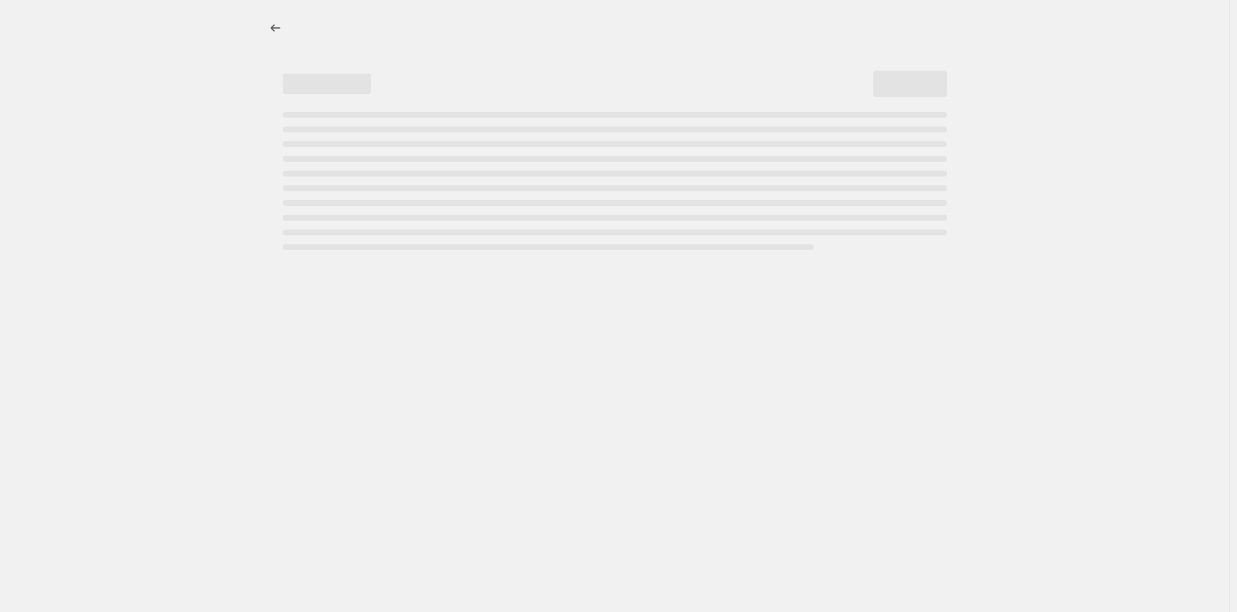
select select "percentage"
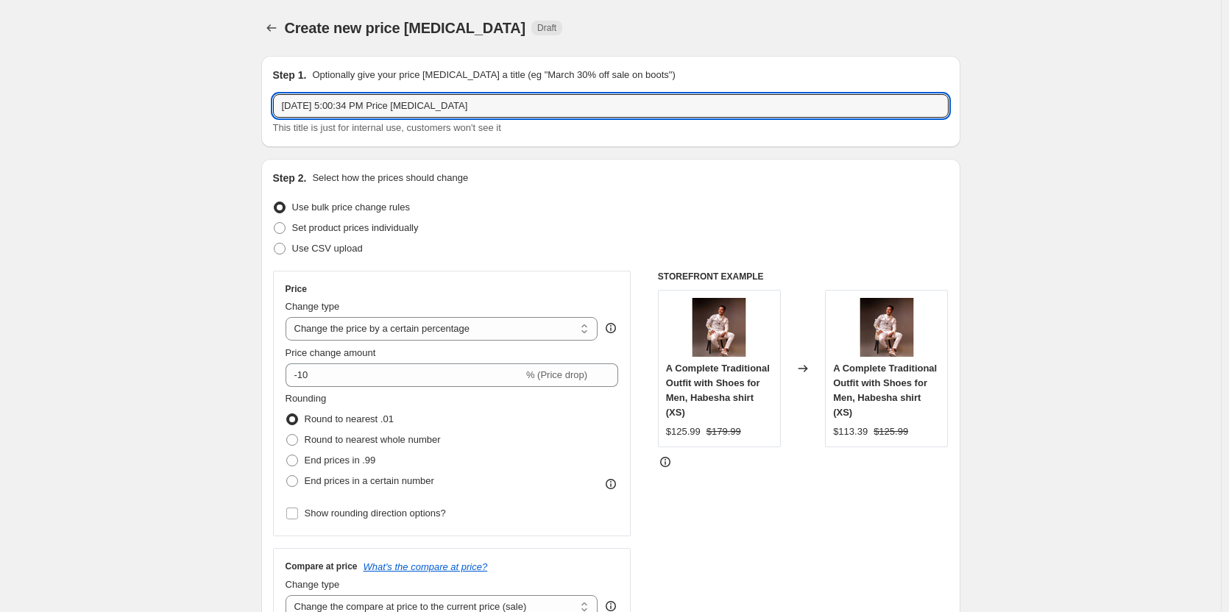
drag, startPoint x: 481, startPoint y: 106, endPoint x: 244, endPoint y: 120, distance: 236.7
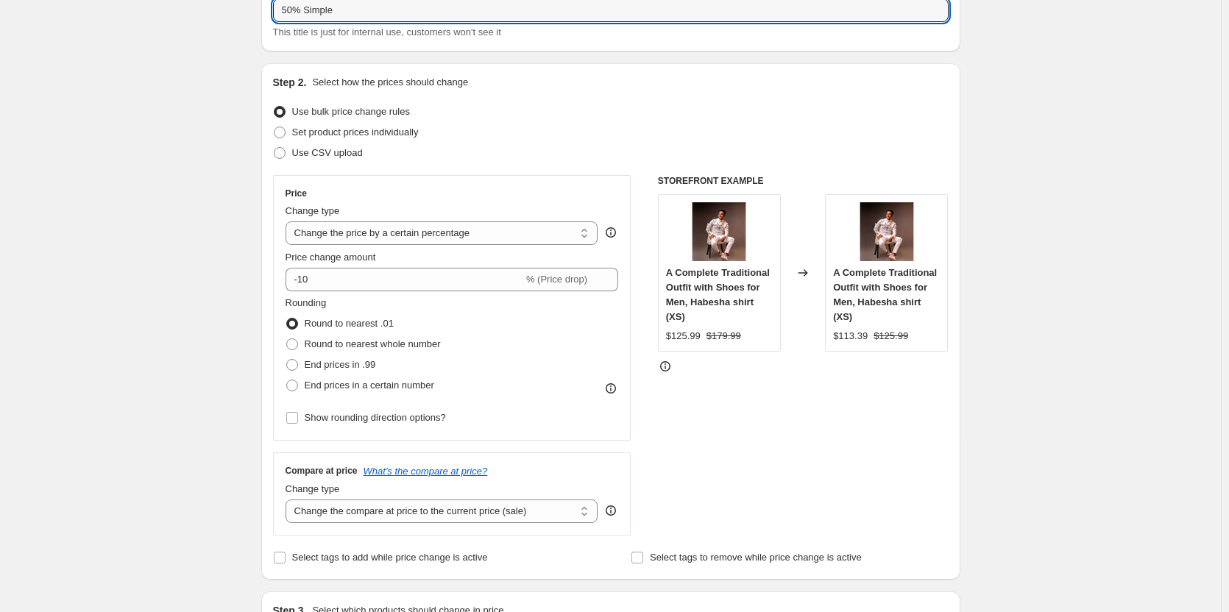
scroll to position [100, 0]
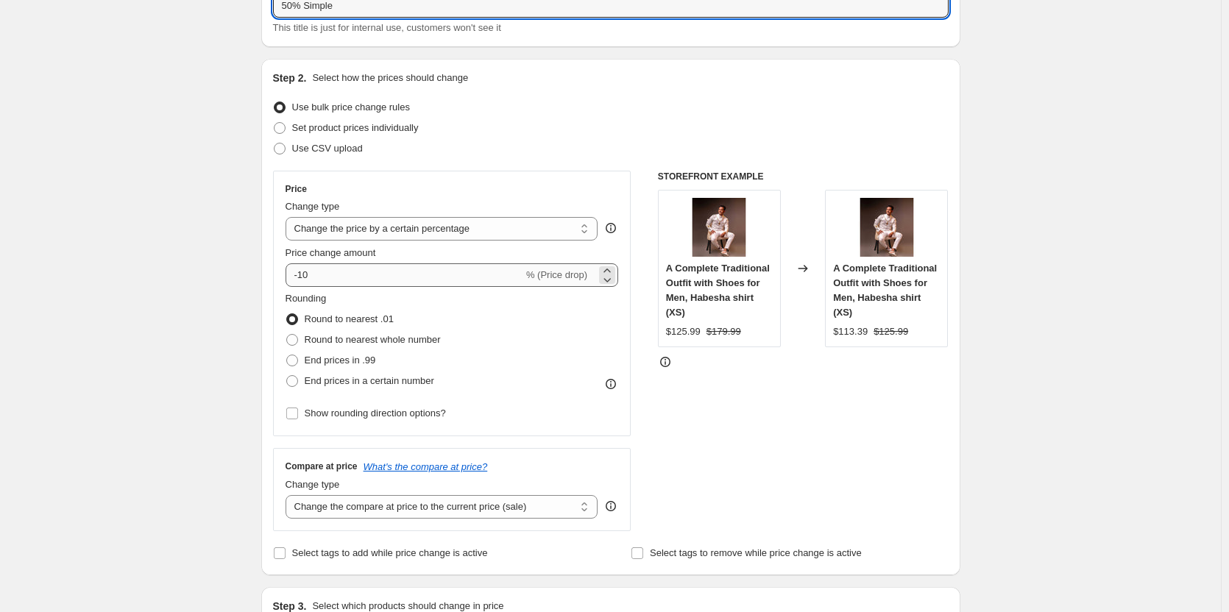
type input "50% Simple"
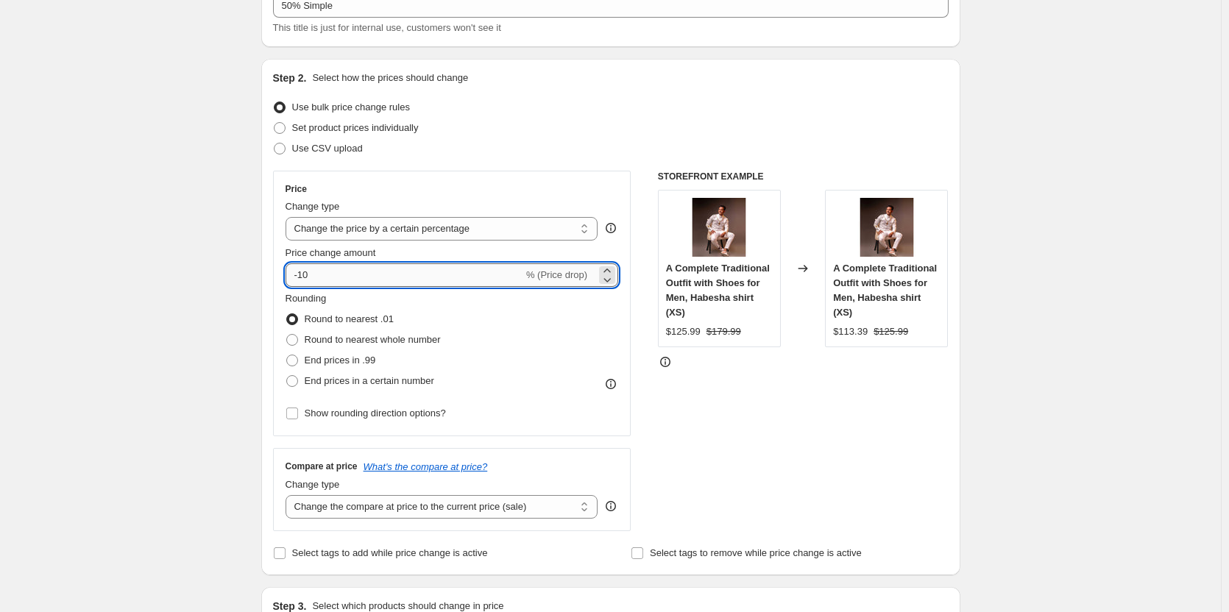
click at [324, 273] on input "-10" at bounding box center [405, 275] width 238 height 24
type input "-1"
type input "-50"
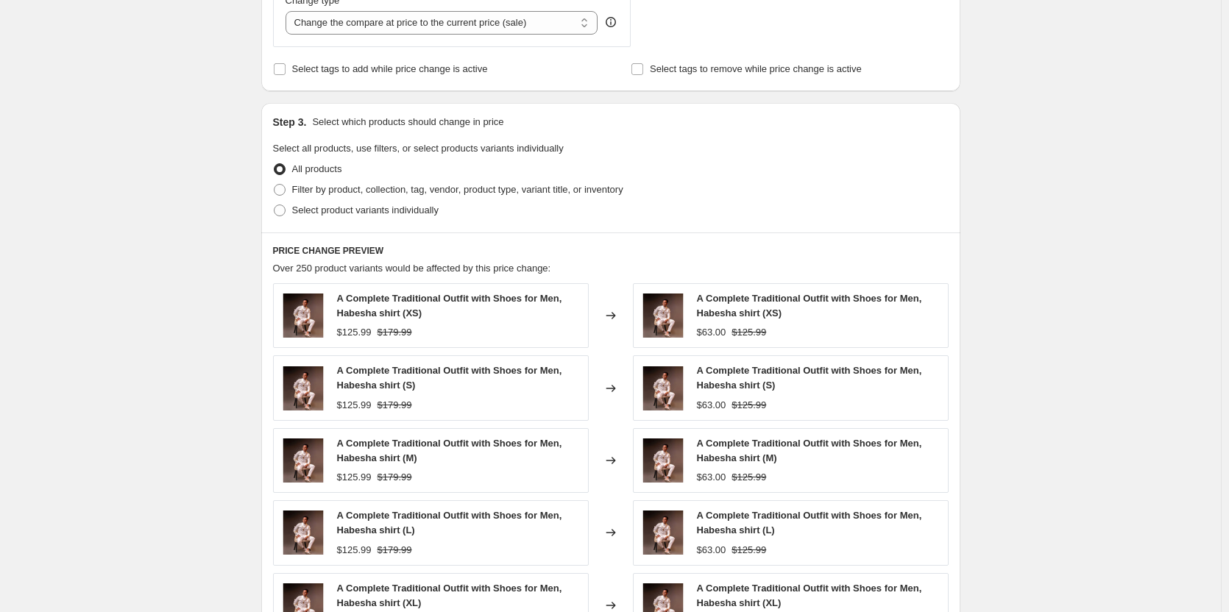
scroll to position [590, 0]
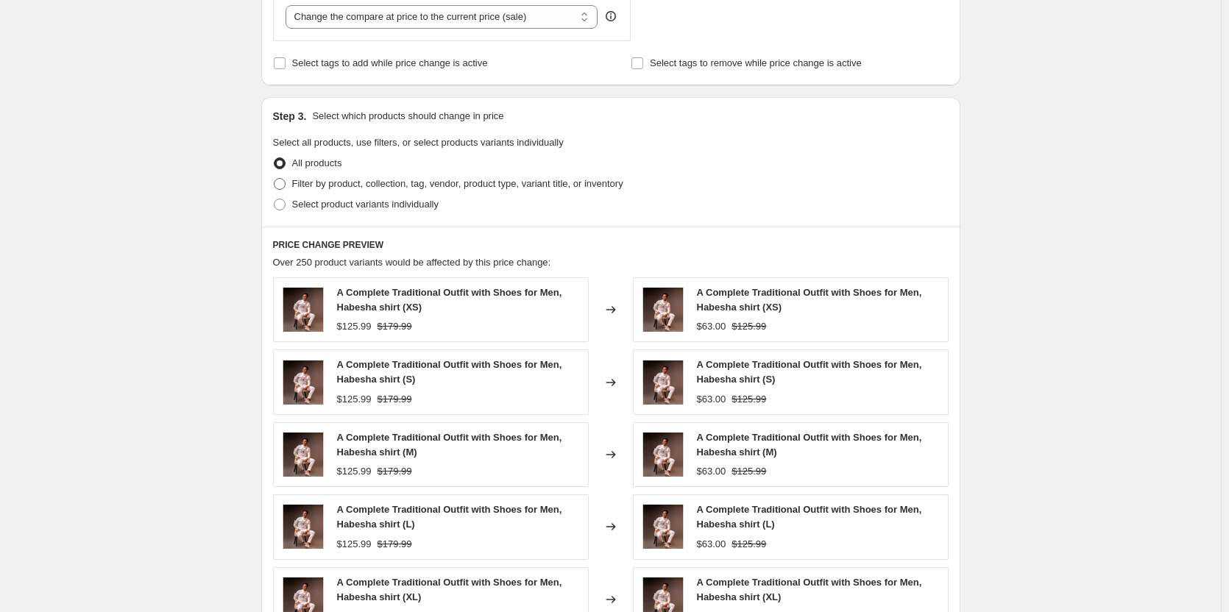
click at [343, 189] on span "Filter by product, collection, tag, vendor, product type, variant title, or inv…" at bounding box center [457, 183] width 331 height 11
click at [275, 179] on input "Filter by product, collection, tag, vendor, product type, variant title, or inv…" at bounding box center [274, 178] width 1 height 1
radio input "true"
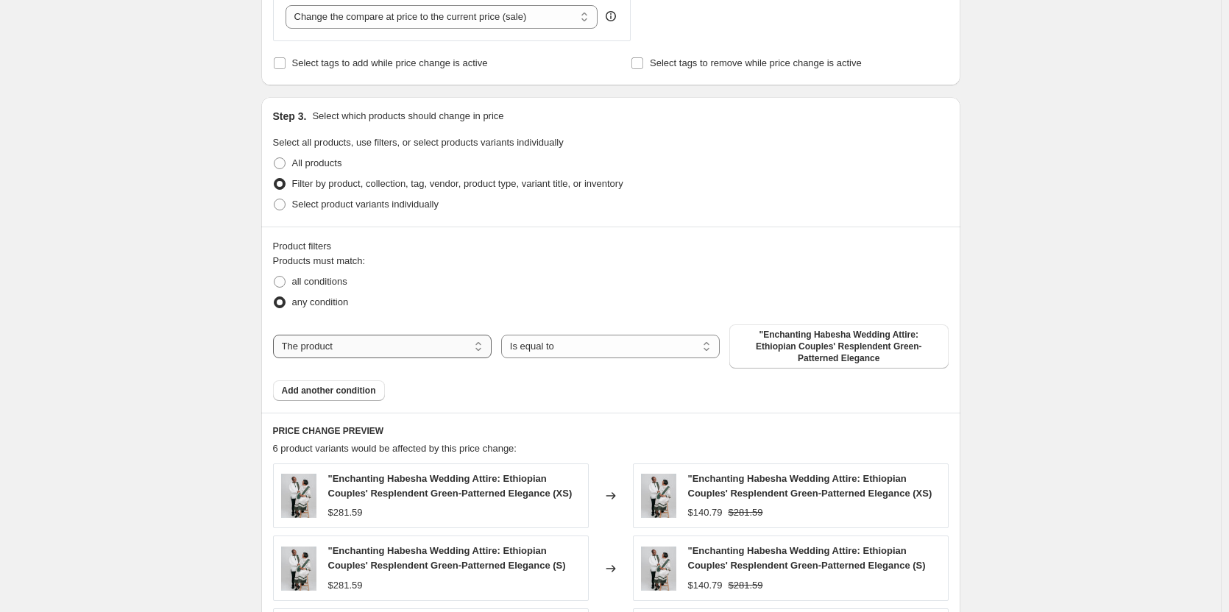
click at [335, 340] on select "The product The product's collection The product's tag The product's vendor The…" at bounding box center [382, 347] width 219 height 24
select select "collection"
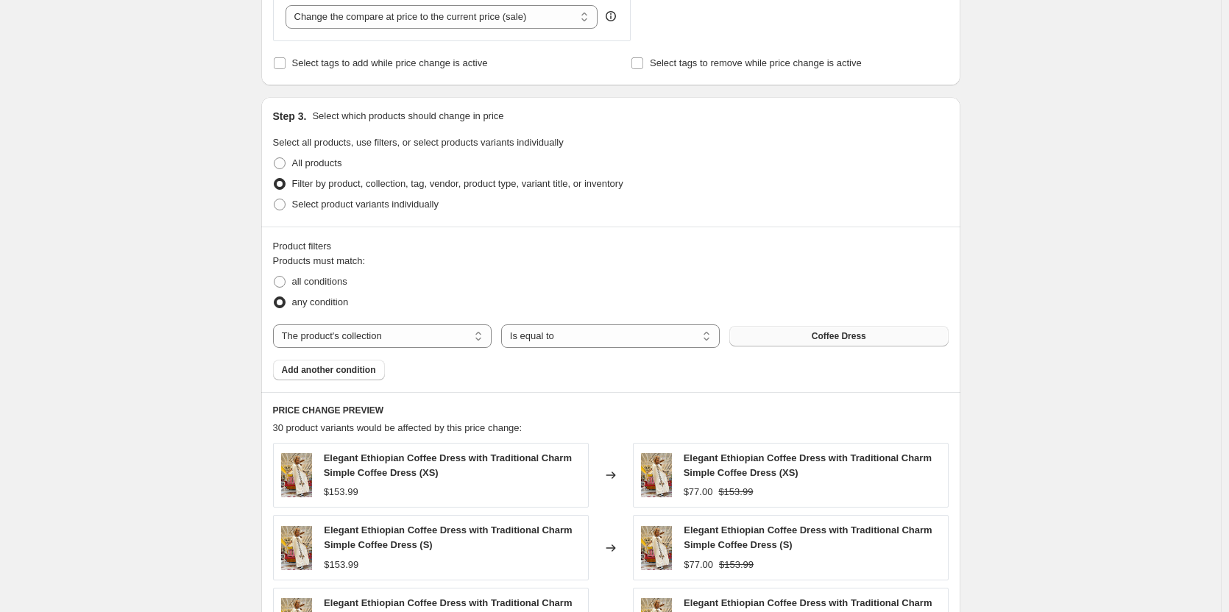
click at [798, 344] on button "Coffee Dress" at bounding box center [838, 336] width 219 height 21
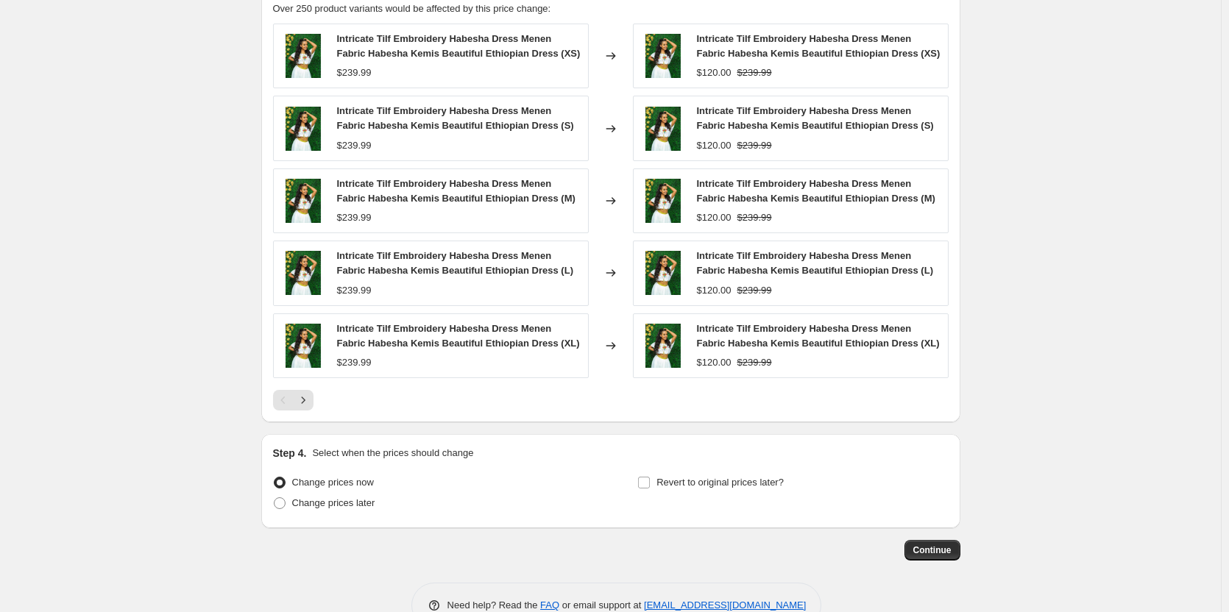
scroll to position [1049, 0]
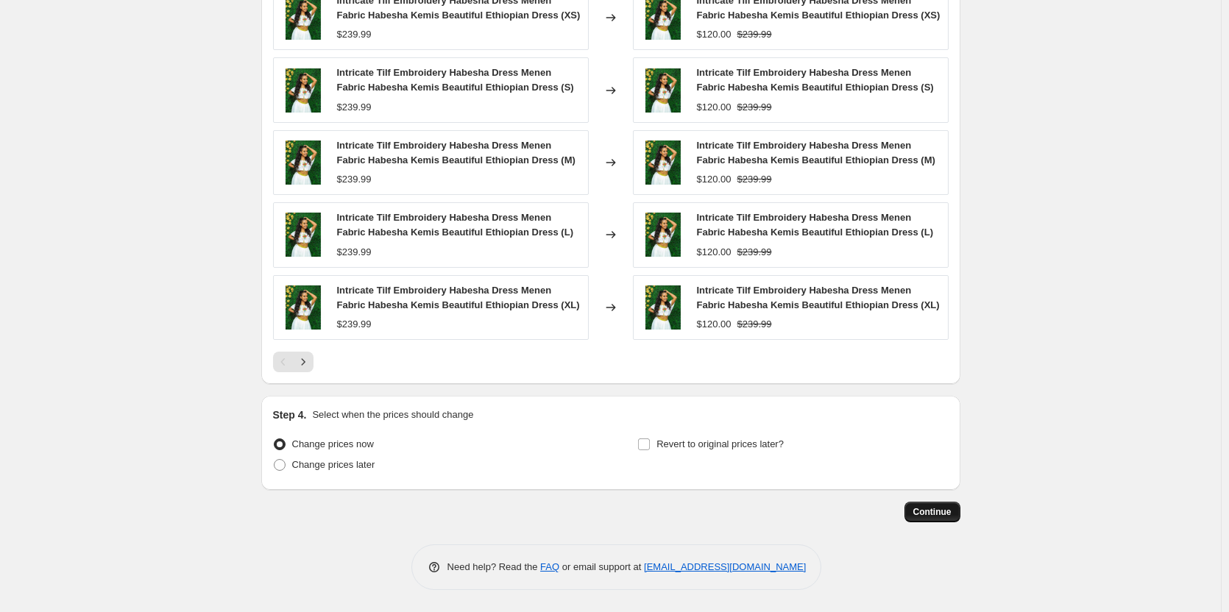
click at [940, 511] on span "Continue" at bounding box center [932, 512] width 38 height 12
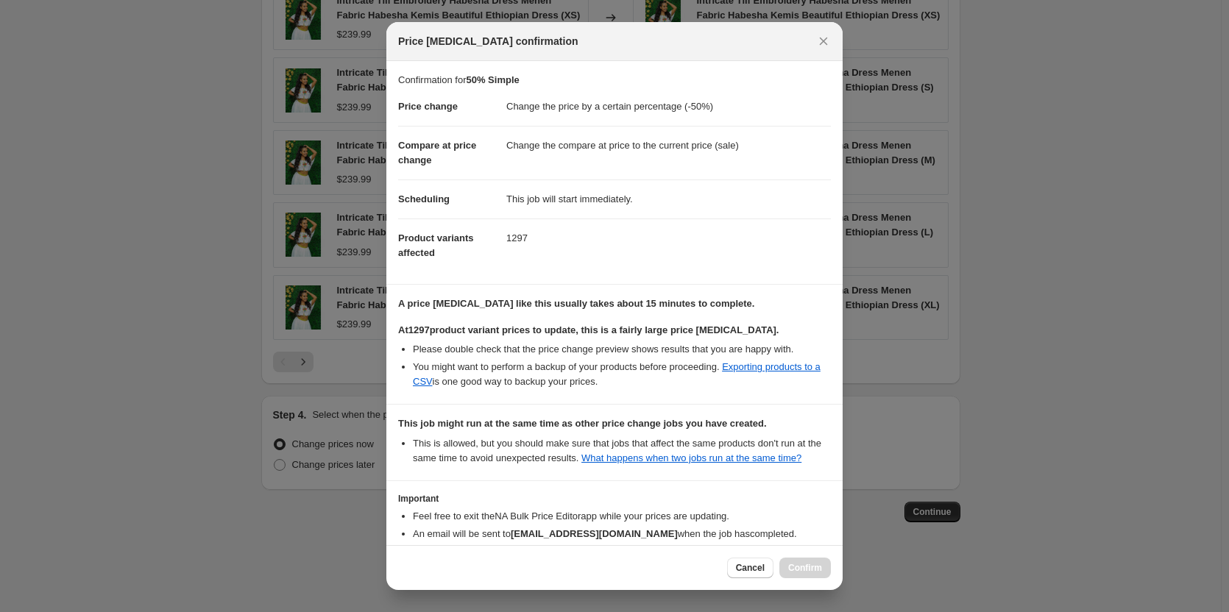
scroll to position [88, 0]
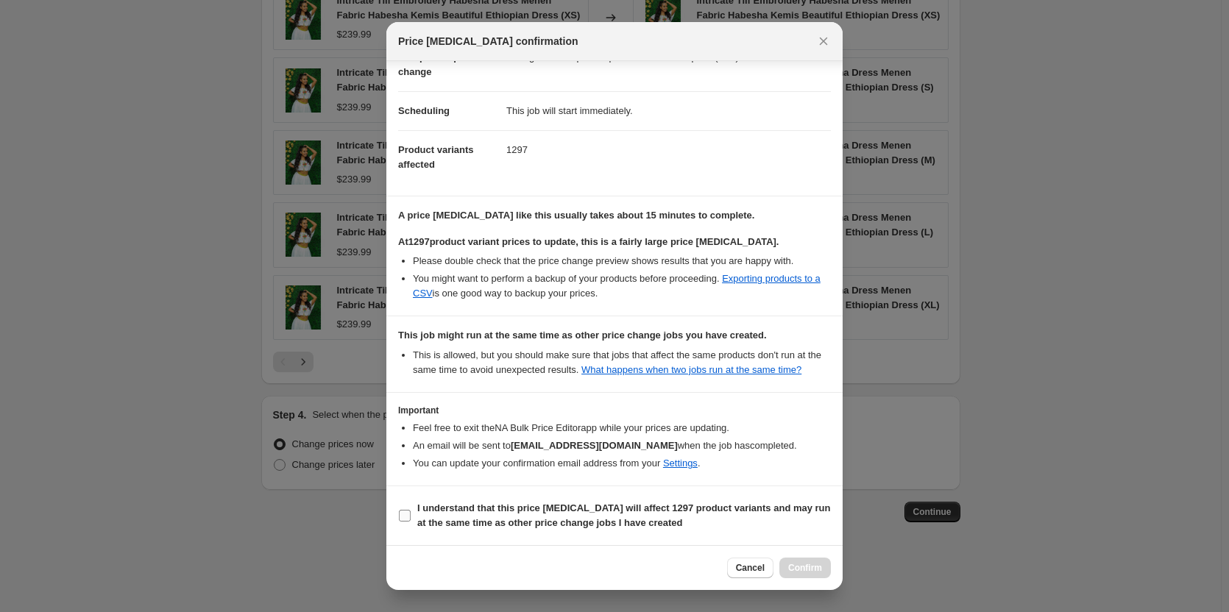
click at [412, 516] on label "I understand that this price change job will affect 1297 product variants and m…" at bounding box center [614, 515] width 433 height 35
click at [411, 516] on input "I understand that this price change job will affect 1297 product variants and m…" at bounding box center [405, 516] width 12 height 12
checkbox input "true"
click at [816, 573] on span "Confirm" at bounding box center [805, 568] width 34 height 12
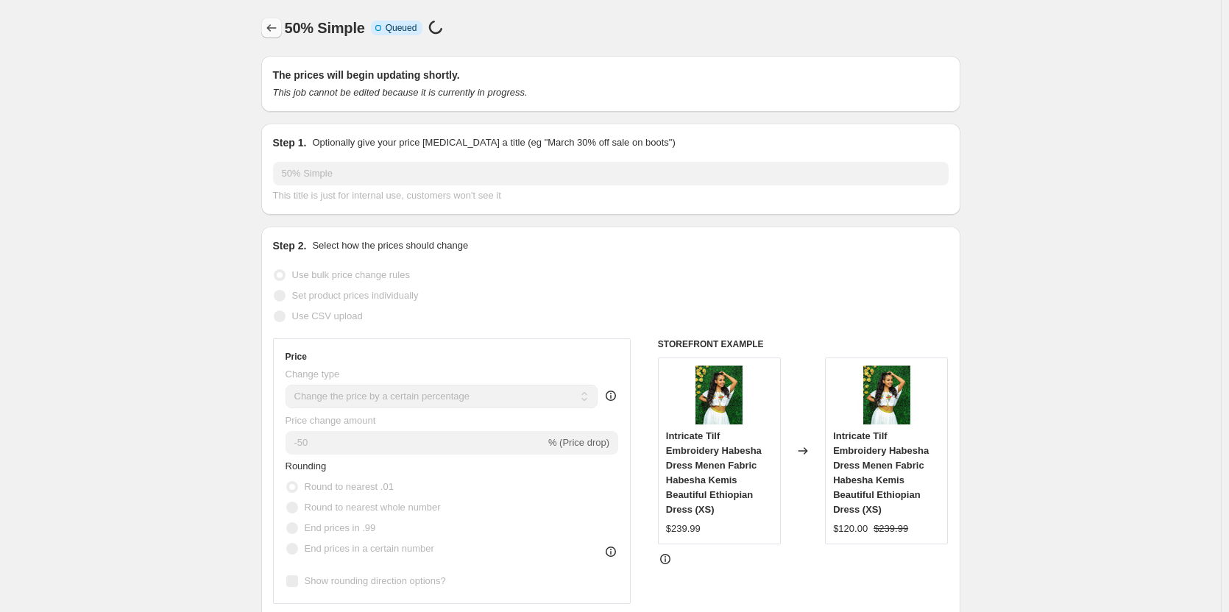
click at [269, 32] on icon "Price change jobs" at bounding box center [271, 28] width 15 height 15
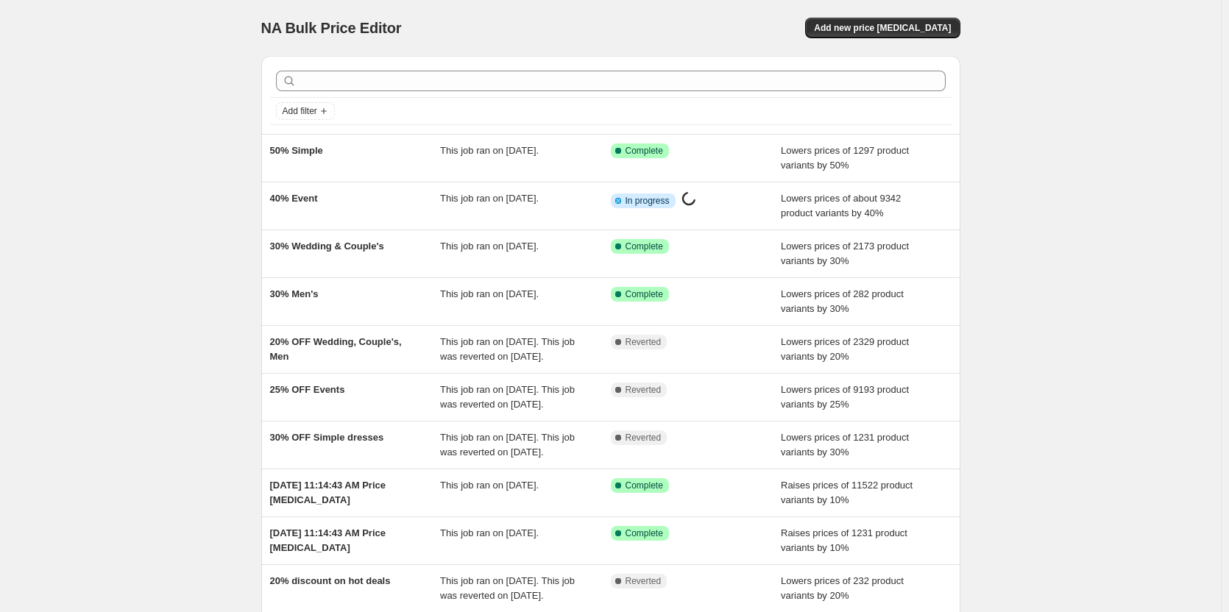
click at [145, 382] on div "NA Bulk Price Editor. This page is ready NA Bulk Price Editor Add new price [ME…" at bounding box center [610, 379] width 1221 height 758
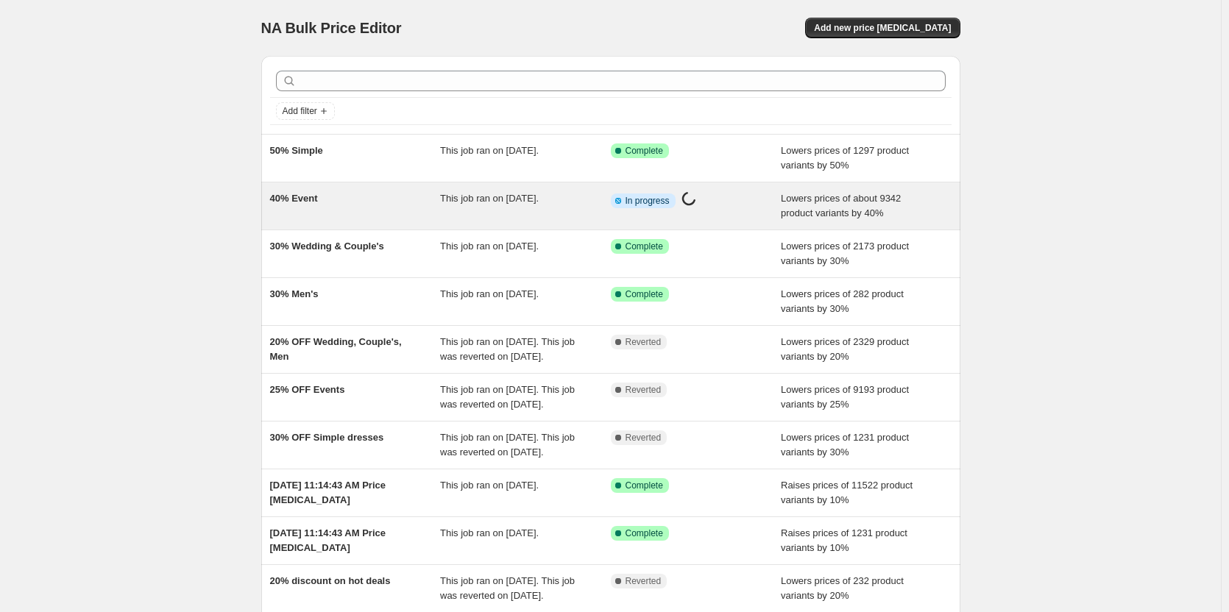
click at [297, 208] on div "40% Event" at bounding box center [355, 205] width 171 height 29
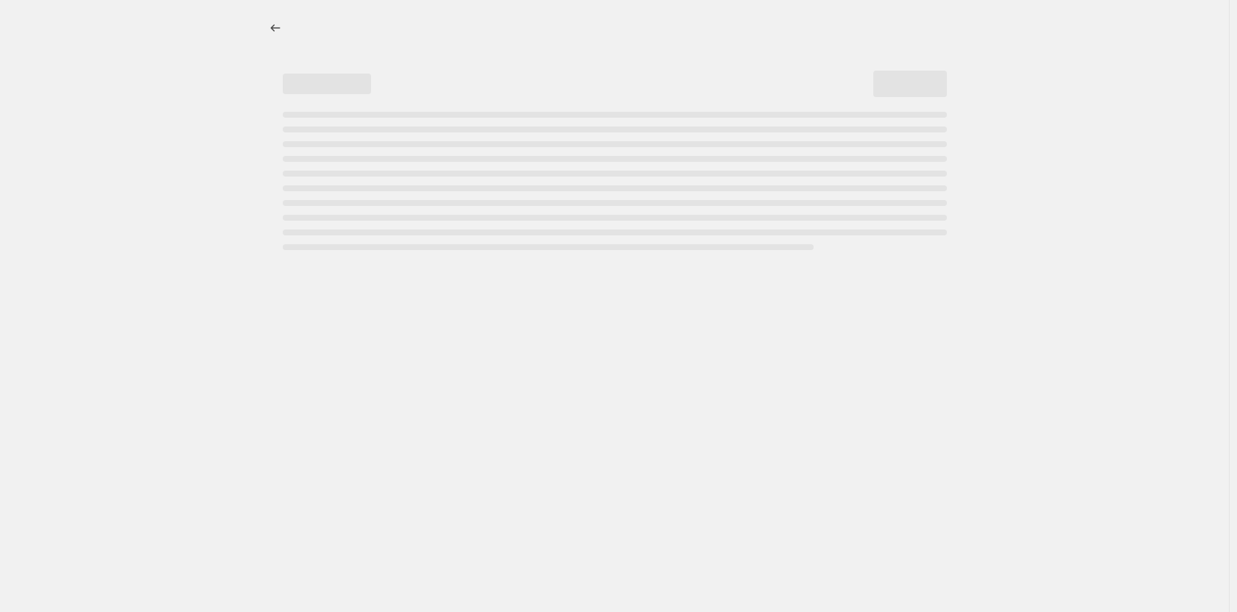
select select "percentage"
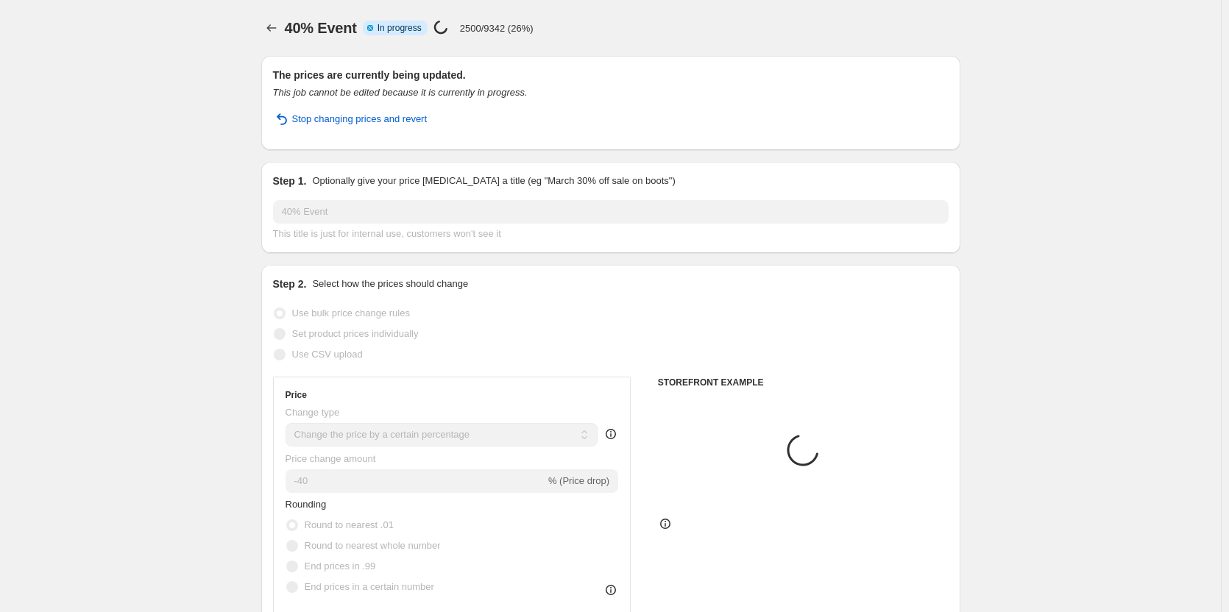
select select "collection"
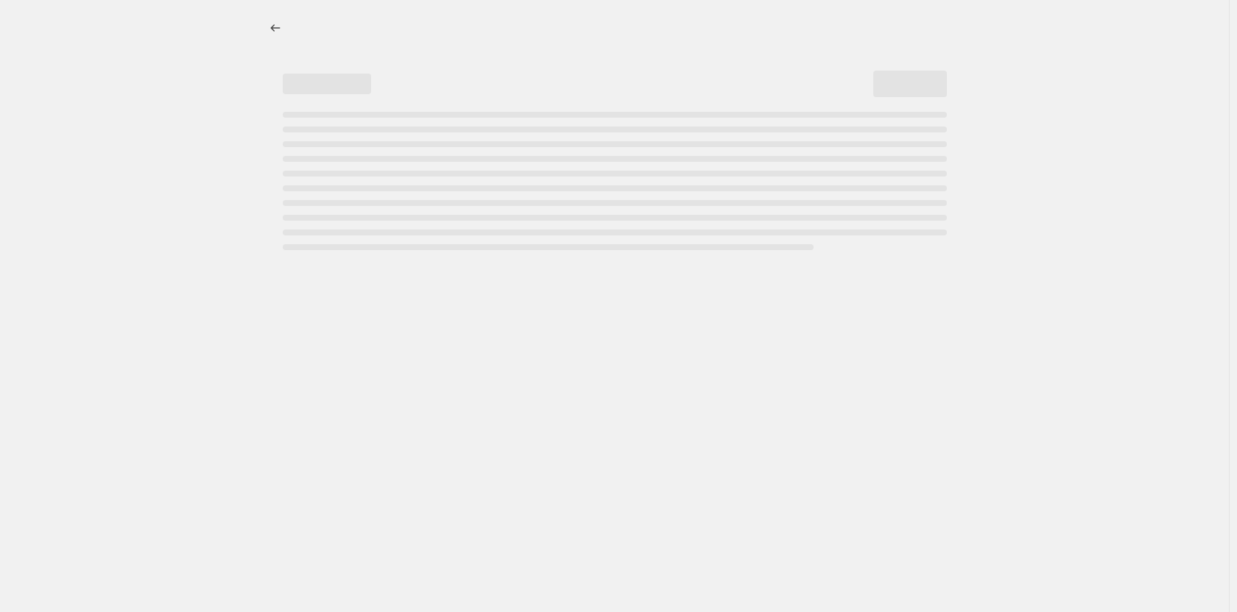
select select "percentage"
select select "collection"
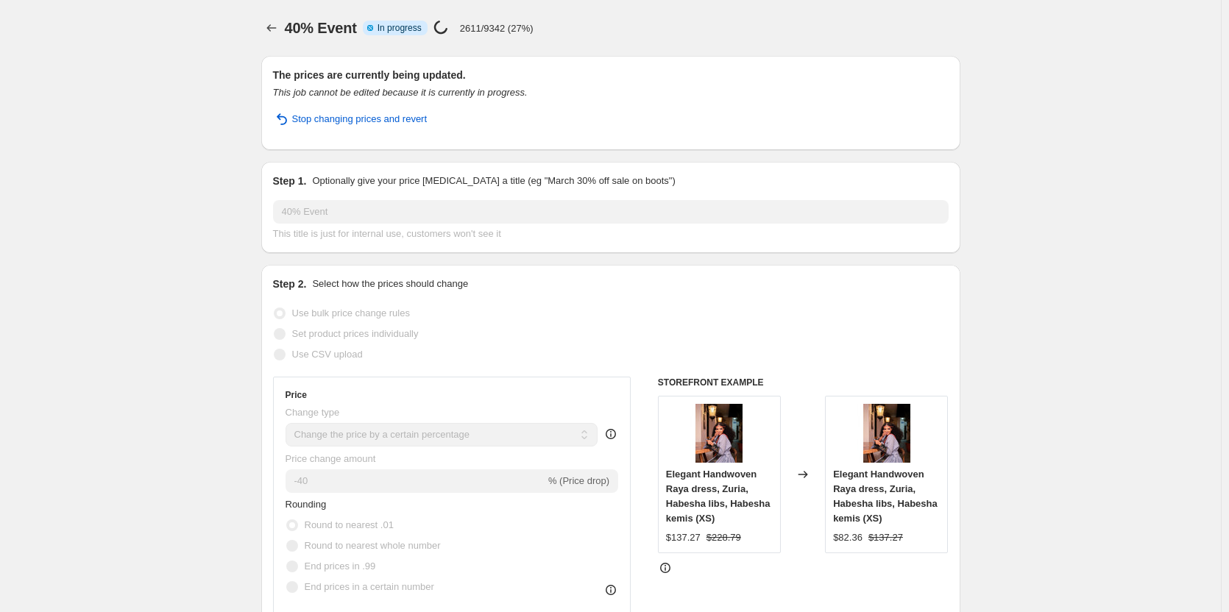
click at [269, 24] on icon "Price change jobs" at bounding box center [271, 28] width 15 height 15
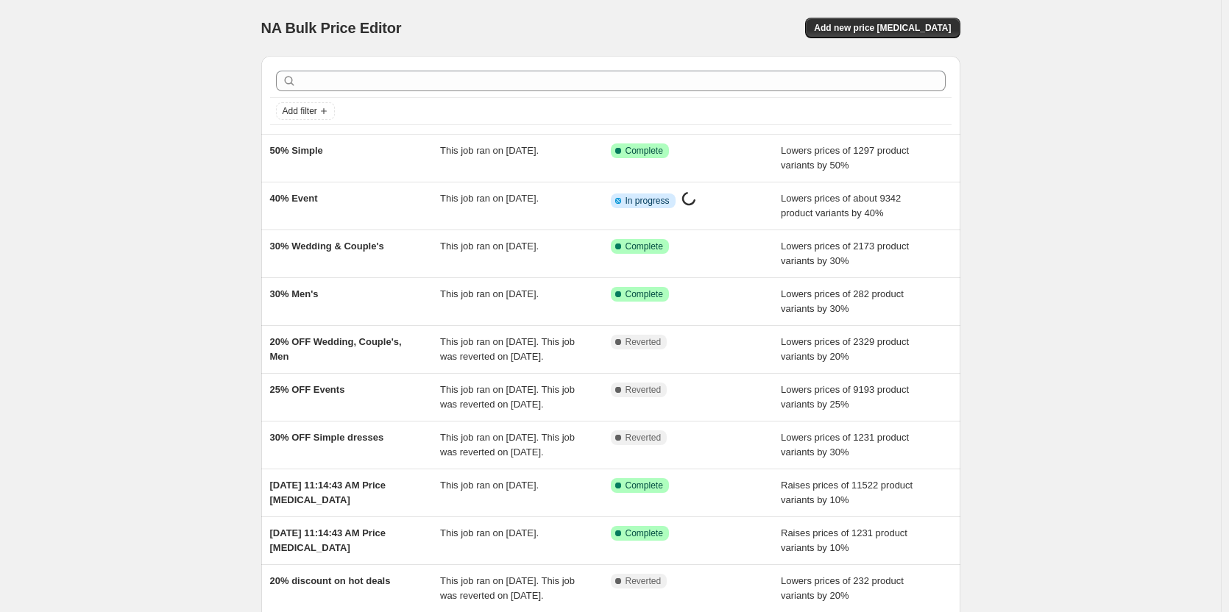
click at [113, 51] on div "NA Bulk Price Editor. This page is ready NA Bulk Price Editor Add new price [ME…" at bounding box center [610, 379] width 1221 height 758
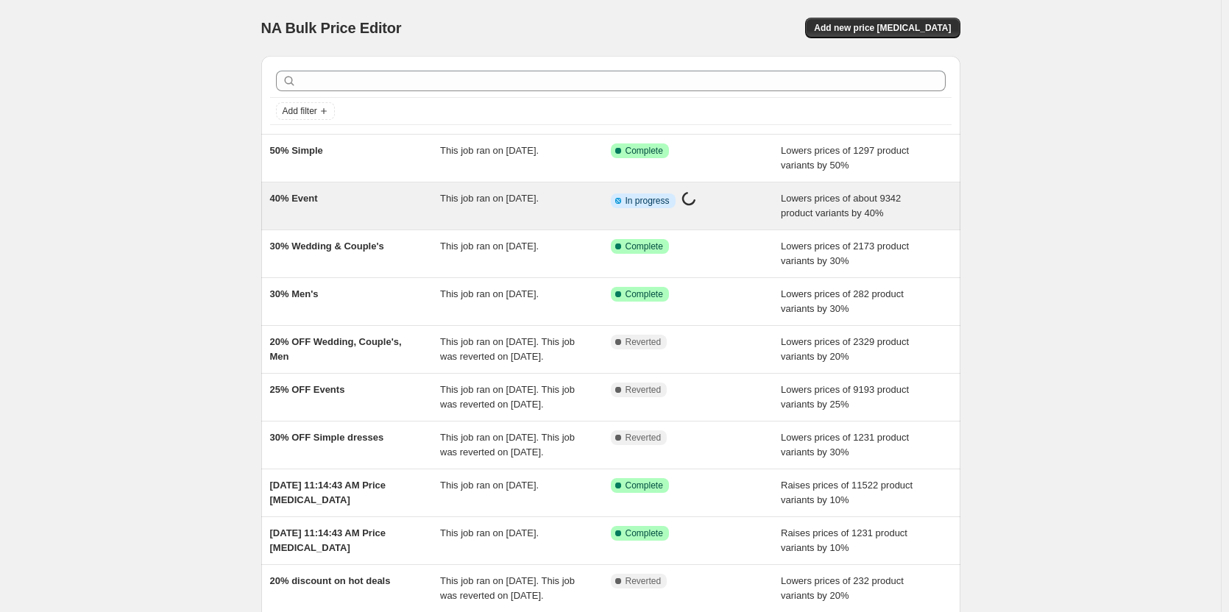
click at [381, 205] on div "40% Event" at bounding box center [355, 205] width 171 height 29
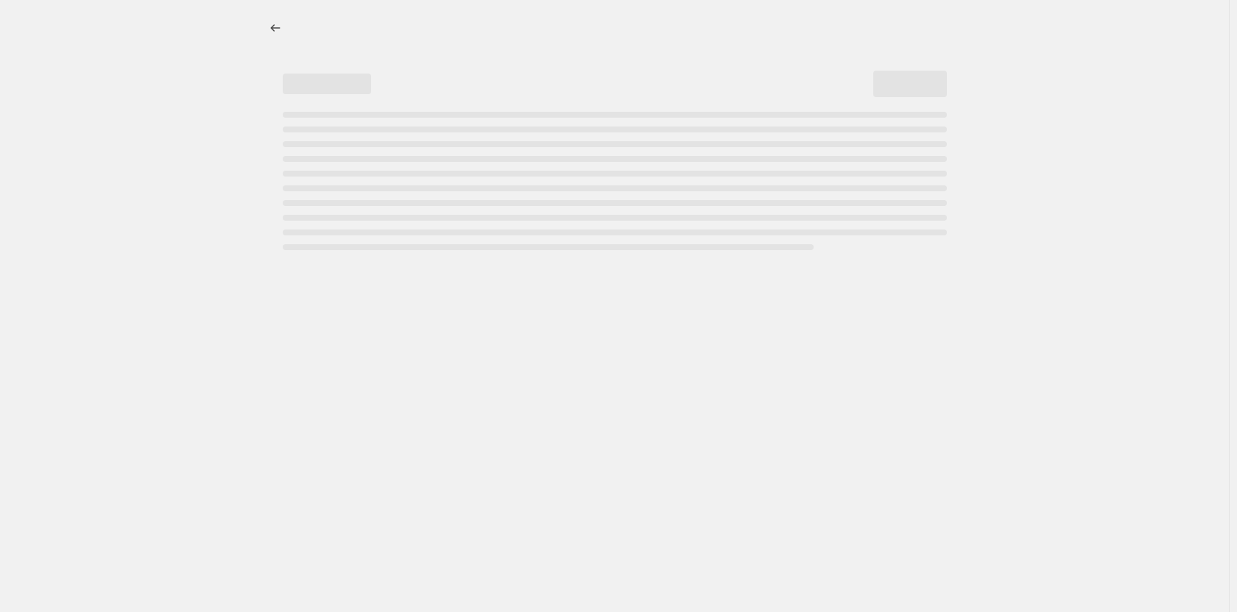
select select "percentage"
select select "collection"
select select "percentage"
select select "collection"
select select "percentage"
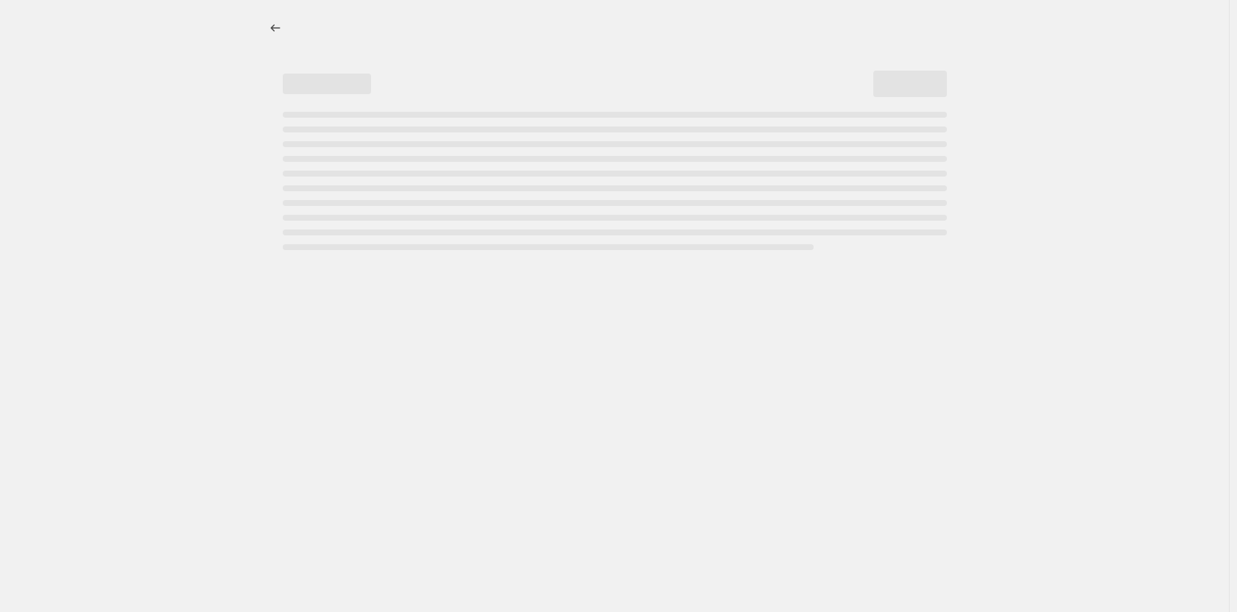
select select "collection"
select select "percentage"
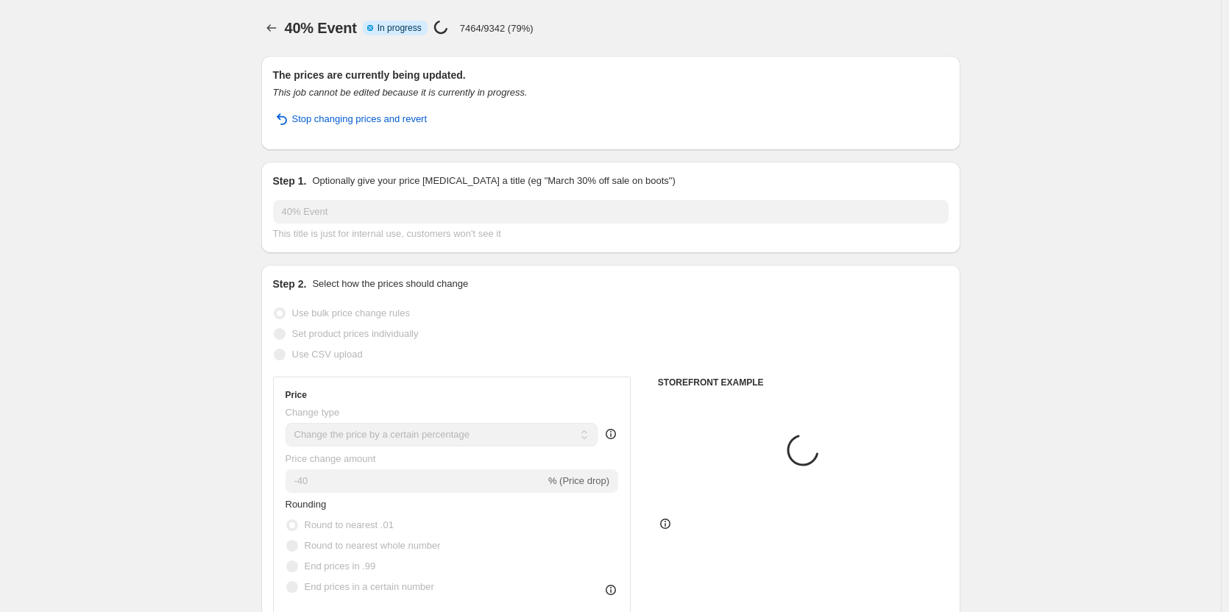
select select "collection"
